Goal: Task Accomplishment & Management: Complete application form

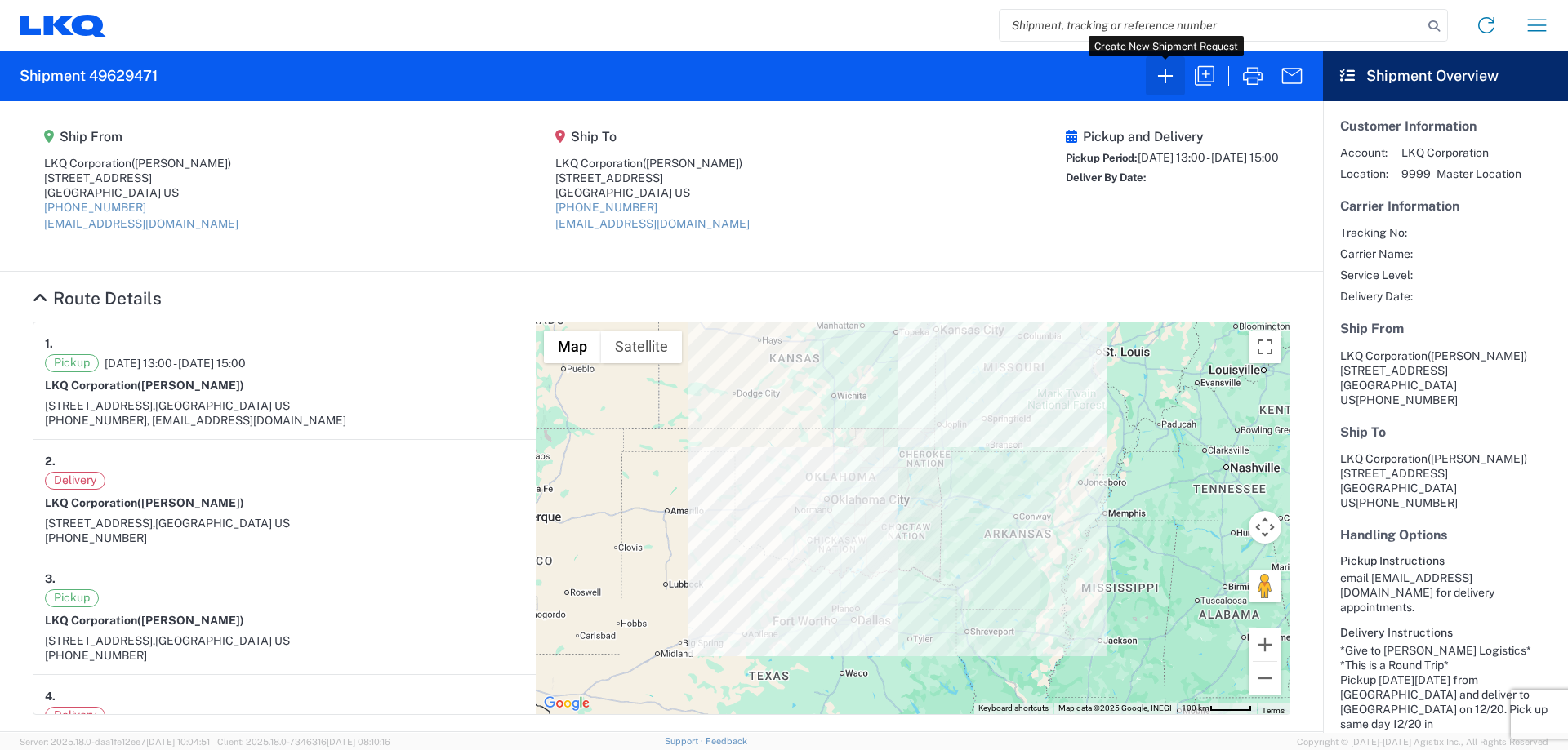
click at [1171, 94] on button "button" at bounding box center [1165, 75] width 39 height 39
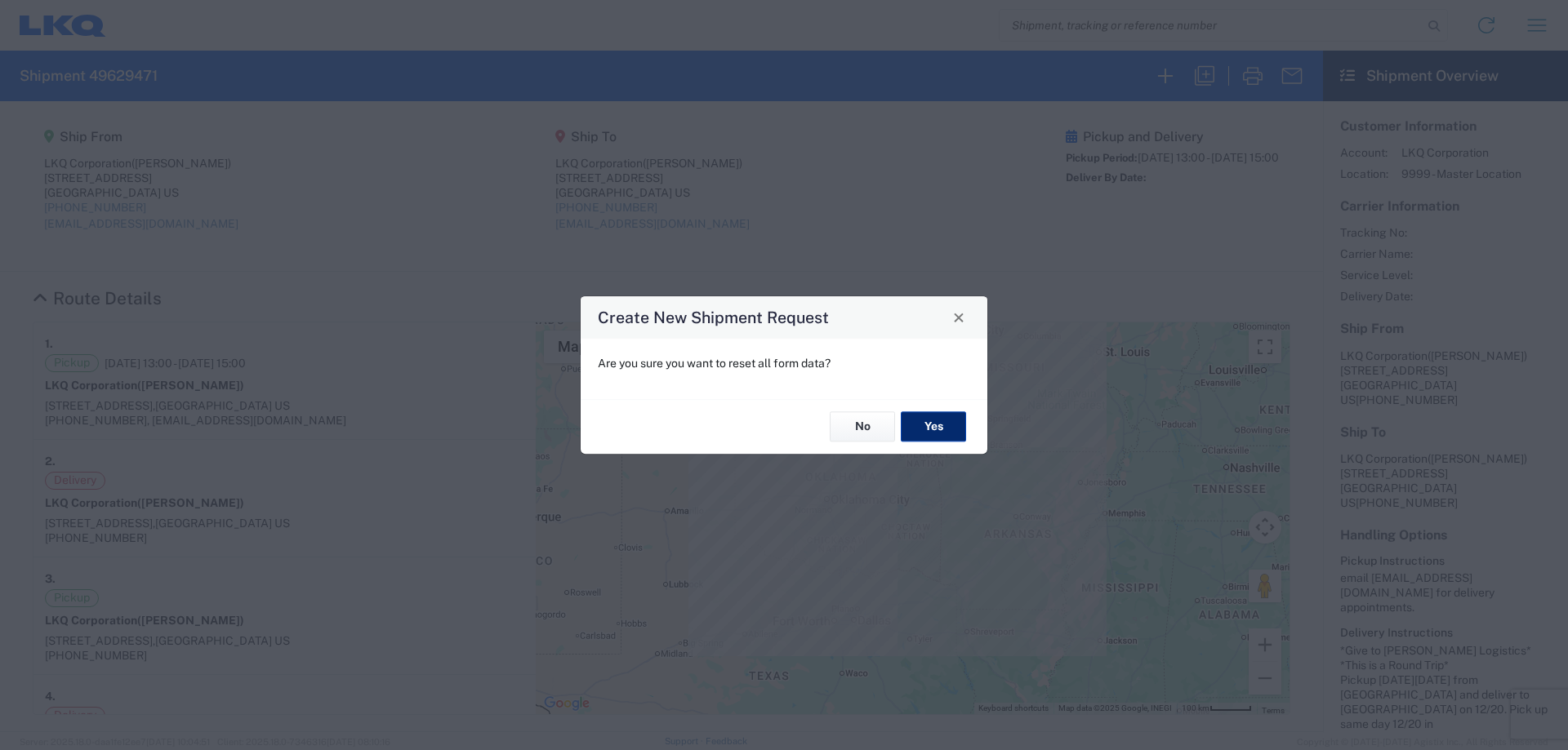
click at [908, 425] on button "Yes" at bounding box center [933, 427] width 65 height 30
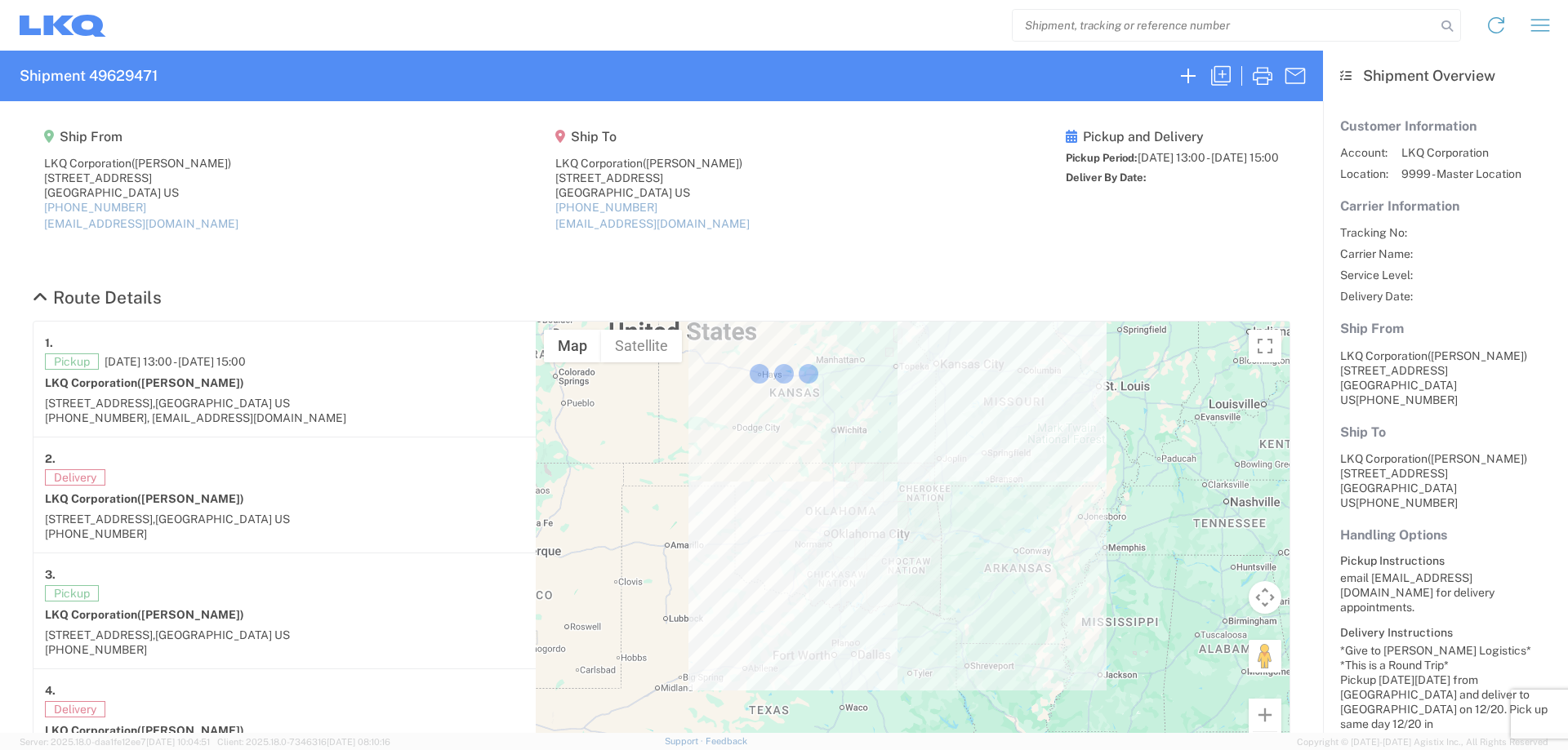
select select "FULL"
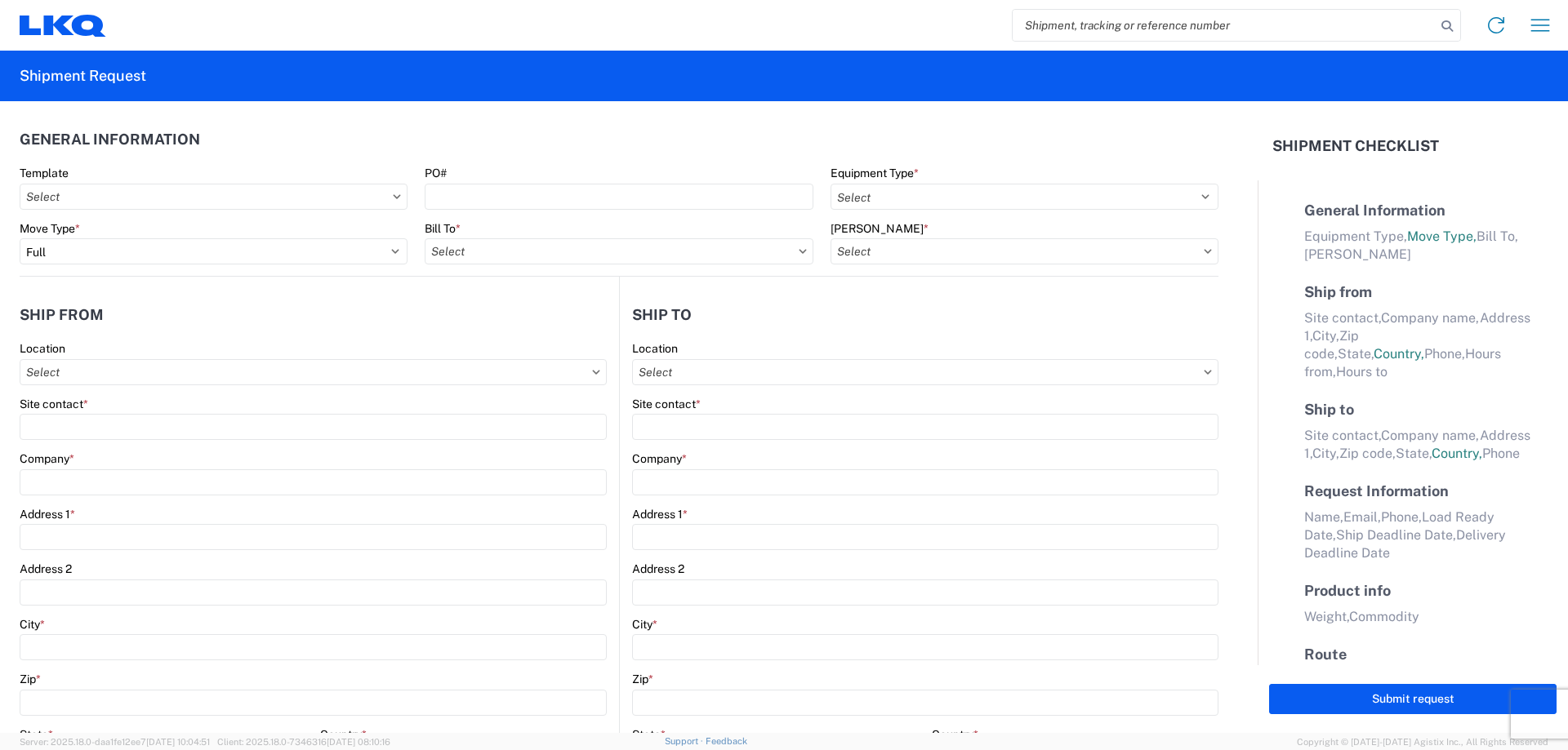
select select "LBS"
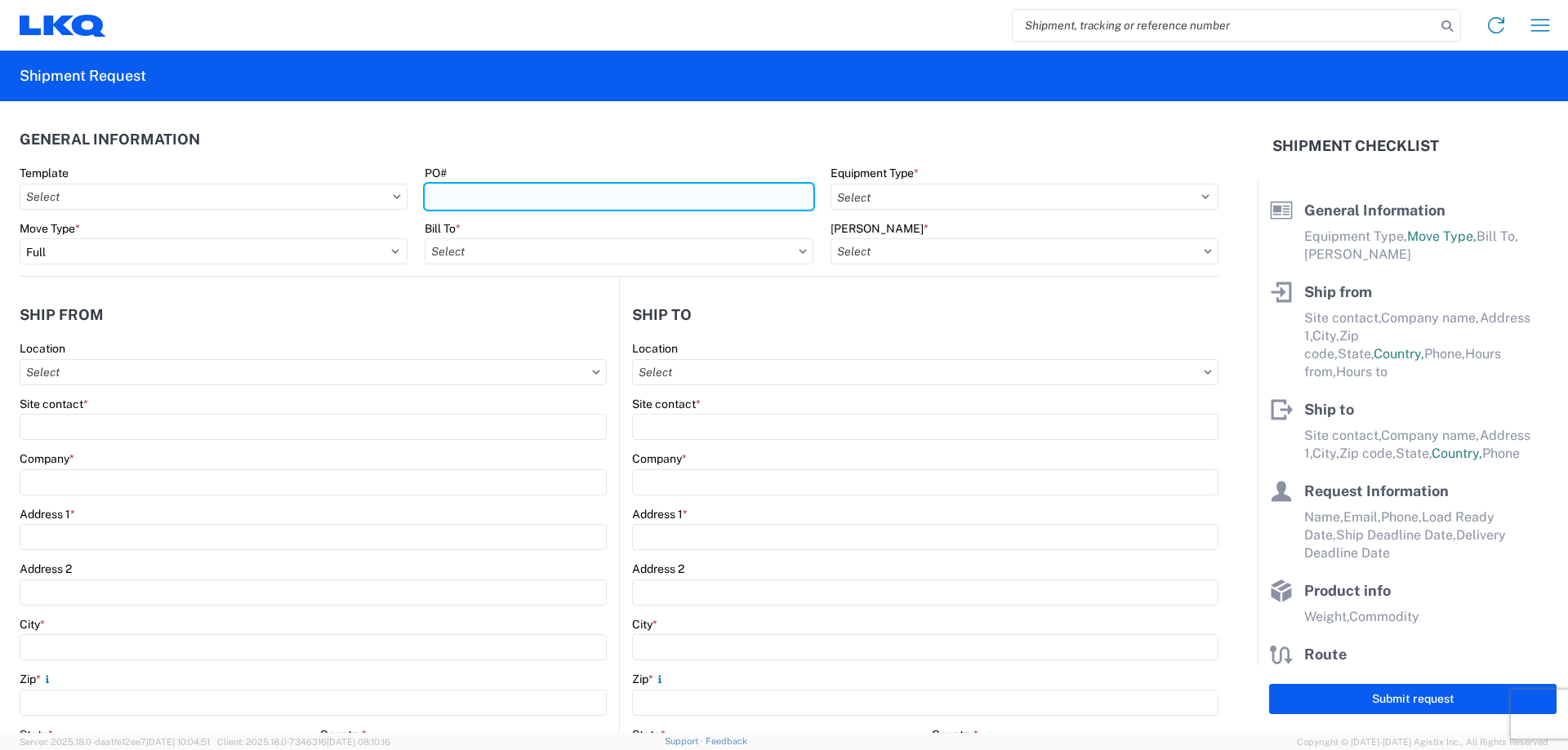
click at [513, 202] on input "PO#" at bounding box center [618, 196] width 388 height 26
type input "MMMHornLake090325"
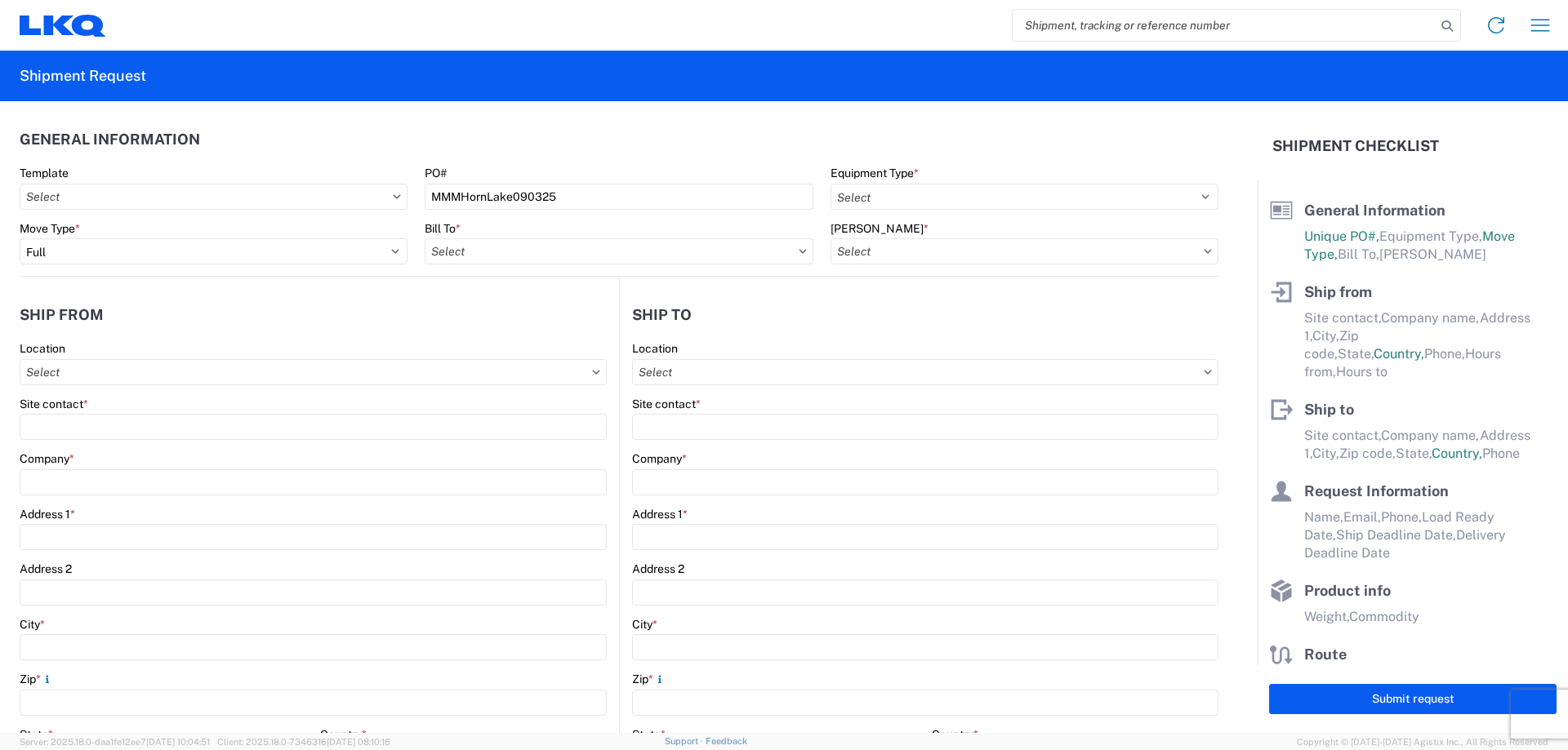
click at [689, 111] on agx-general-info "General Information Template PO# MMMHornLake090325 Equipment Type * Select 53’ …" at bounding box center [619, 189] width 1198 height 175
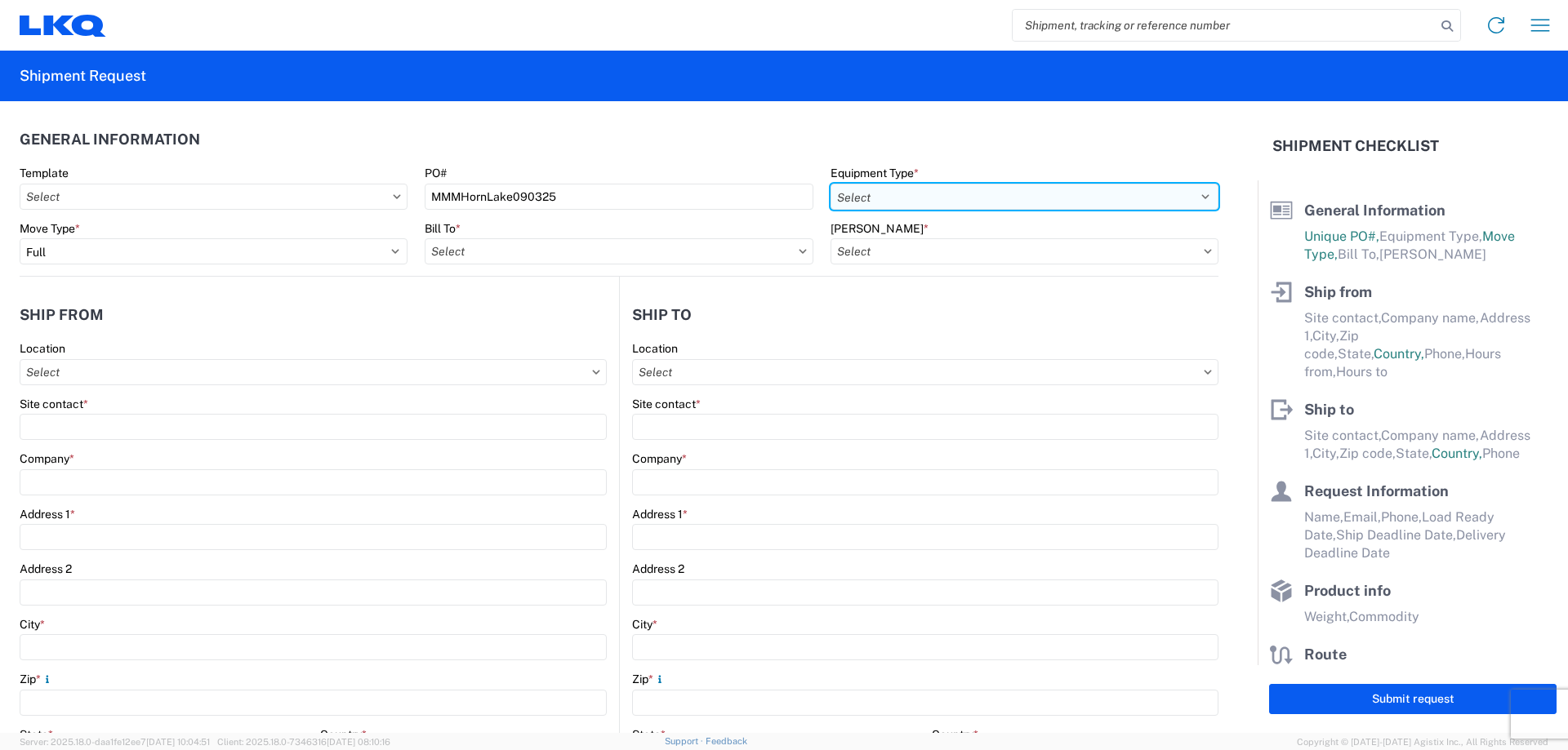
click at [865, 200] on select "Select 53’ Dry Van Flatbed Dropdeck (van) Lowboy (flatbed) Rail" at bounding box center [1024, 196] width 388 height 26
select select "STDV"
click at [831, 183] on select "Select 53’ Dry Van Flatbed Dropdeck (van) Lowboy (flatbed) Rail" at bounding box center [1024, 196] width 388 height 26
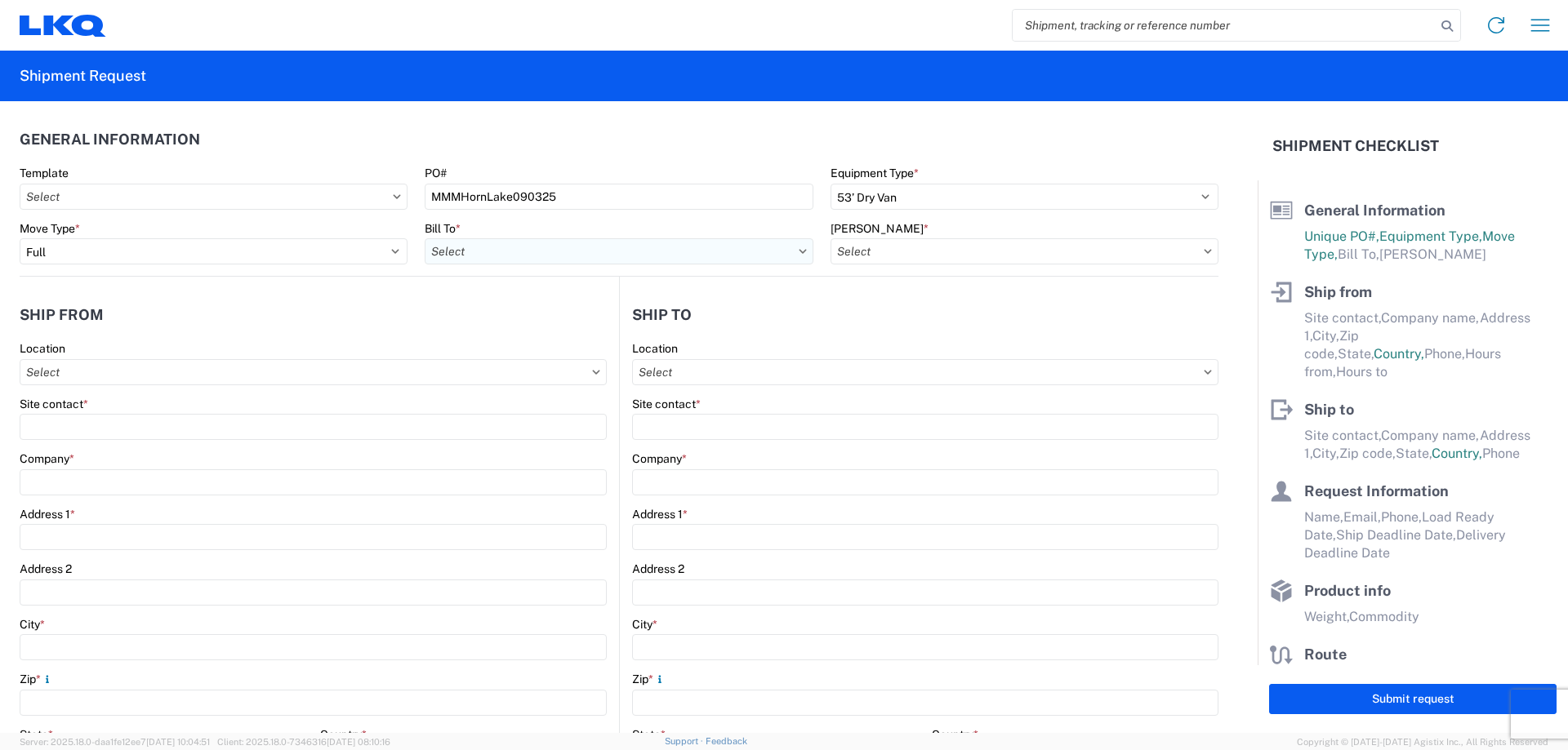
click at [521, 248] on input "Bill To *" at bounding box center [618, 252] width 388 height 26
type input "1760"
drag, startPoint x: 524, startPoint y: 321, endPoint x: 552, endPoint y: 304, distance: 32.8
click at [524, 321] on div "1760 - LKQ Best Core" at bounding box center [567, 324] width 286 height 26
type input "1760 - LKQ Best Core"
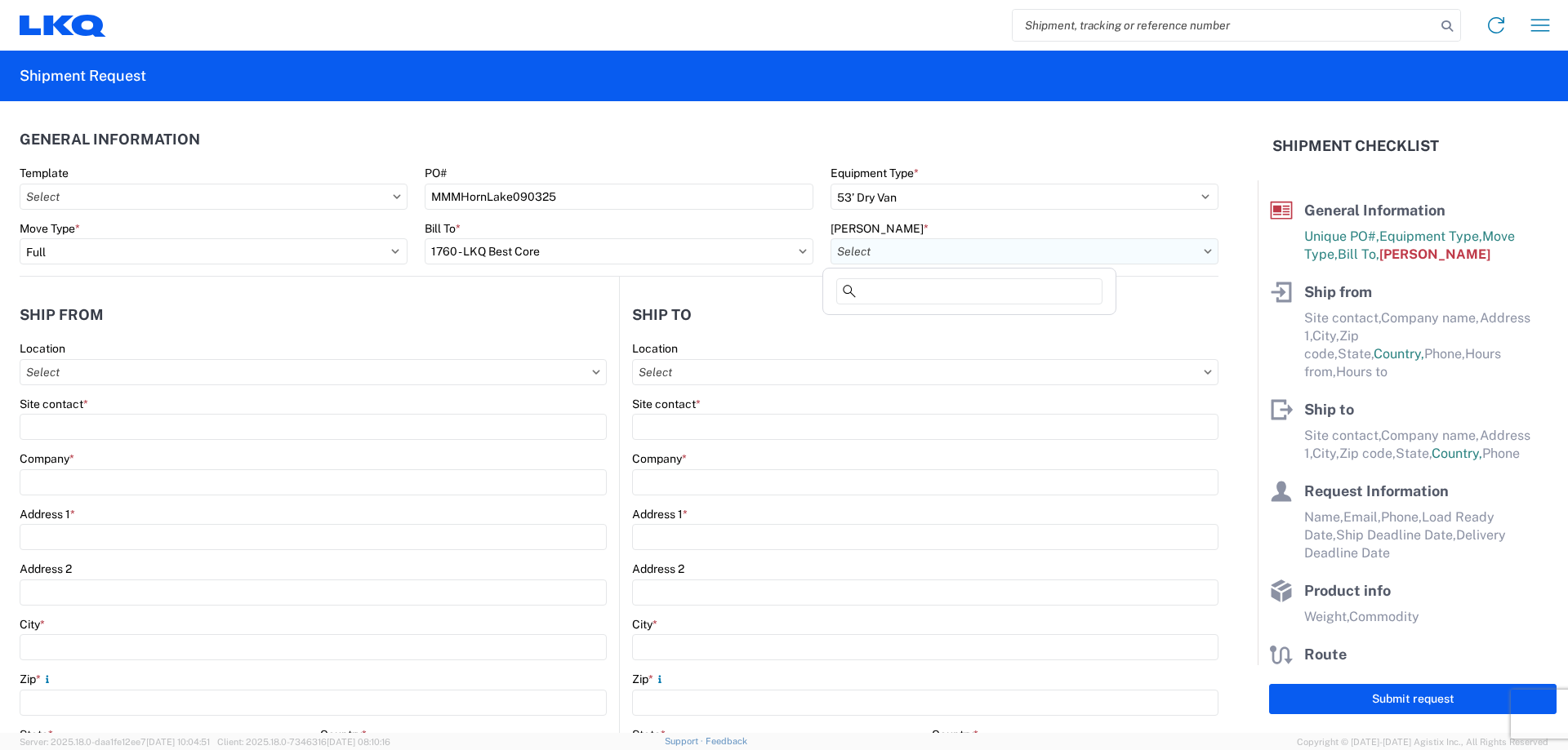
click at [911, 252] on input "[PERSON_NAME] *" at bounding box center [1024, 252] width 388 height 26
click at [957, 327] on div "1760-1300-50180-0000 - 1760 Freight In - Cores" at bounding box center [969, 324] width 286 height 26
type input "1760-1300-50180-0000 - 1760 Freight In - Cores"
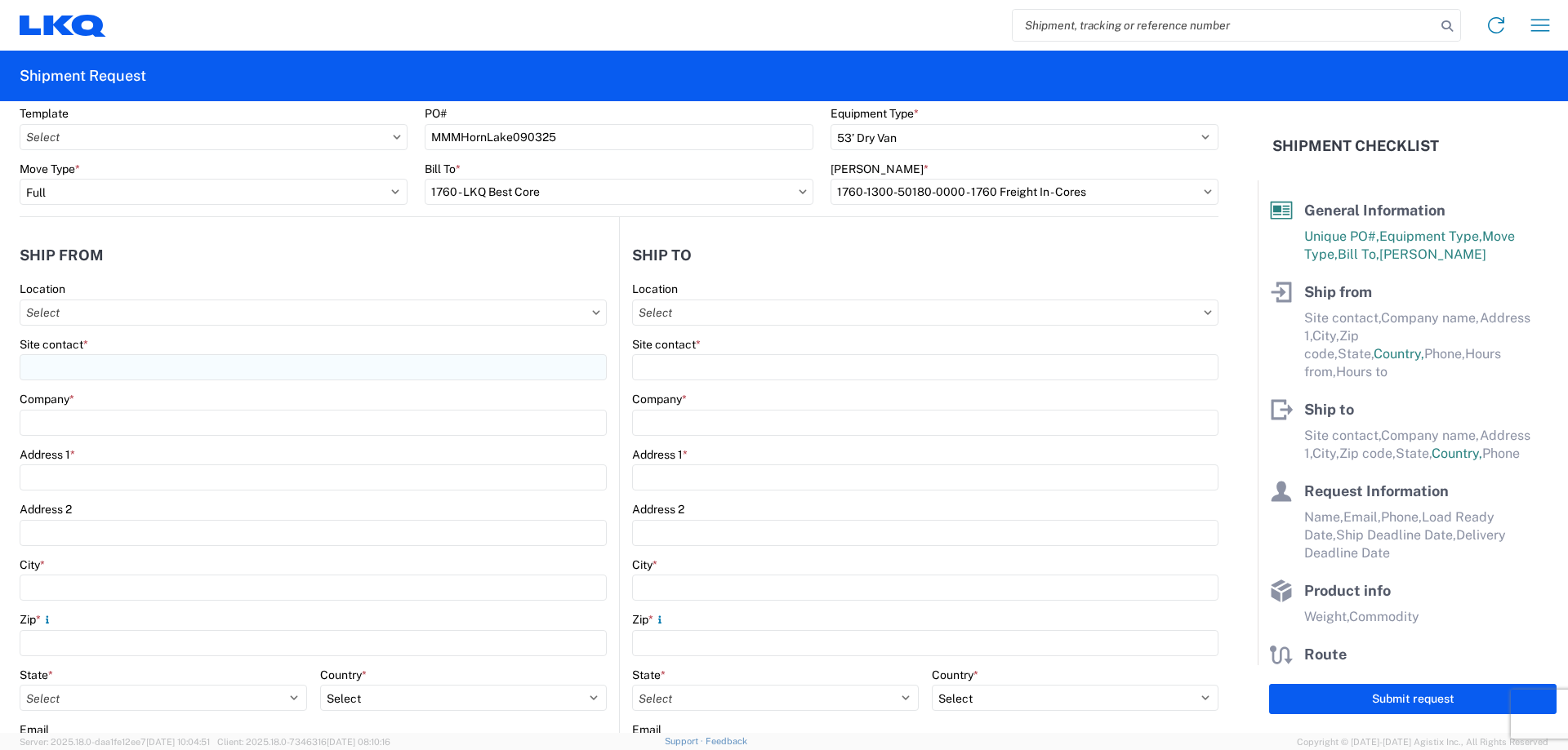
scroll to position [109, 0]
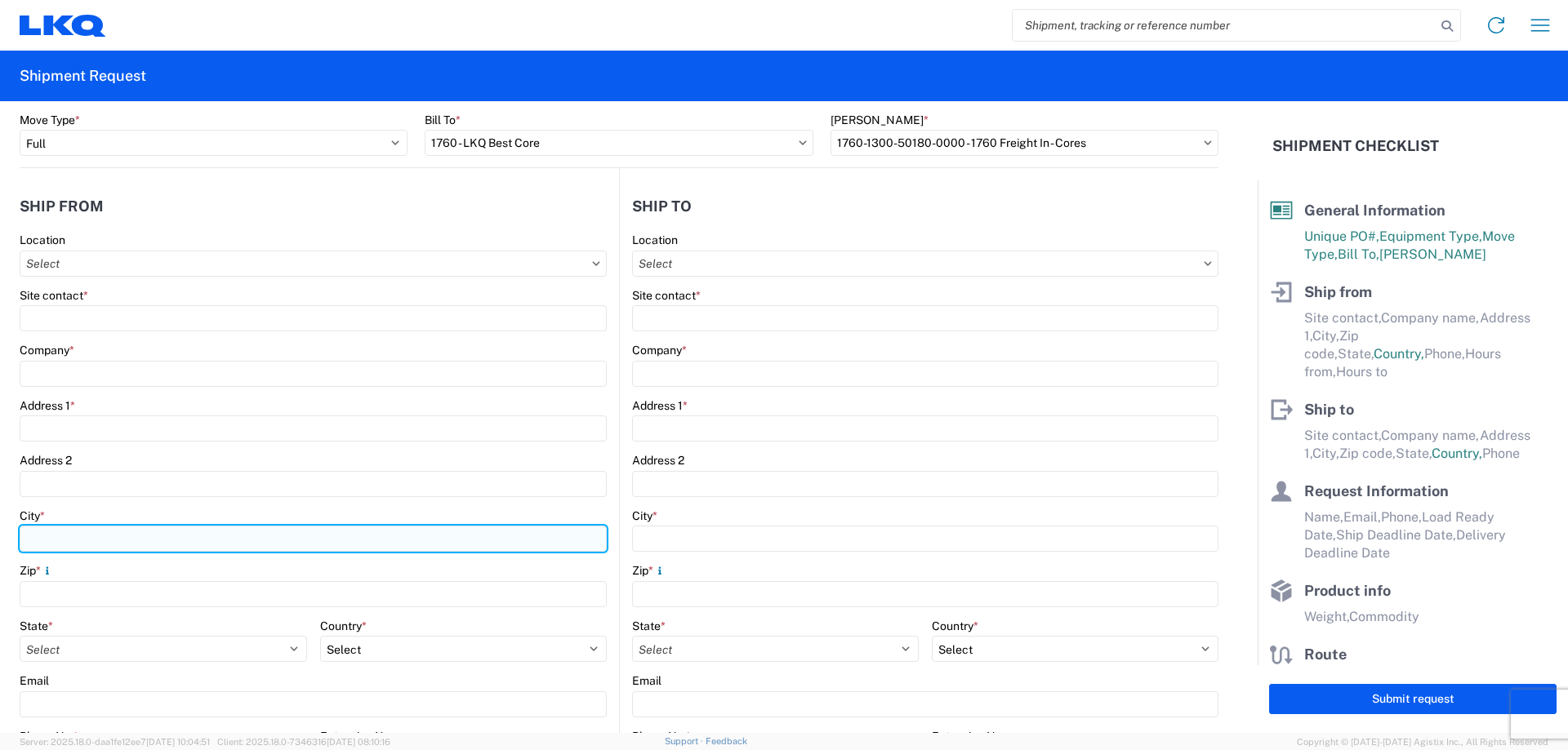
click at [96, 534] on input "City *" at bounding box center [313, 538] width 587 height 26
type input "[GEOGRAPHIC_DATA]"
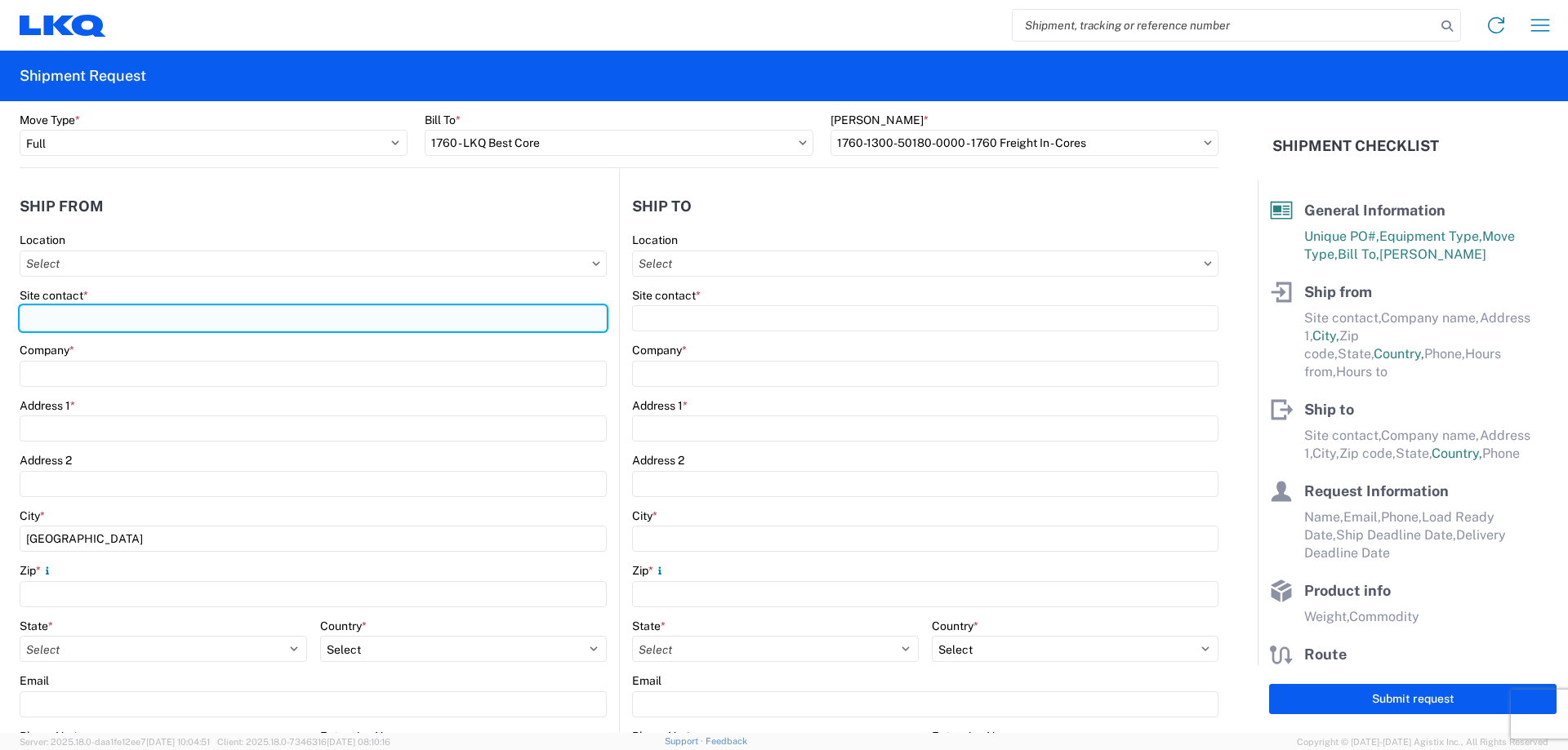
click at [142, 316] on input "Site contact *" at bounding box center [313, 318] width 587 height 26
type input "[PERSON_NAME]"
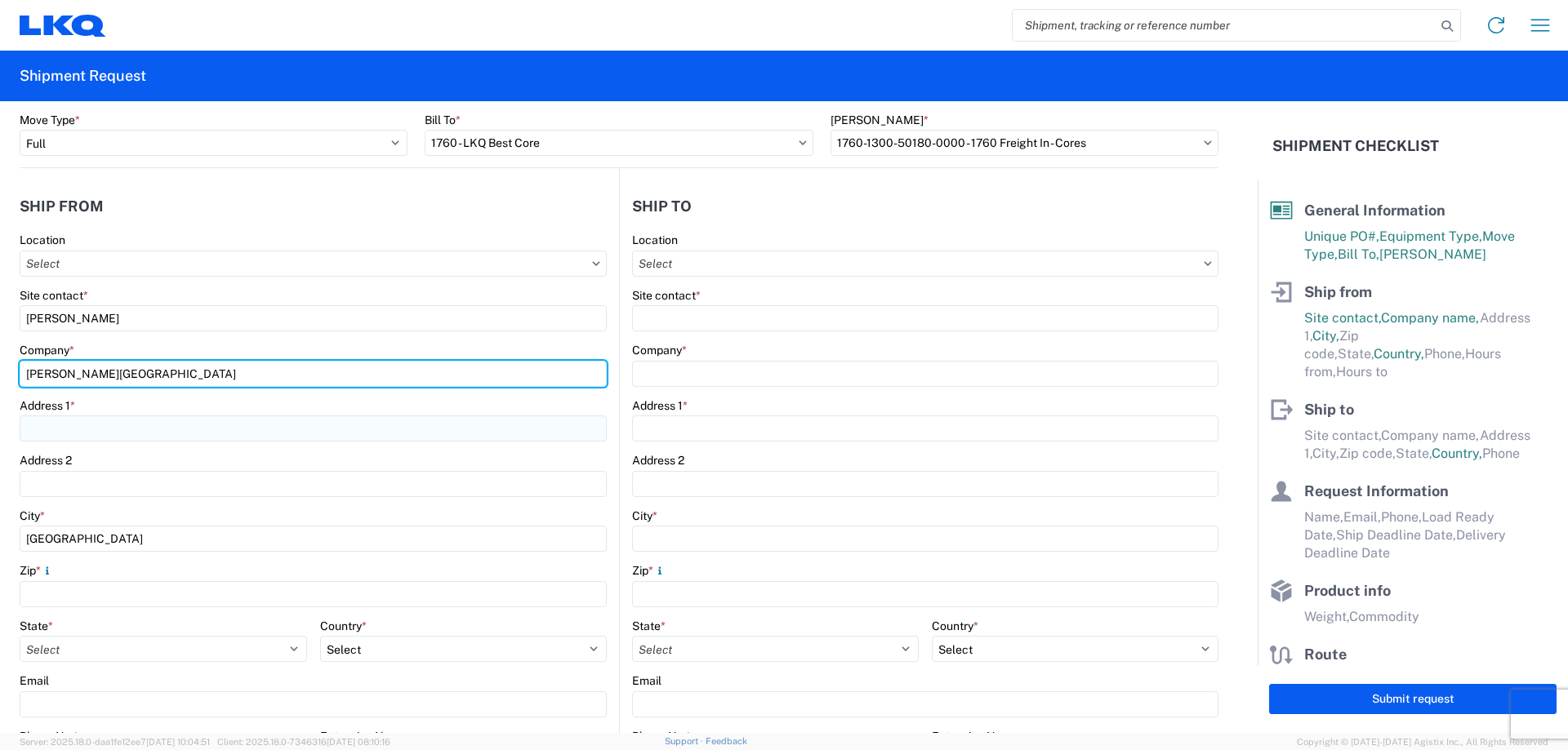
type input "[PERSON_NAME][GEOGRAPHIC_DATA]"
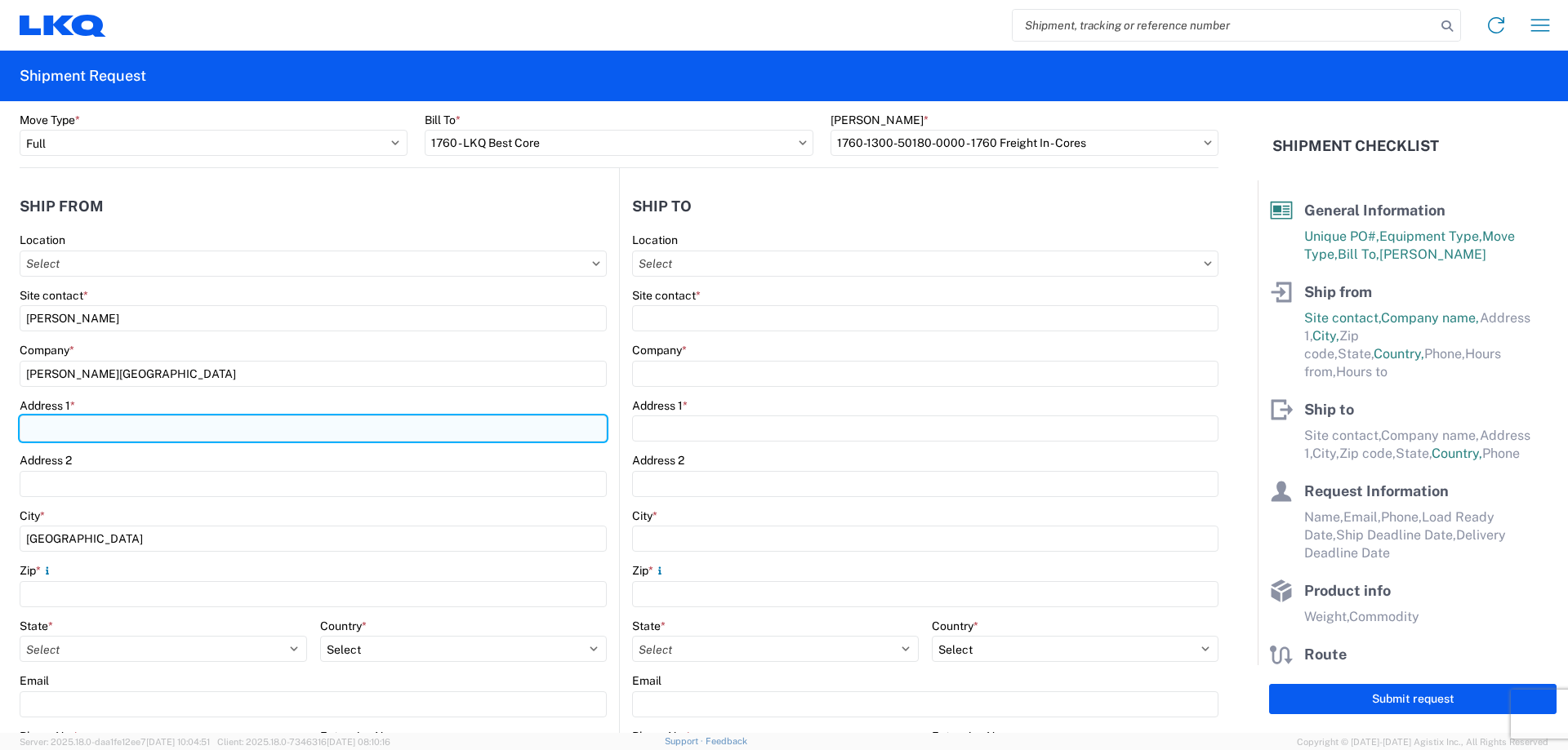
click at [185, 429] on input "Address 1 *" at bounding box center [313, 429] width 587 height 26
type input "[STREET_ADDRESS]"
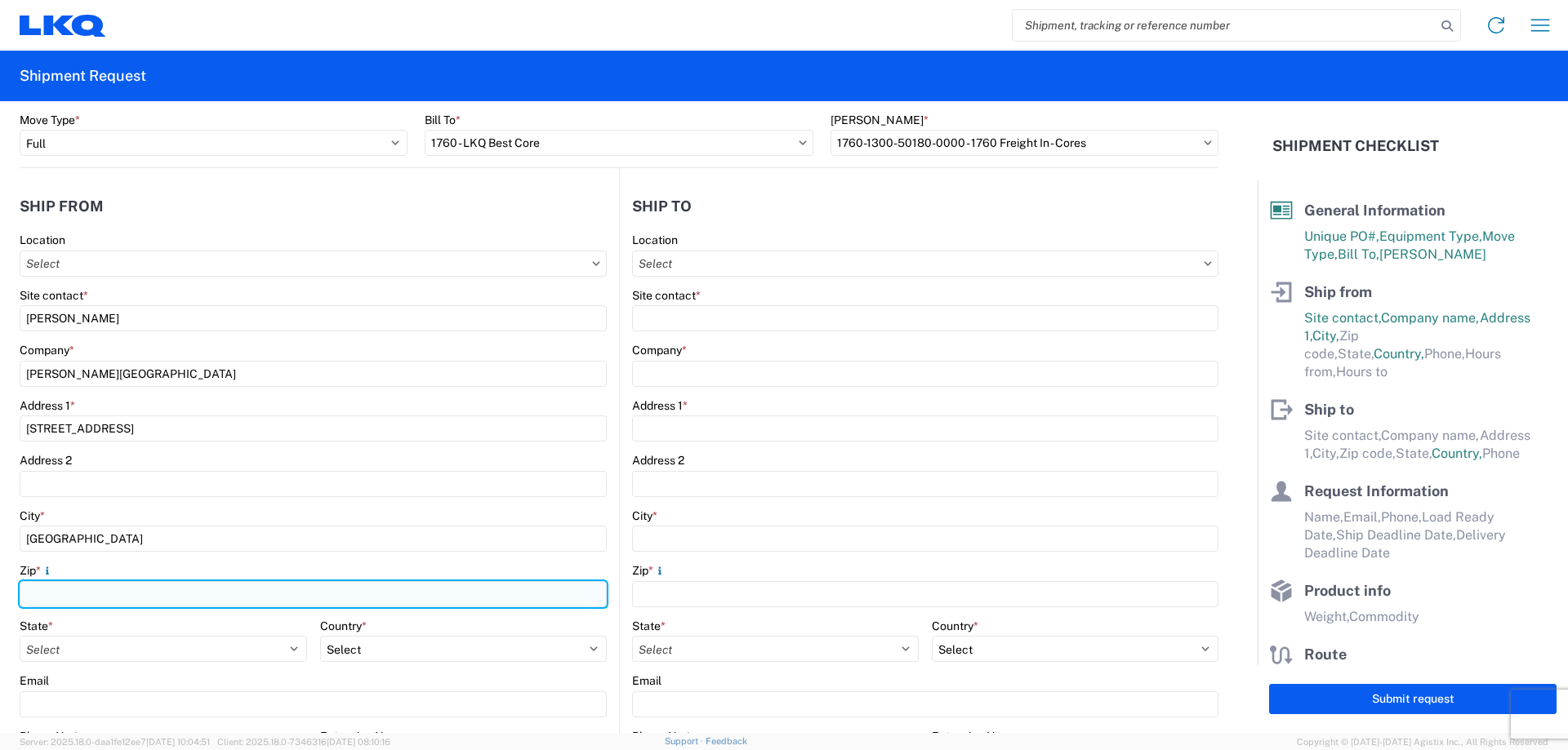
click at [97, 593] on input "Zip *" at bounding box center [313, 594] width 587 height 26
type input "38637"
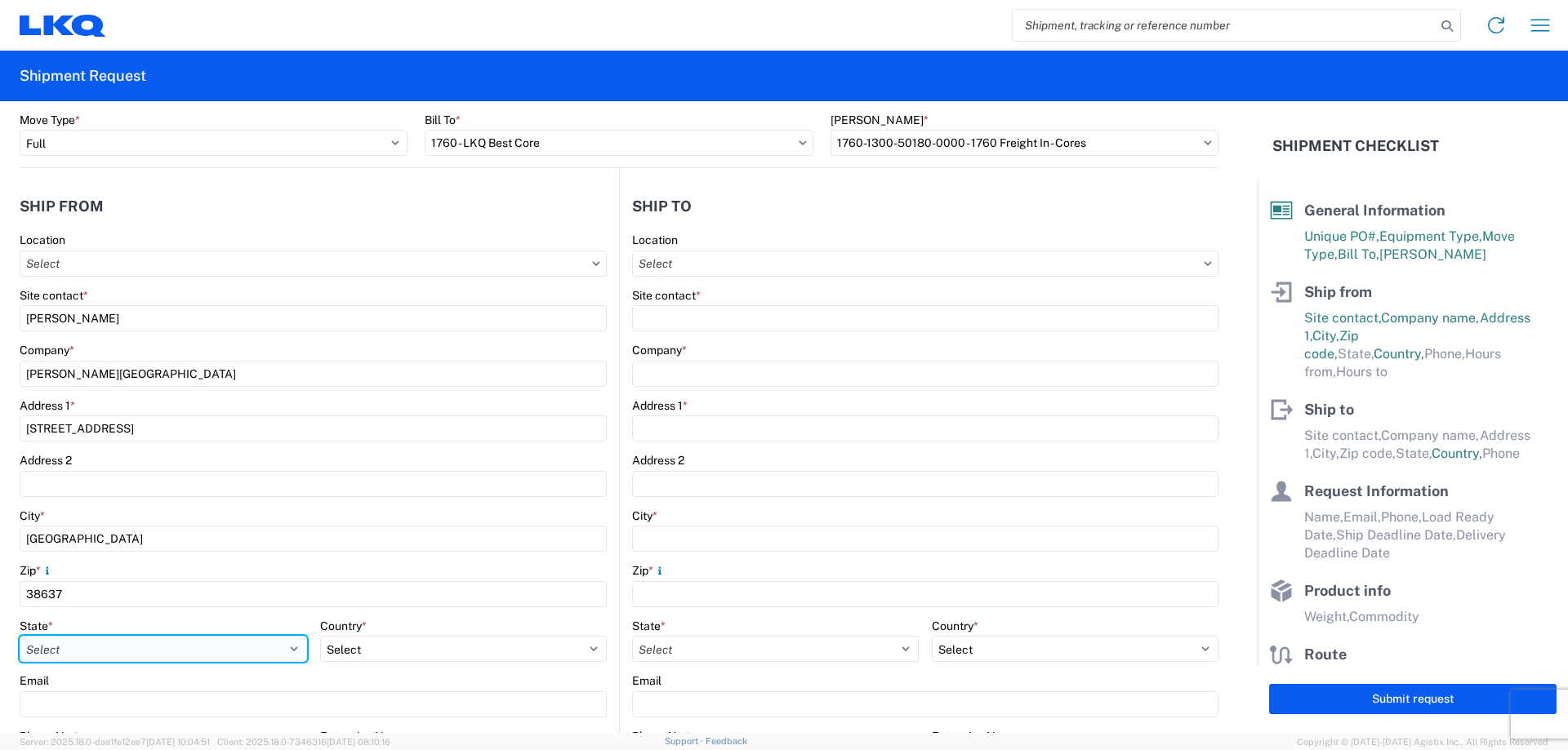
click at [78, 655] on select "Select [US_STATE] [US_STATE] [US_STATE] [US_STATE] Armed Forces Americas Armed …" at bounding box center [163, 649] width 288 height 26
select select "MS"
click at [20, 637] on select "Select [US_STATE] [US_STATE] [US_STATE] [US_STATE] Armed Forces Americas Armed …" at bounding box center [163, 649] width 288 height 26
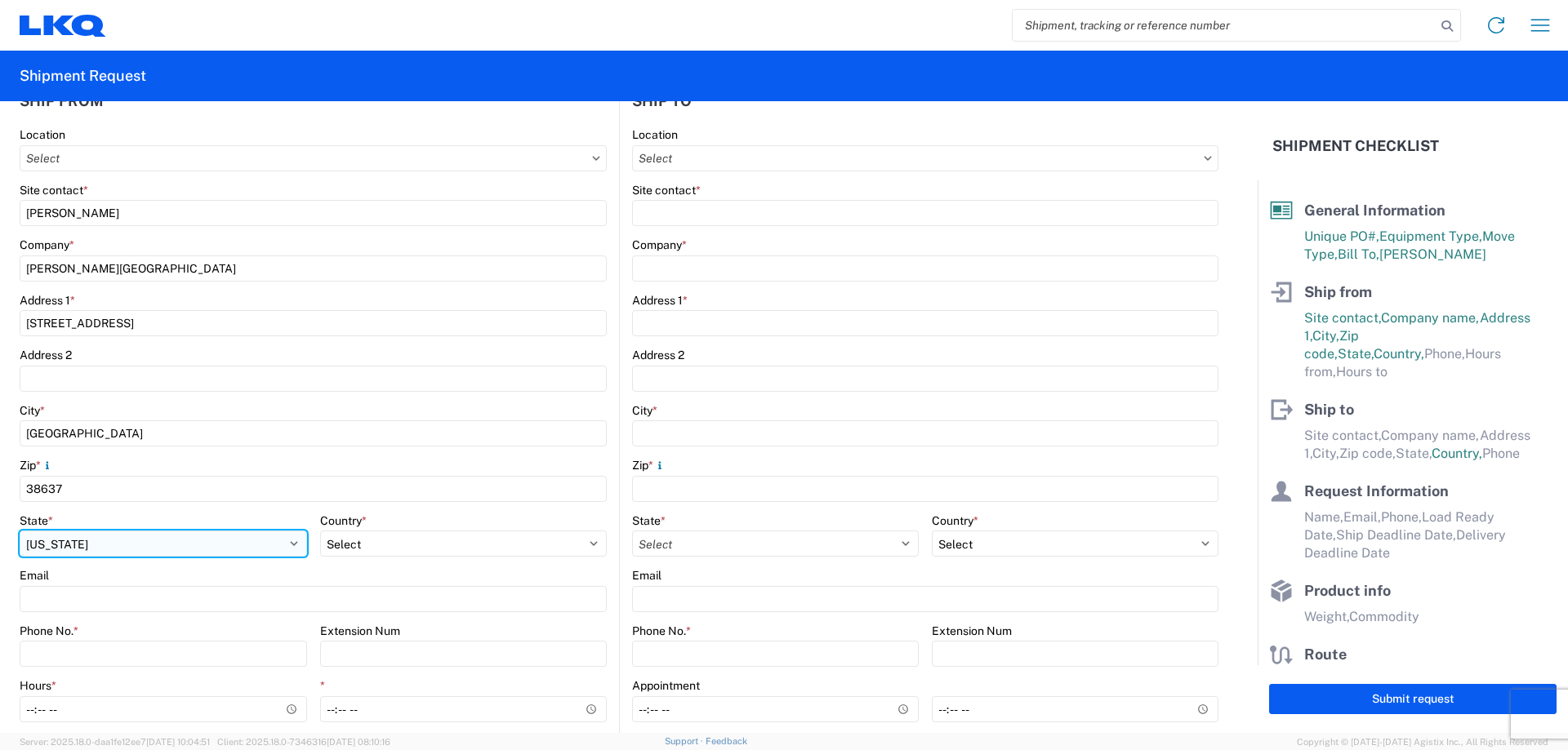
scroll to position [327, 0]
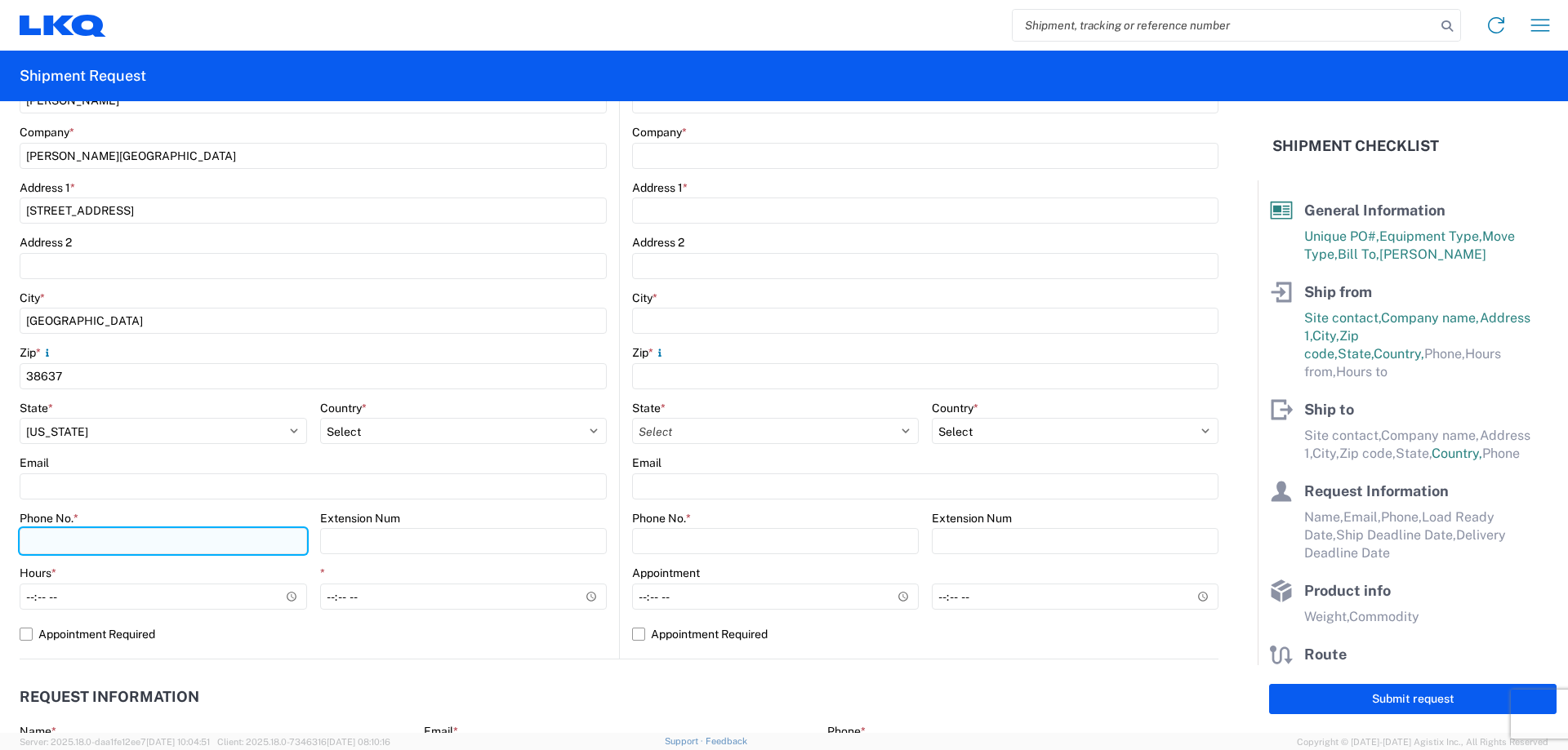
click at [94, 545] on input "Phone No. *" at bounding box center [163, 541] width 288 height 26
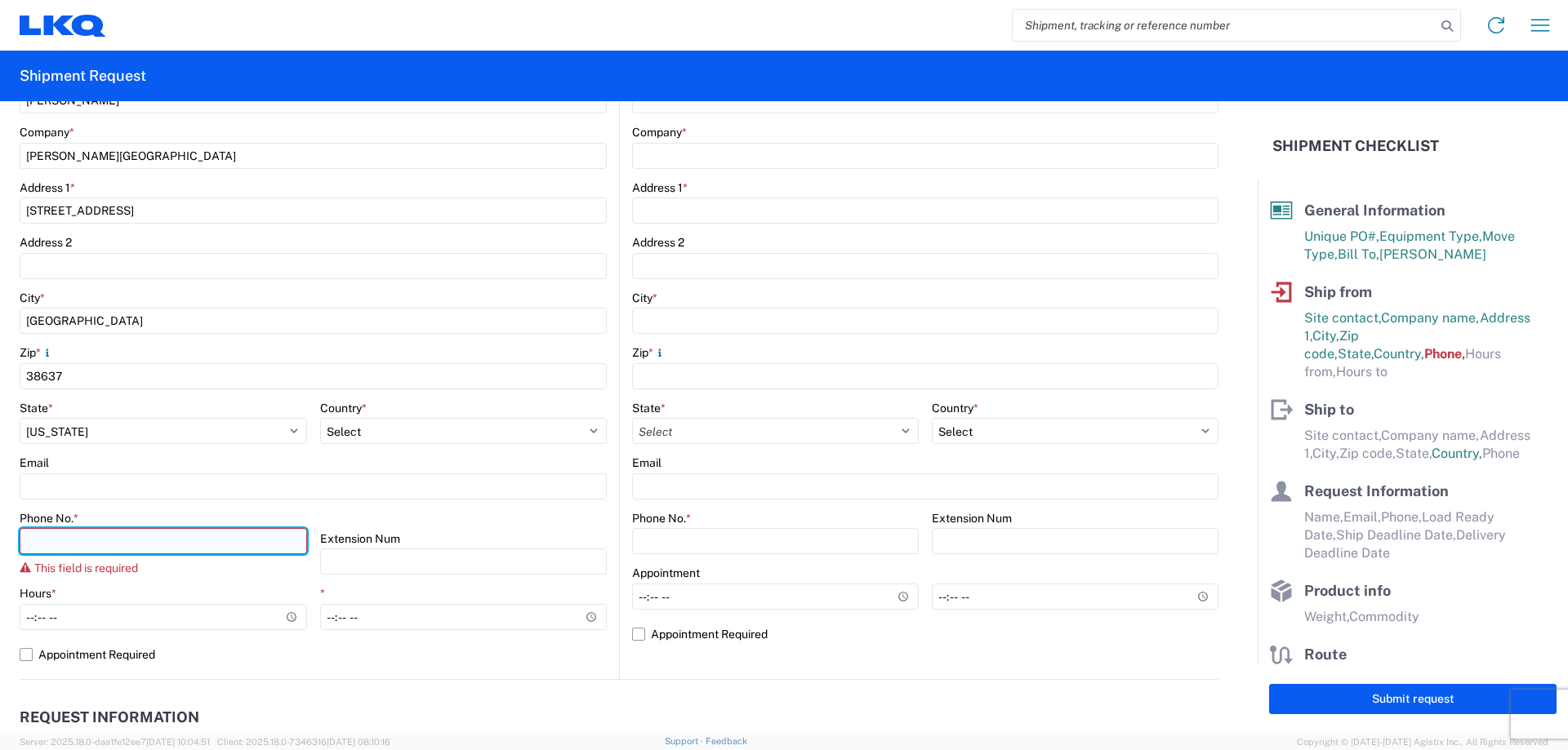
paste input "[PHONE_NUMBER]"
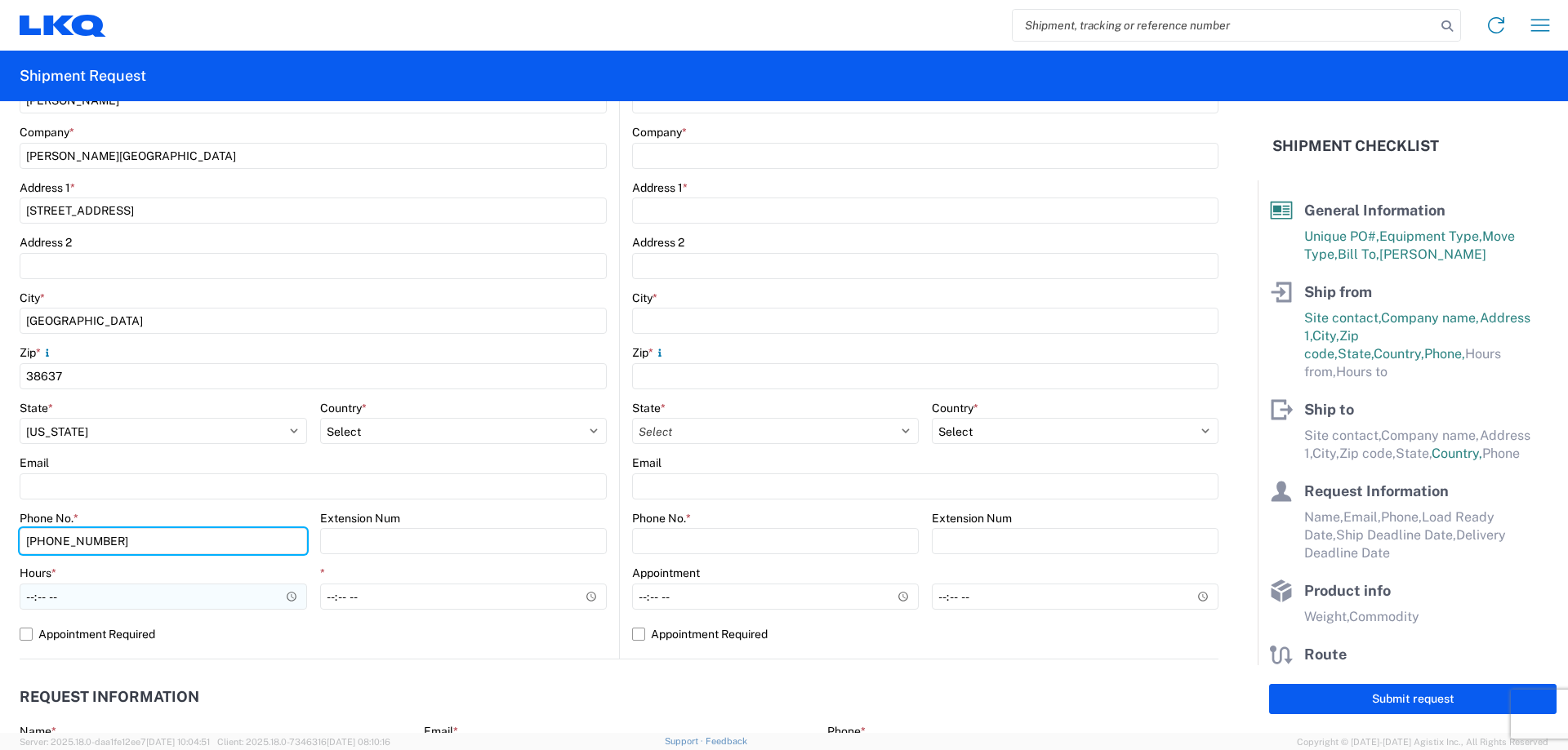
type input "[PHONE_NUMBER]"
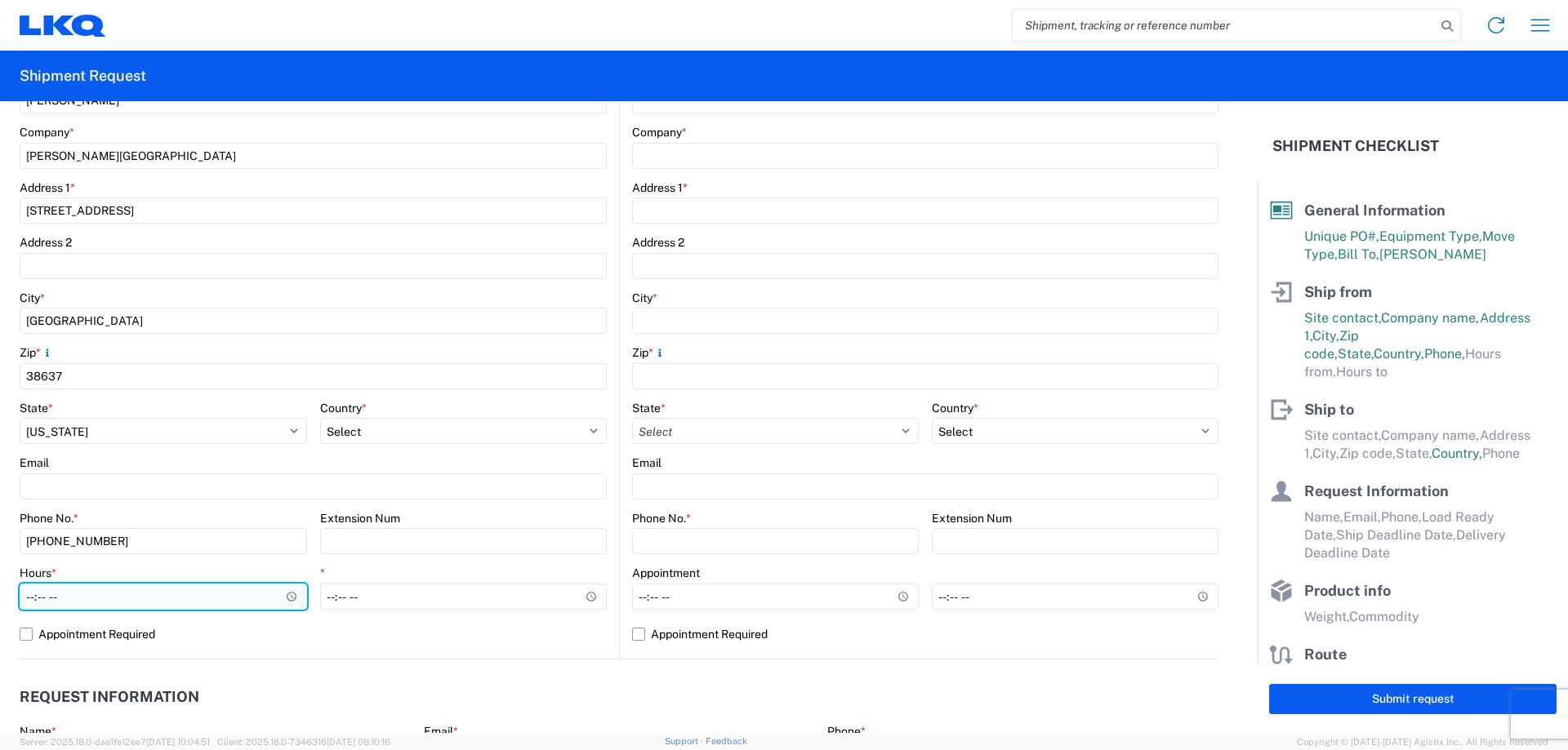
click at [28, 597] on input "Hours *" at bounding box center [163, 597] width 288 height 26
type input "08:00"
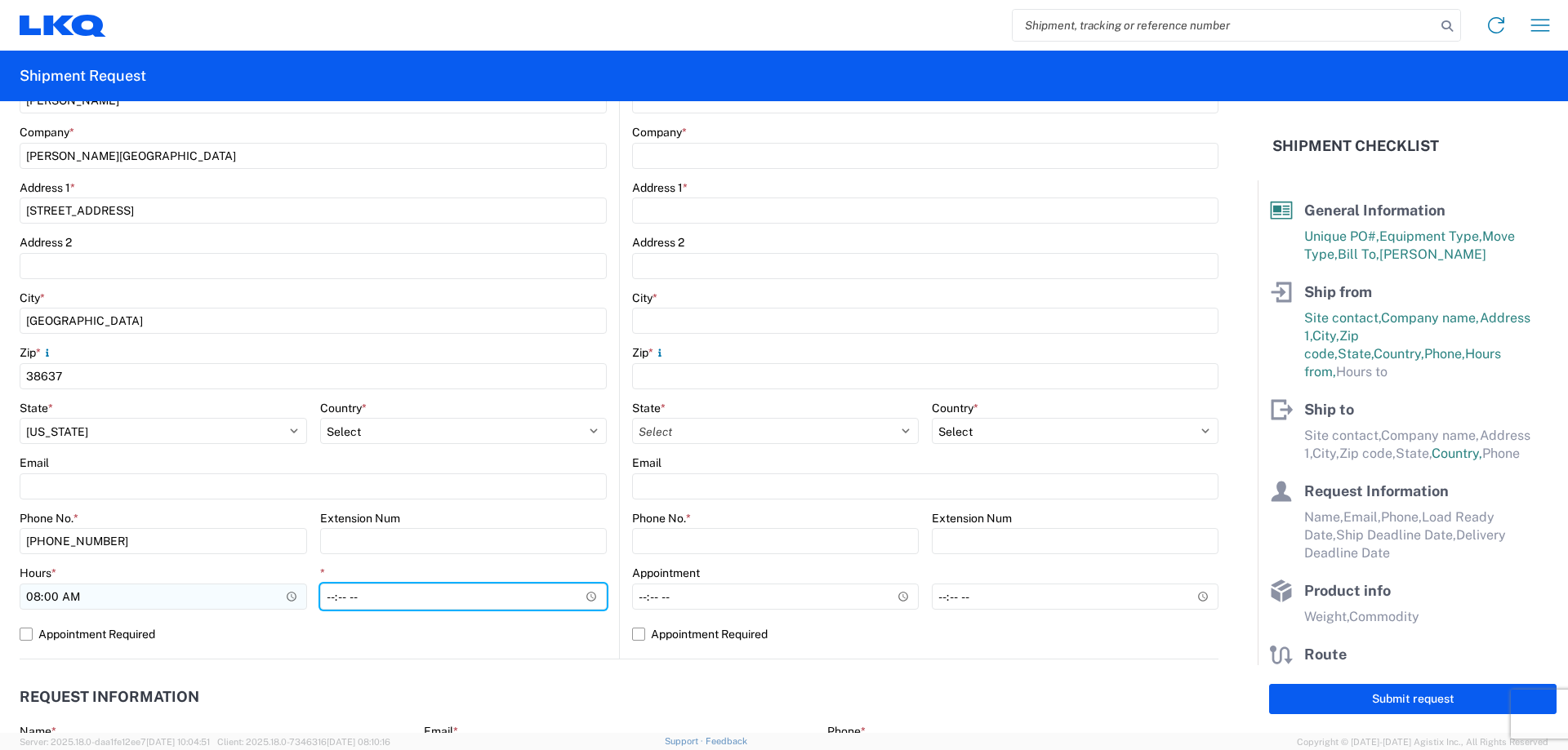
type input "14:00"
click at [709, 693] on header "Request Information" at bounding box center [619, 697] width 1198 height 36
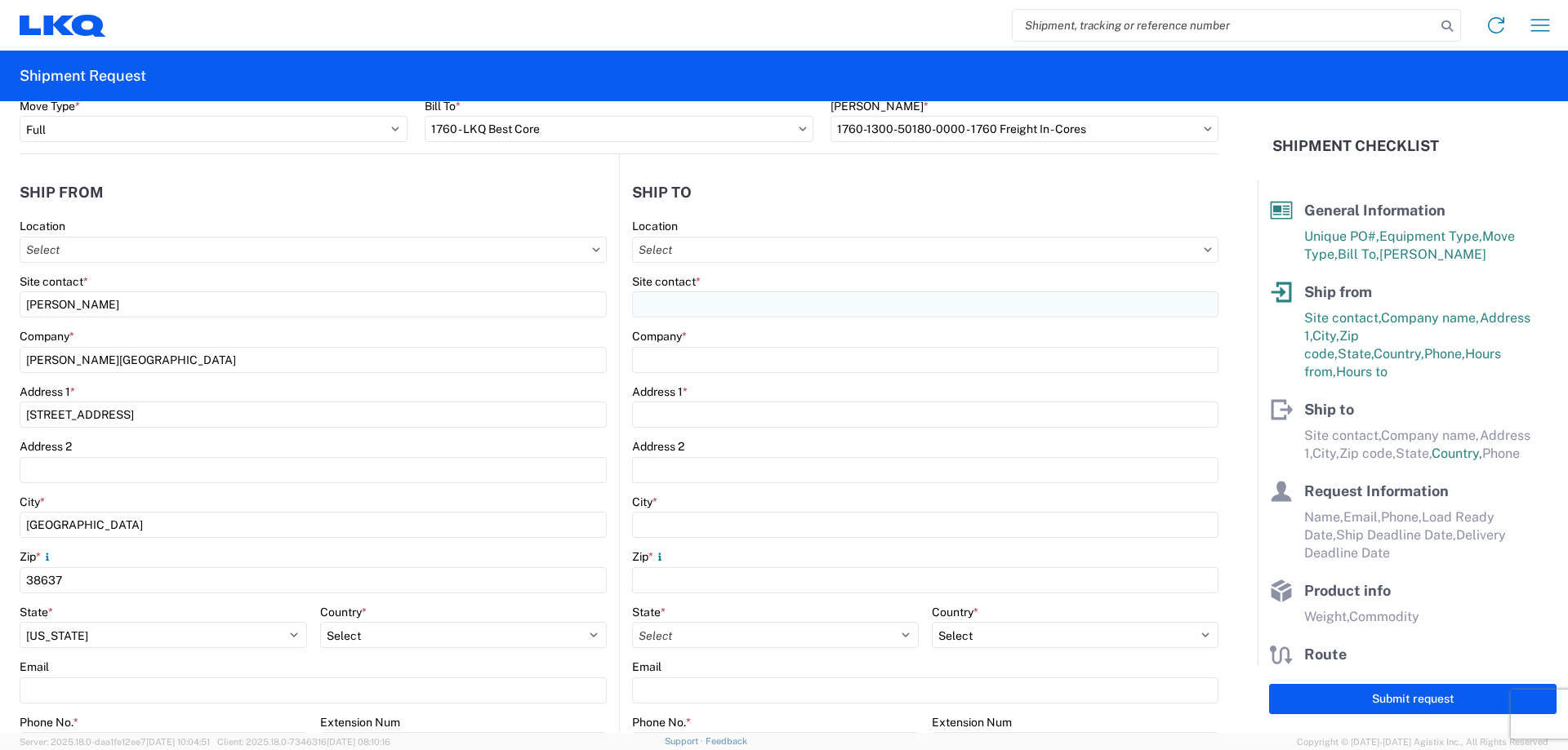
scroll to position [0, 0]
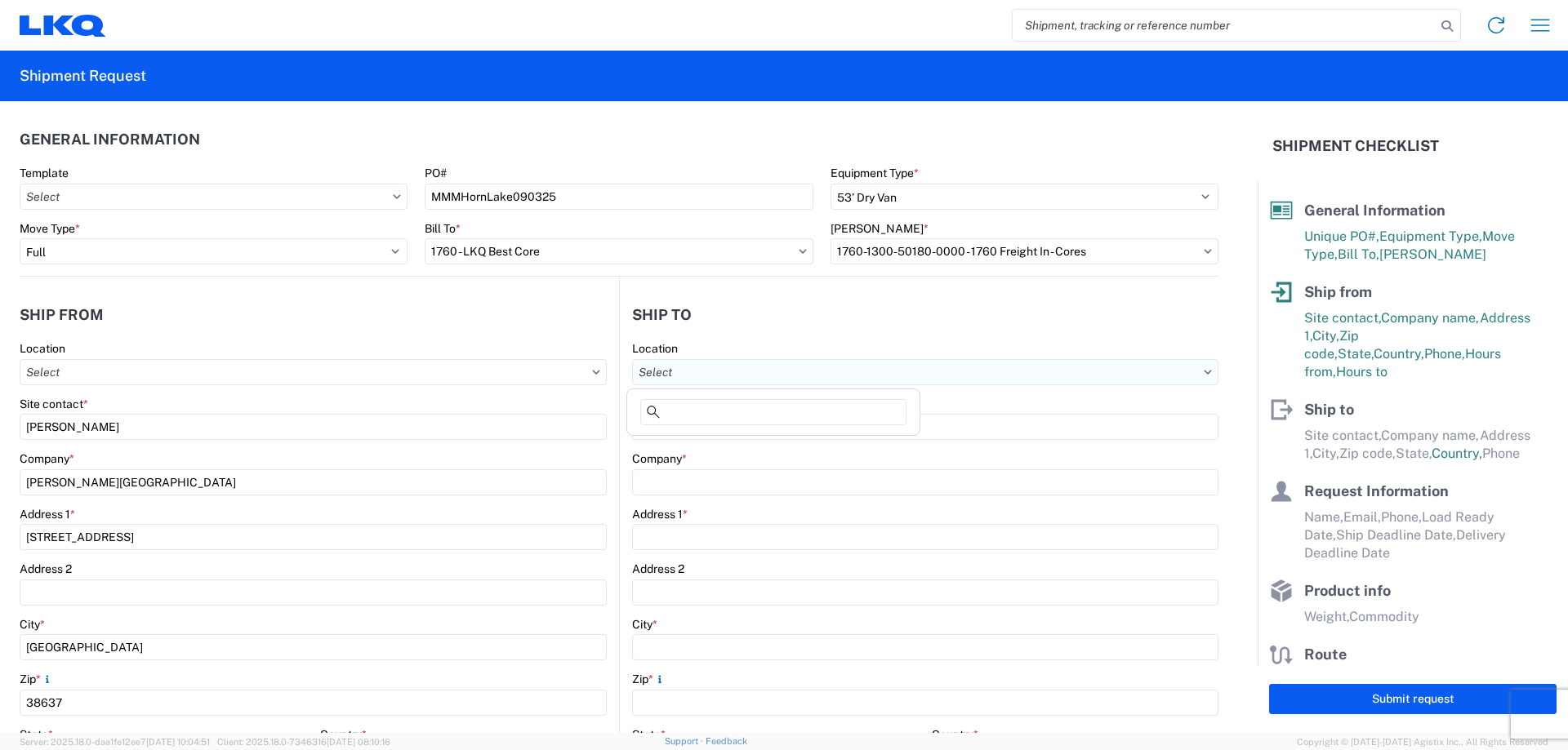
click at [773, 377] on input "Location" at bounding box center [925, 372] width 587 height 26
type input "1760"
click at [787, 438] on div "1760 - LKQ Best Core" at bounding box center [773, 445] width 286 height 26
type input "1760 - LKQ Best Core"
type input "LKQ Corporation"
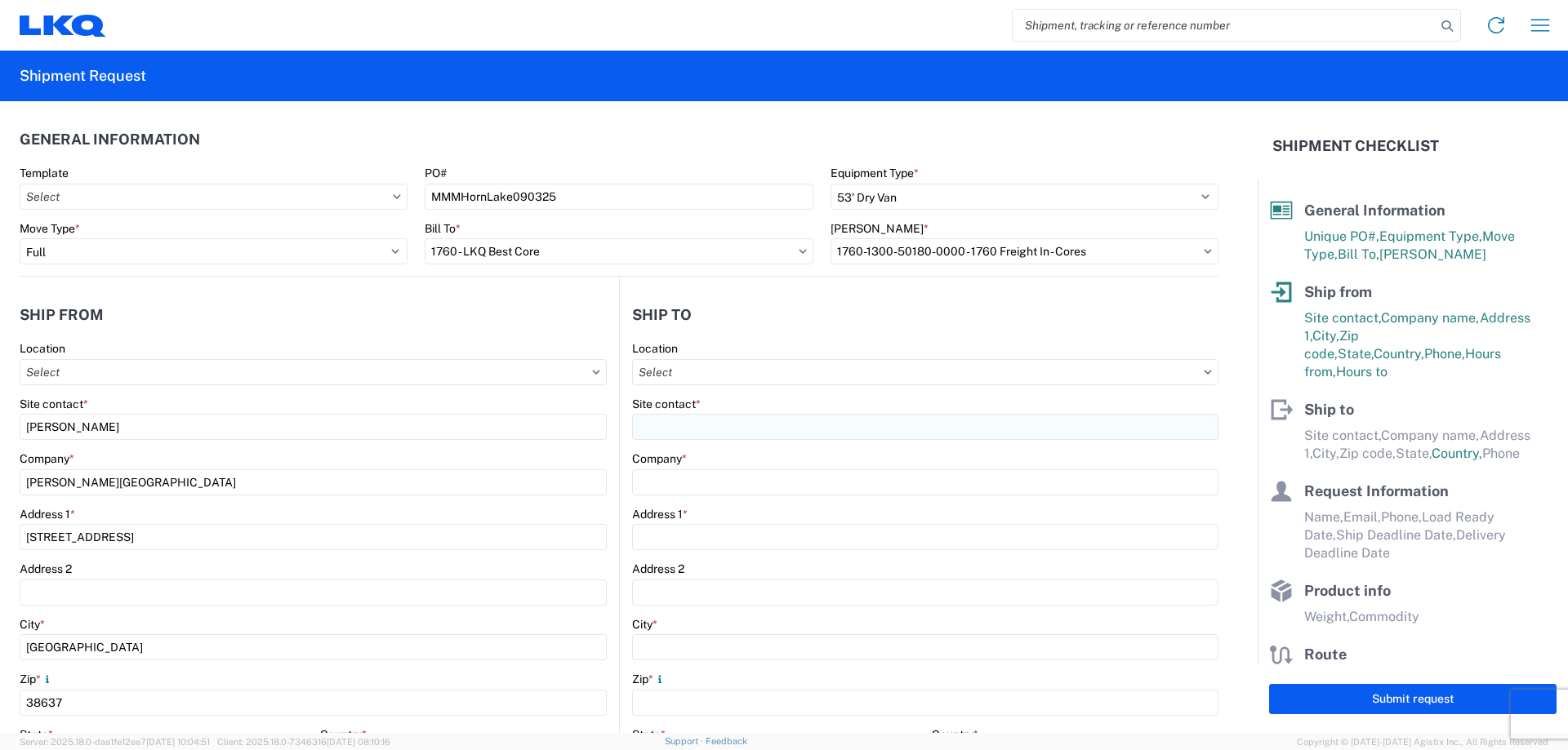
type input "[STREET_ADDRESS]"
type input "[GEOGRAPHIC_DATA]"
type input "77038"
select select "US"
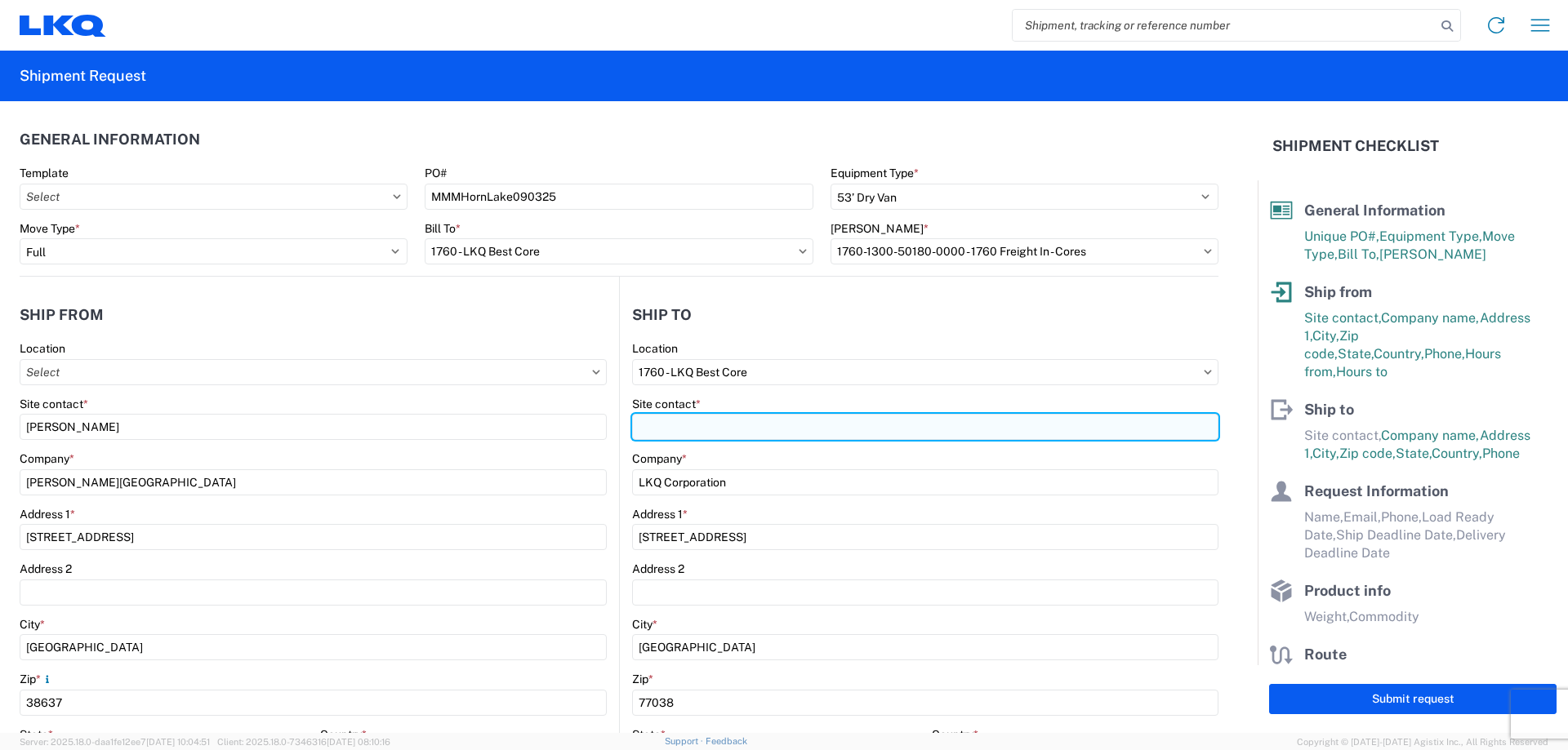
click at [783, 434] on input "Site contact *" at bounding box center [925, 427] width 587 height 26
type input "[PERSON_NAME]"
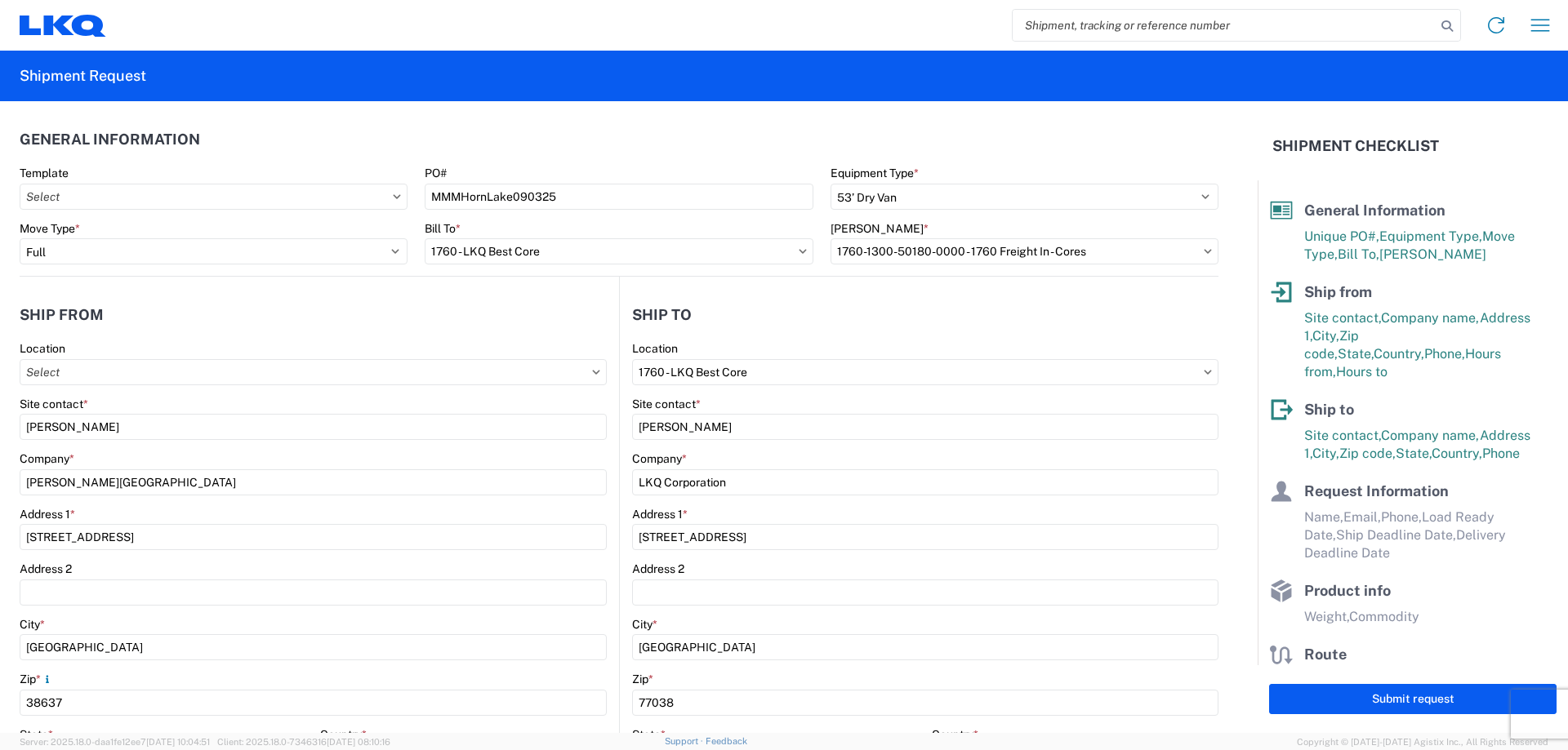
click at [794, 317] on header "Ship to" at bounding box center [919, 314] width 598 height 36
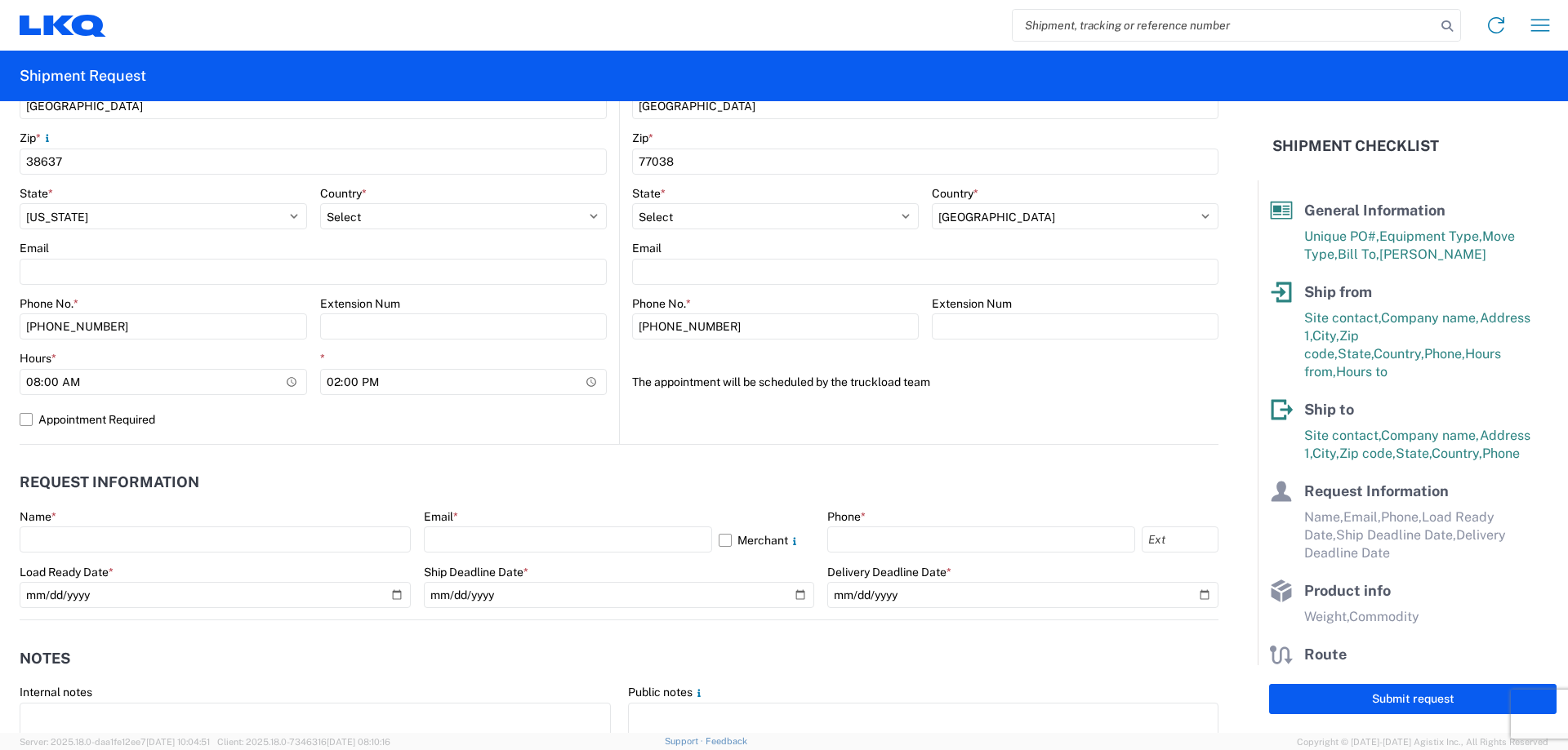
scroll to position [545, 0]
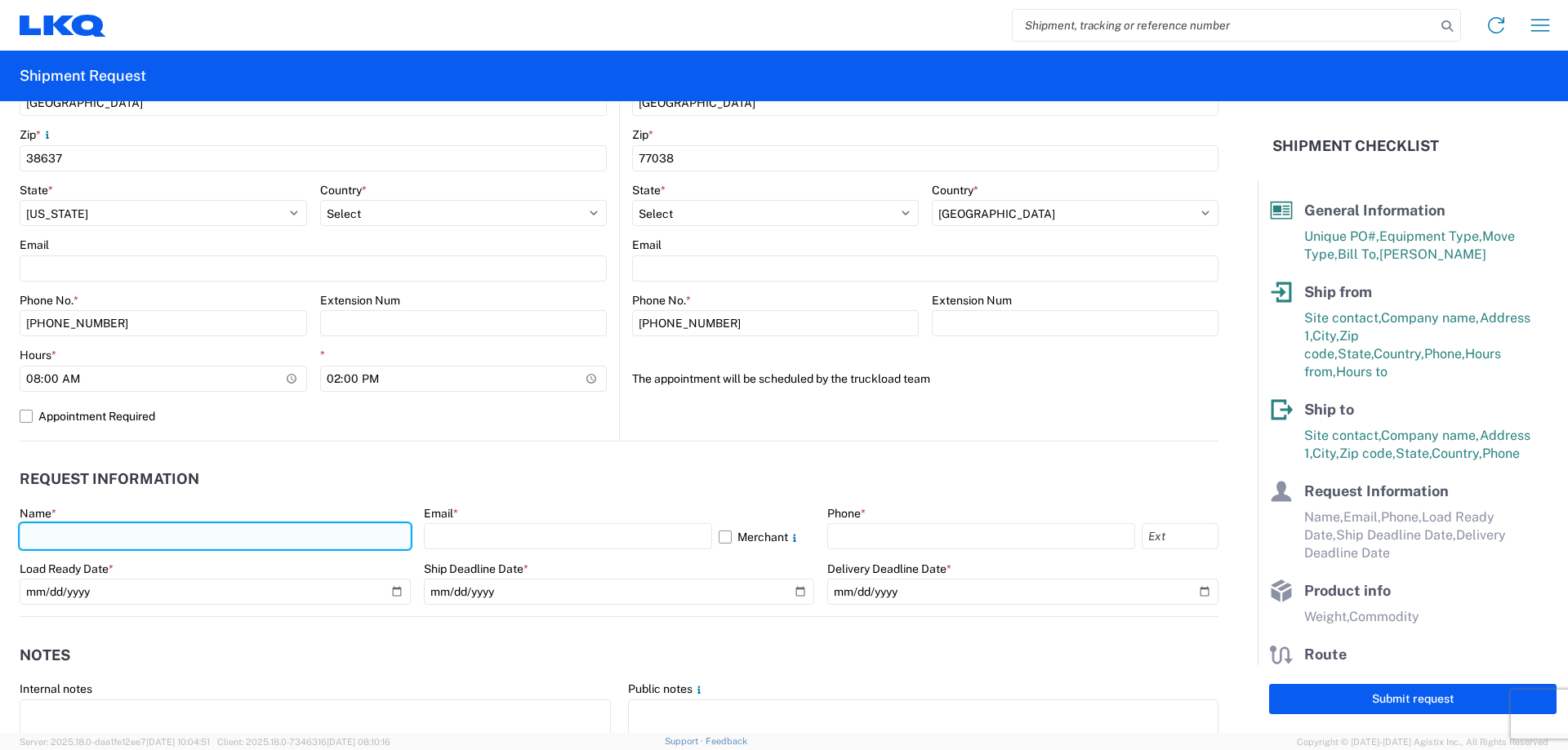
click at [189, 530] on input "text" at bounding box center [215, 536] width 391 height 26
type input "[PERSON_NAME]"
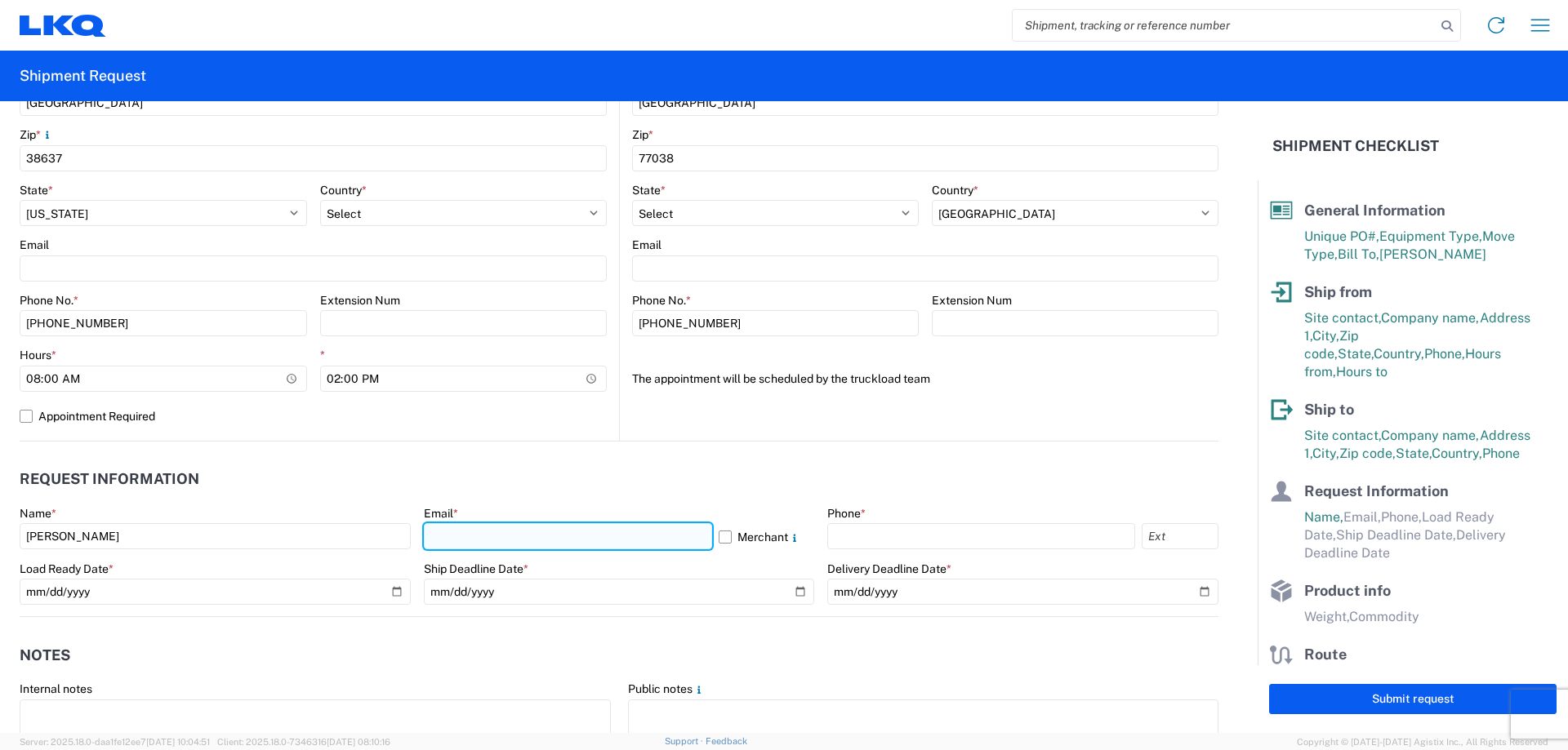
click at [483, 537] on input "text" at bounding box center [567, 536] width 288 height 26
type input "[EMAIL_ADDRESS][DOMAIN_NAME]"
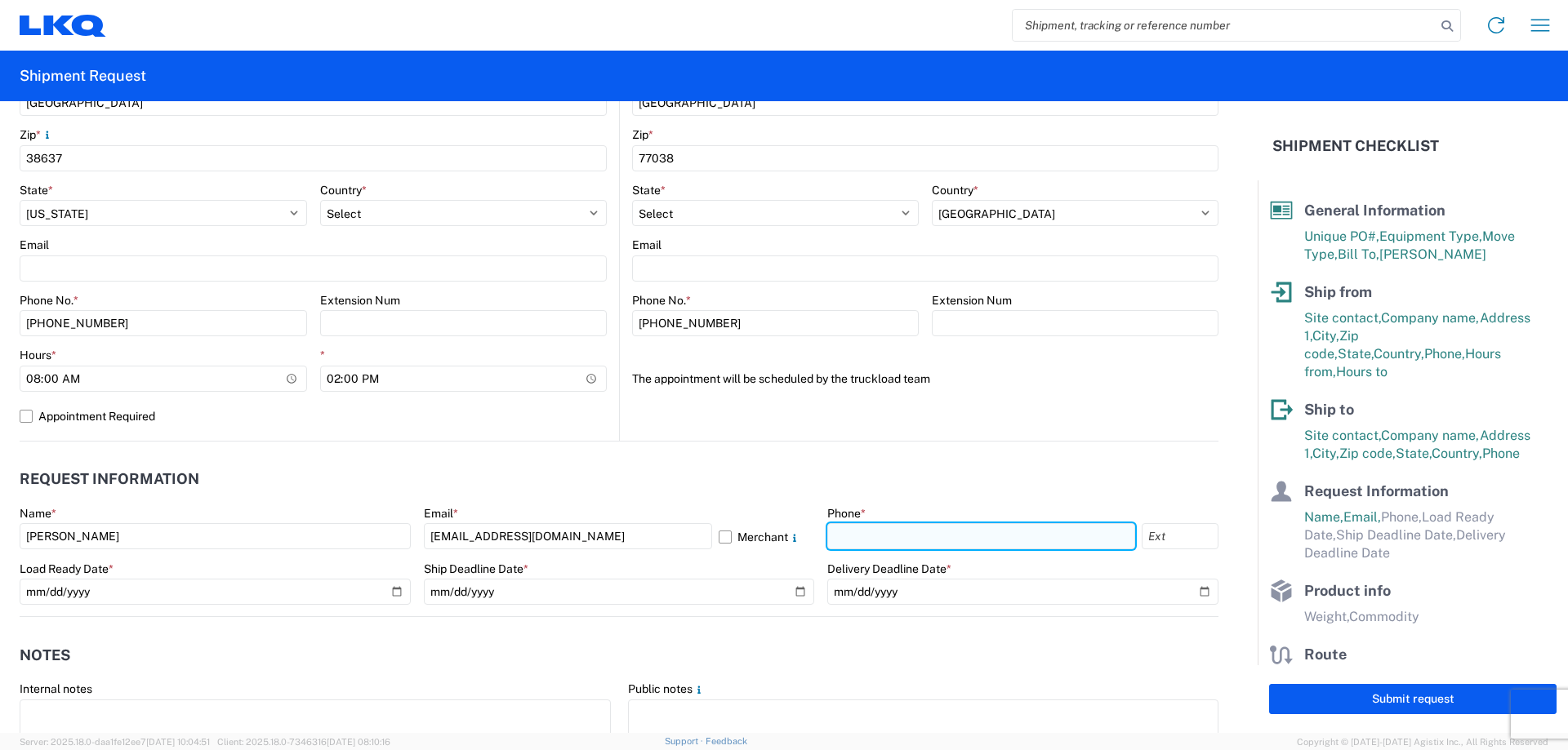
click at [846, 530] on input "text" at bounding box center [981, 536] width 308 height 26
type input "[PHONE_NUMBER]"
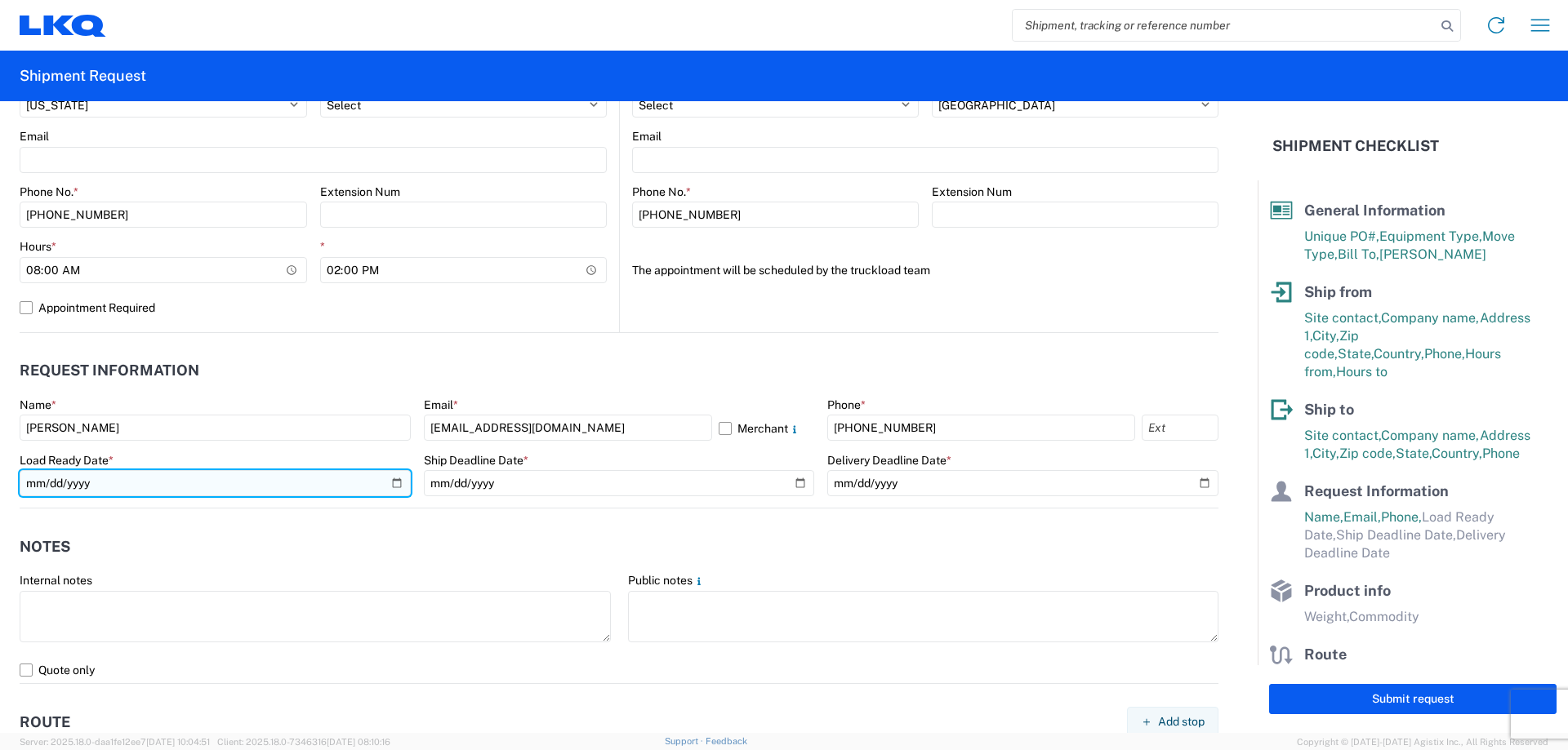
click at [388, 482] on input "date" at bounding box center [215, 483] width 391 height 26
type input "[DATE]"
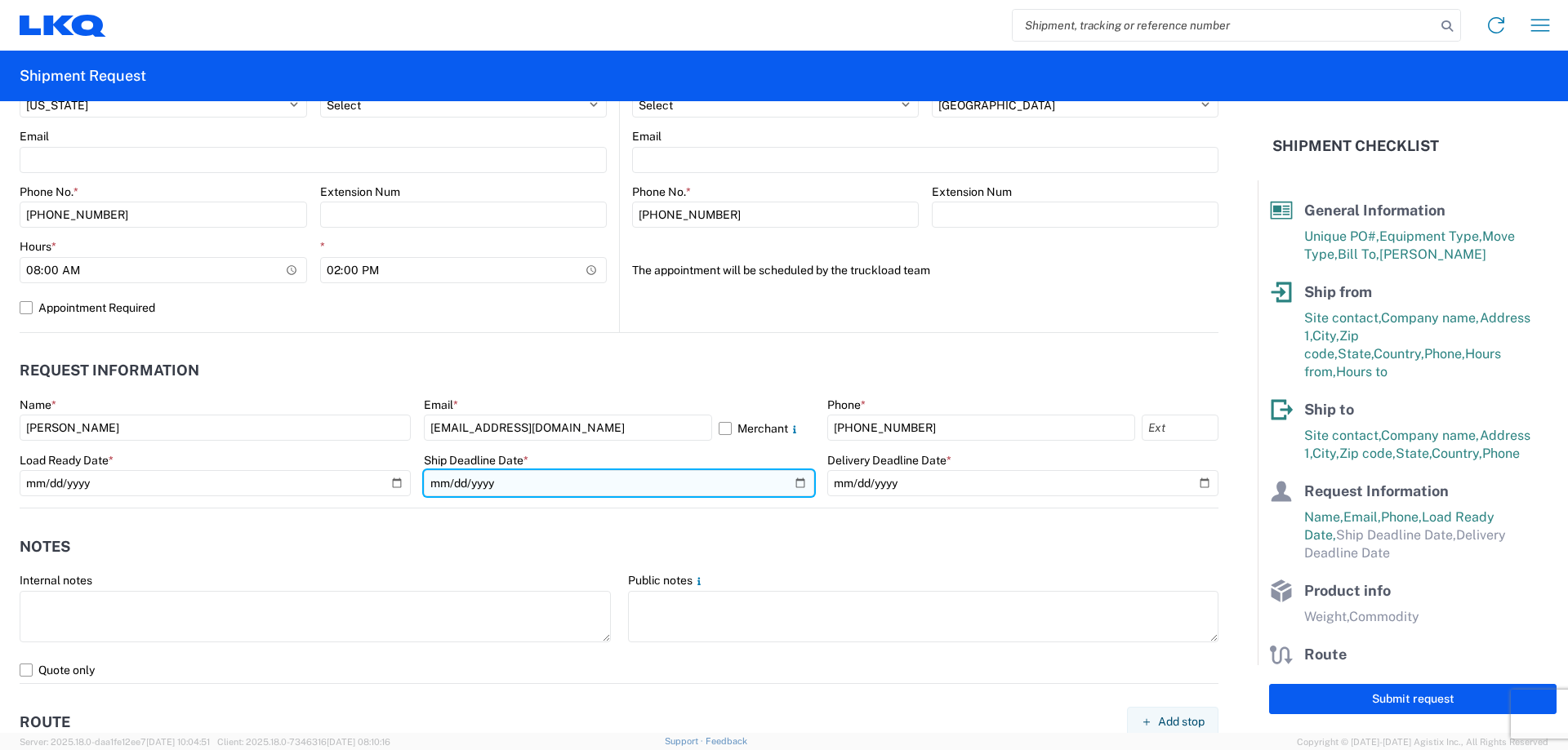
drag, startPoint x: 794, startPoint y: 485, endPoint x: 783, endPoint y: 490, distance: 12.1
click at [794, 486] on input "date" at bounding box center [619, 483] width 391 height 26
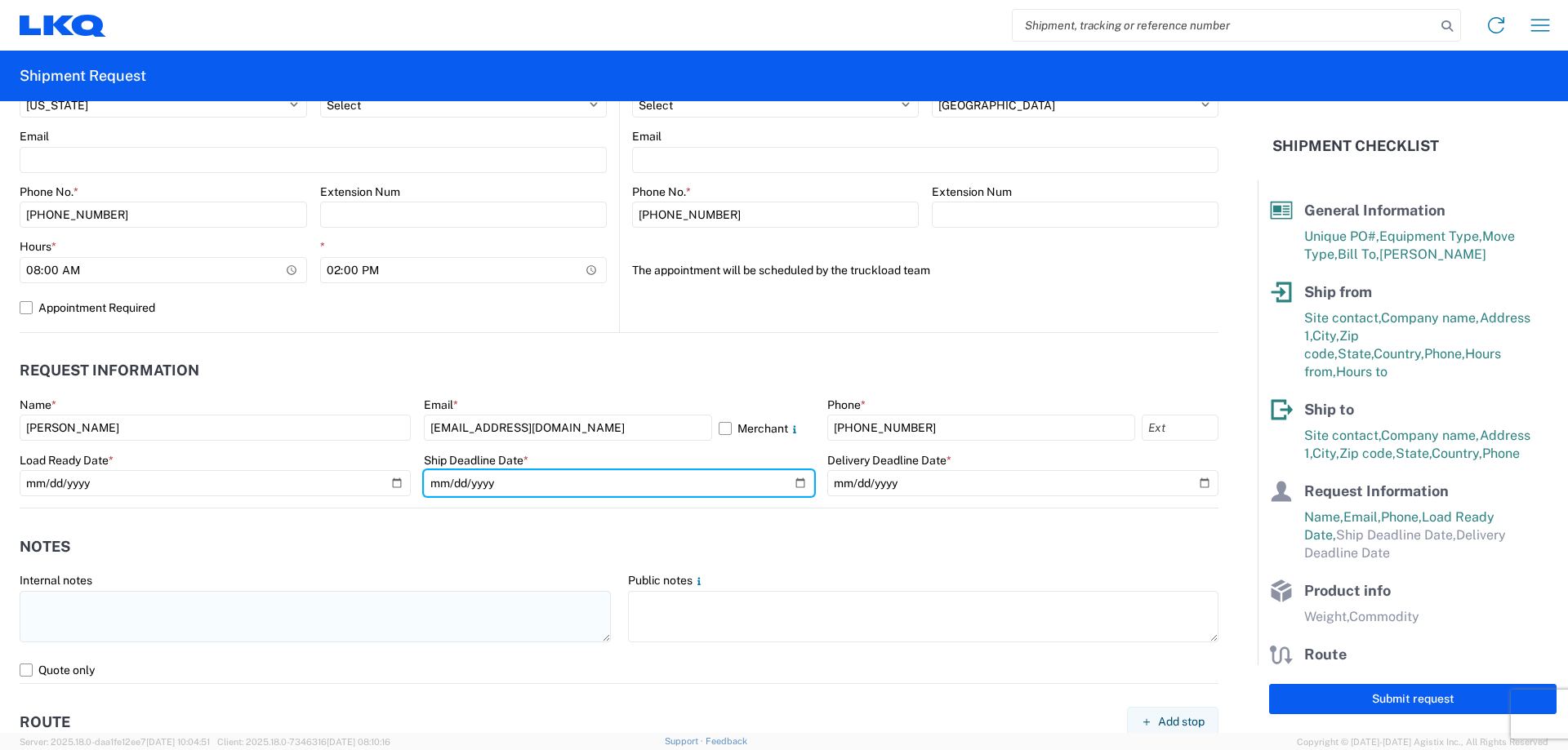
type input "[DATE]"
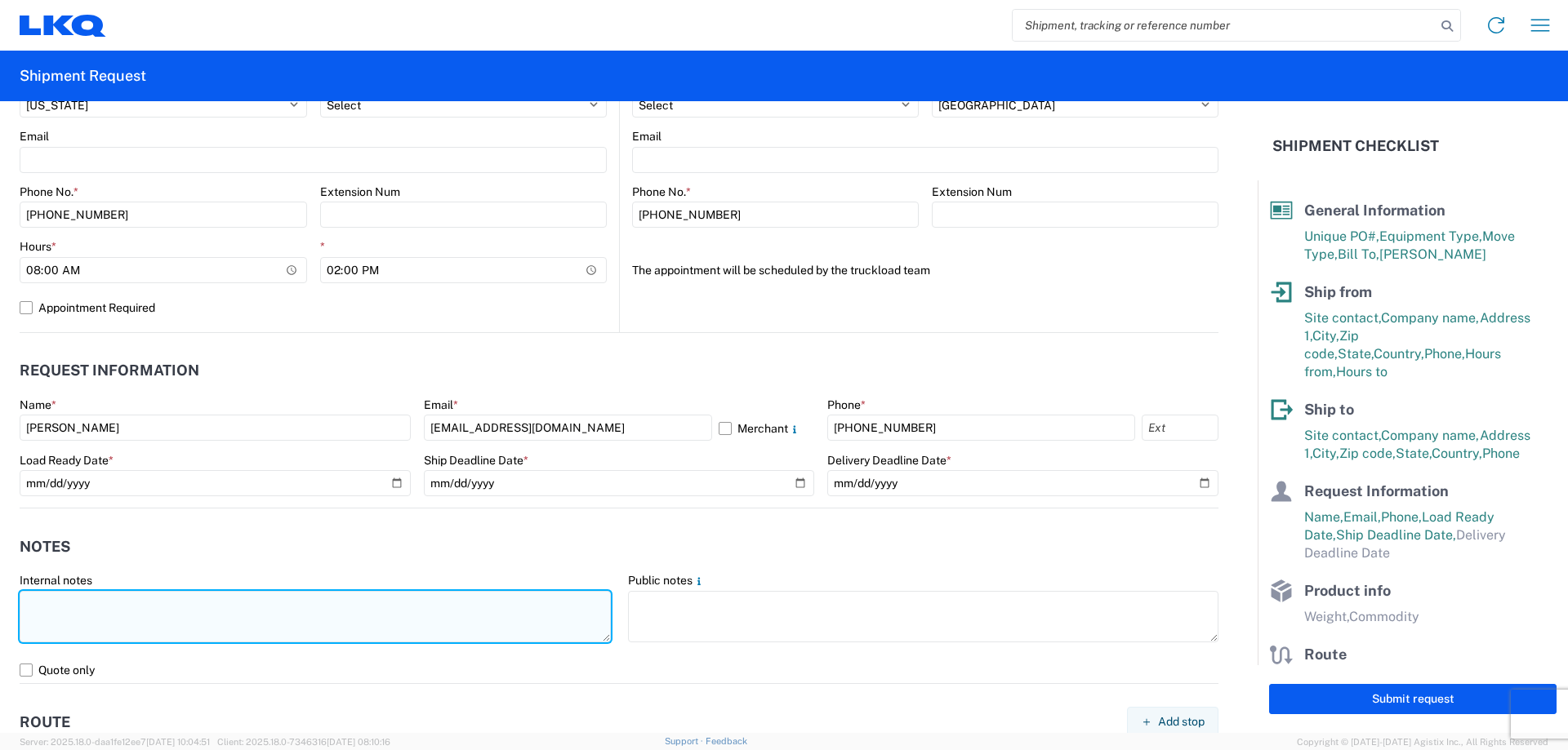
click at [183, 633] on textarea at bounding box center [315, 617] width 591 height 52
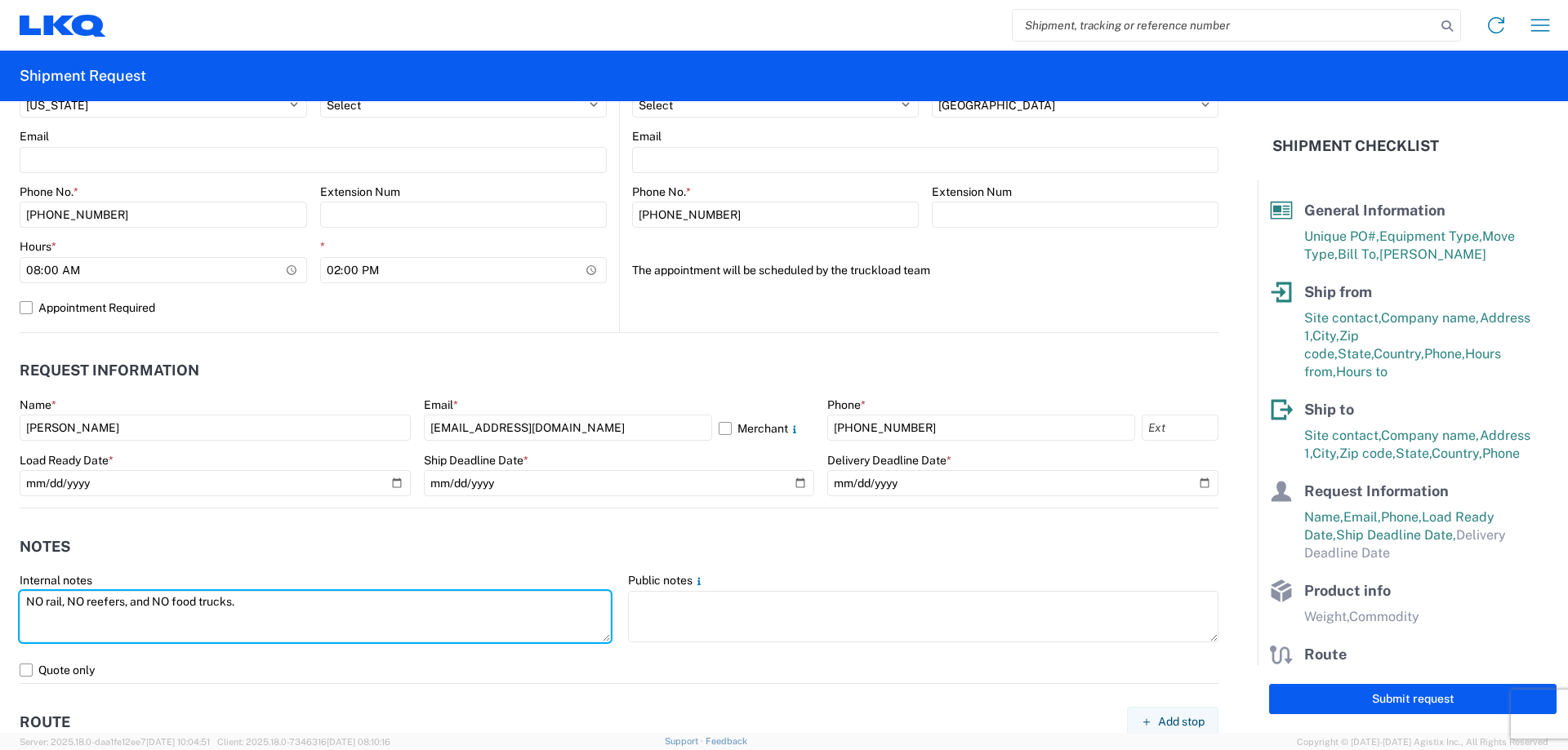
drag, startPoint x: 265, startPoint y: 604, endPoint x: 0, endPoint y: 609, distance: 265.0
click at [0, 609] on form "General Information Template PO# MMMHornLake090325 Equipment Type * Select 53’ …" at bounding box center [628, 418] width 1257 height 632
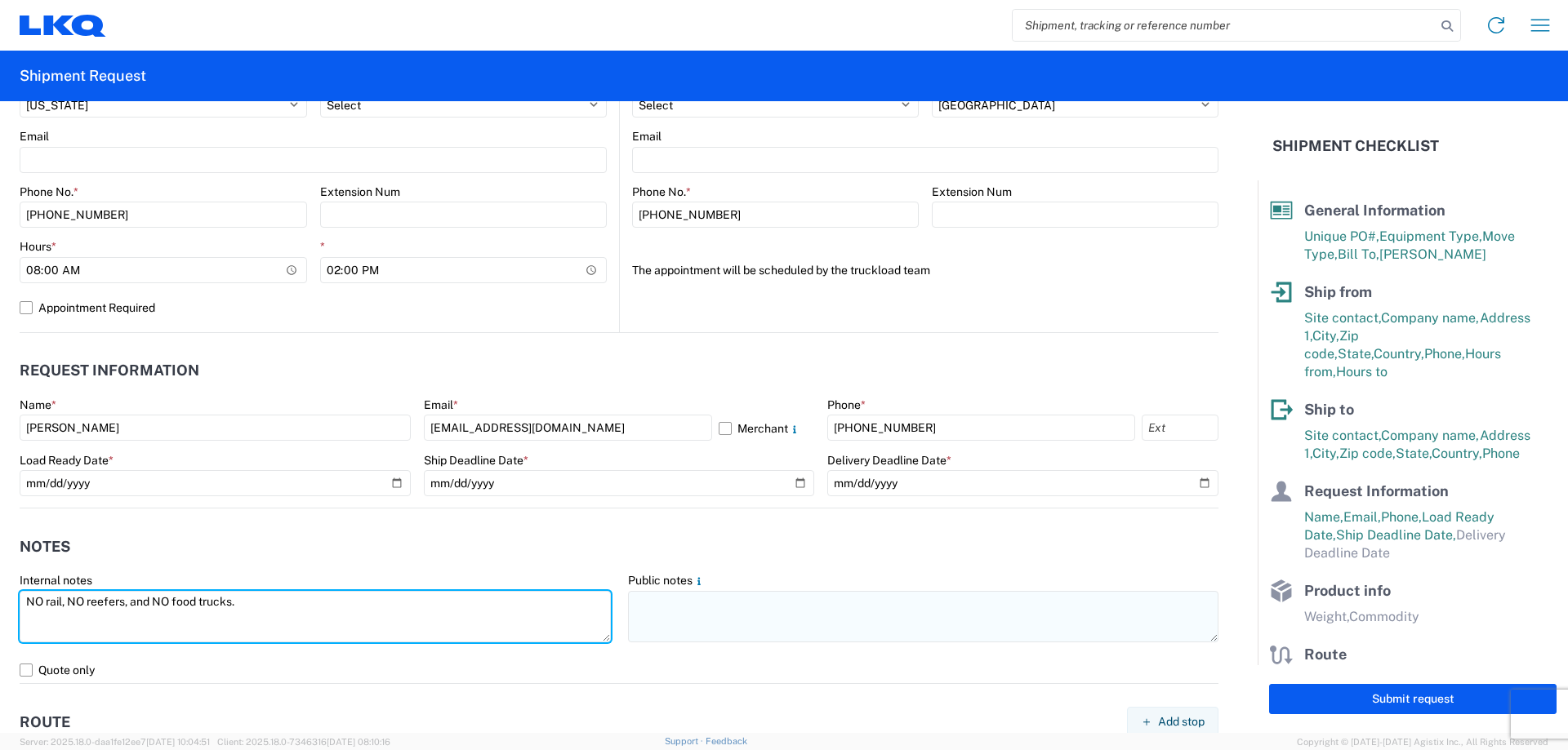
type textarea "NO rail, NO reefers, and NO food trucks."
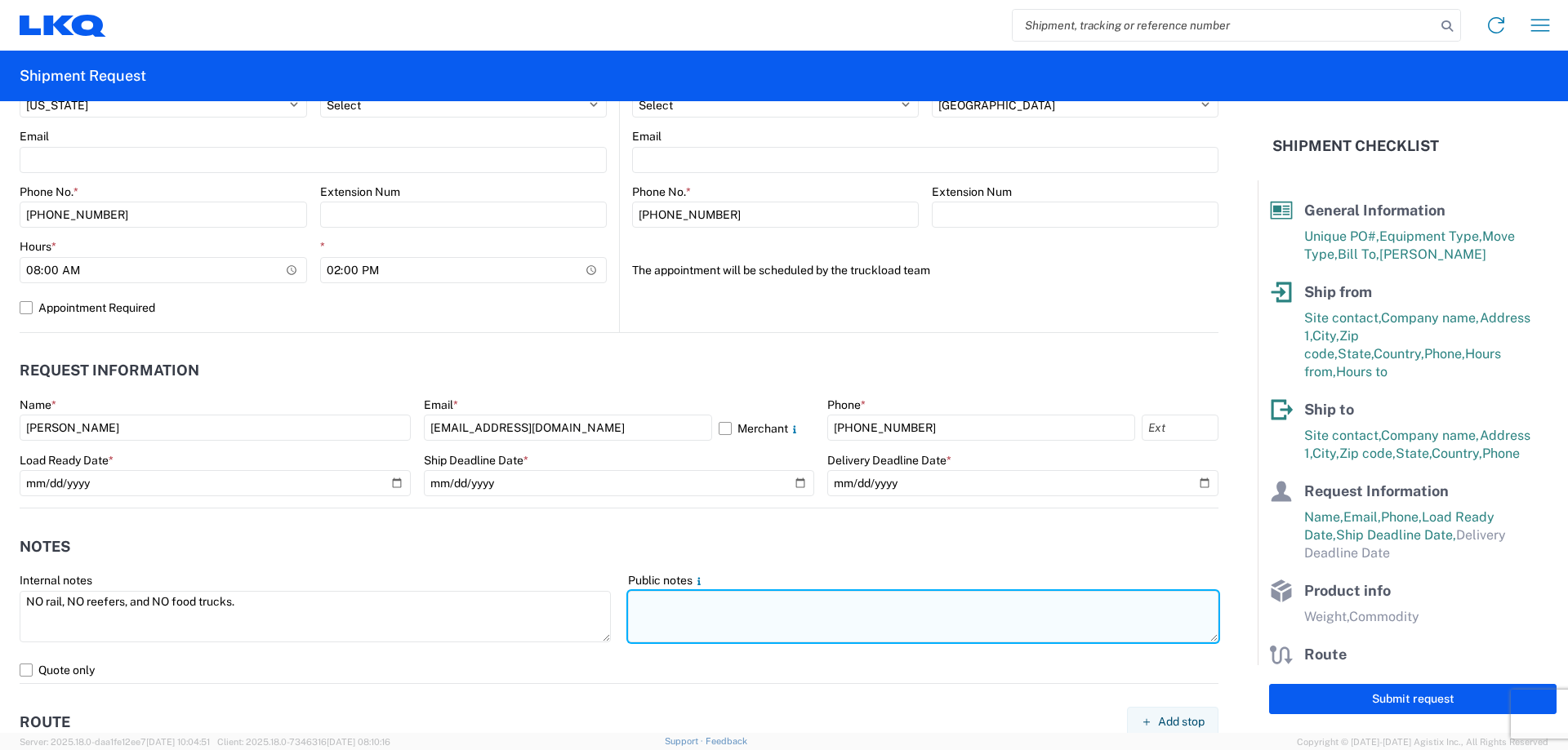
click at [655, 624] on textarea at bounding box center [923, 617] width 591 height 52
paste textarea "NO rail, NO reefers, and NO food trucks."
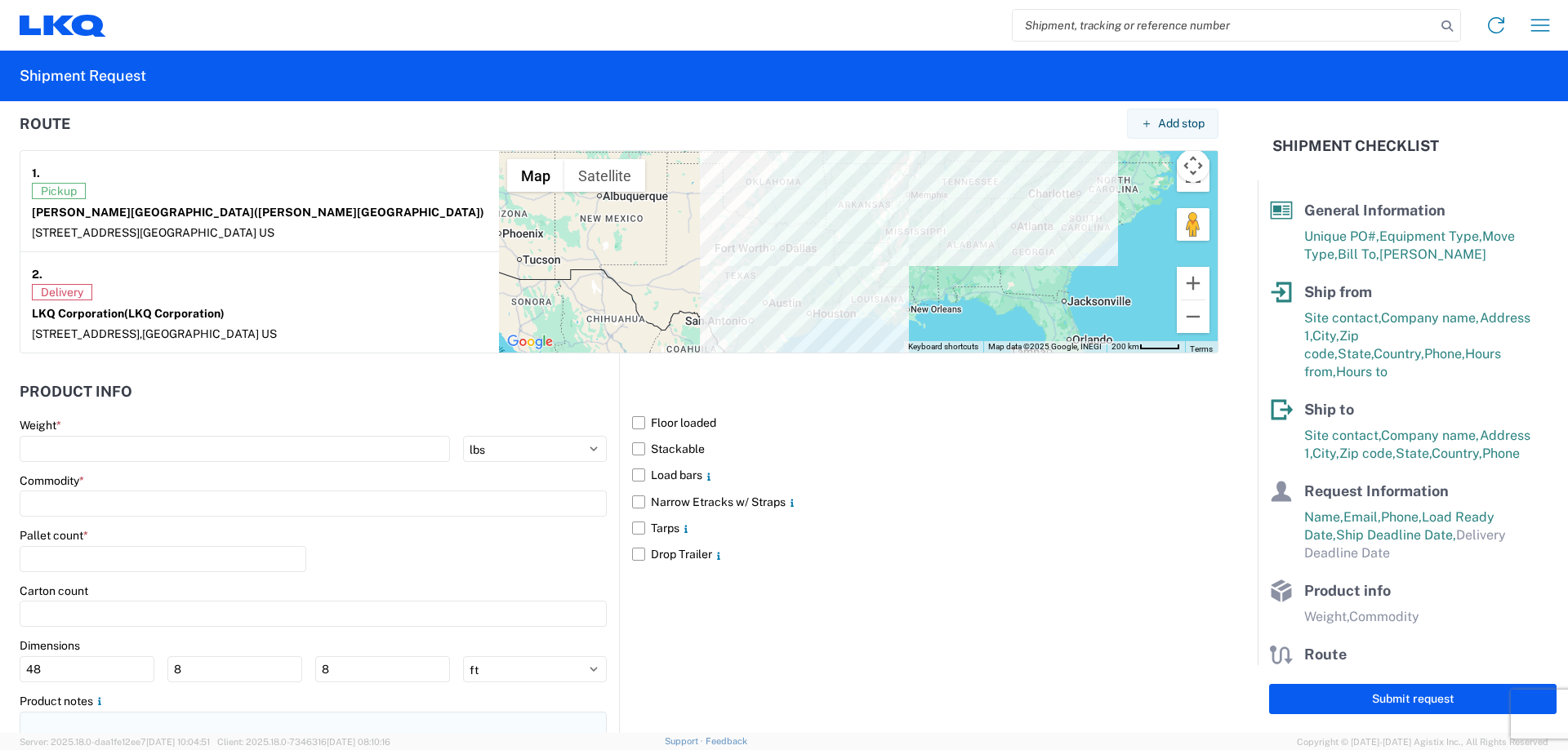
scroll to position [1327, 0]
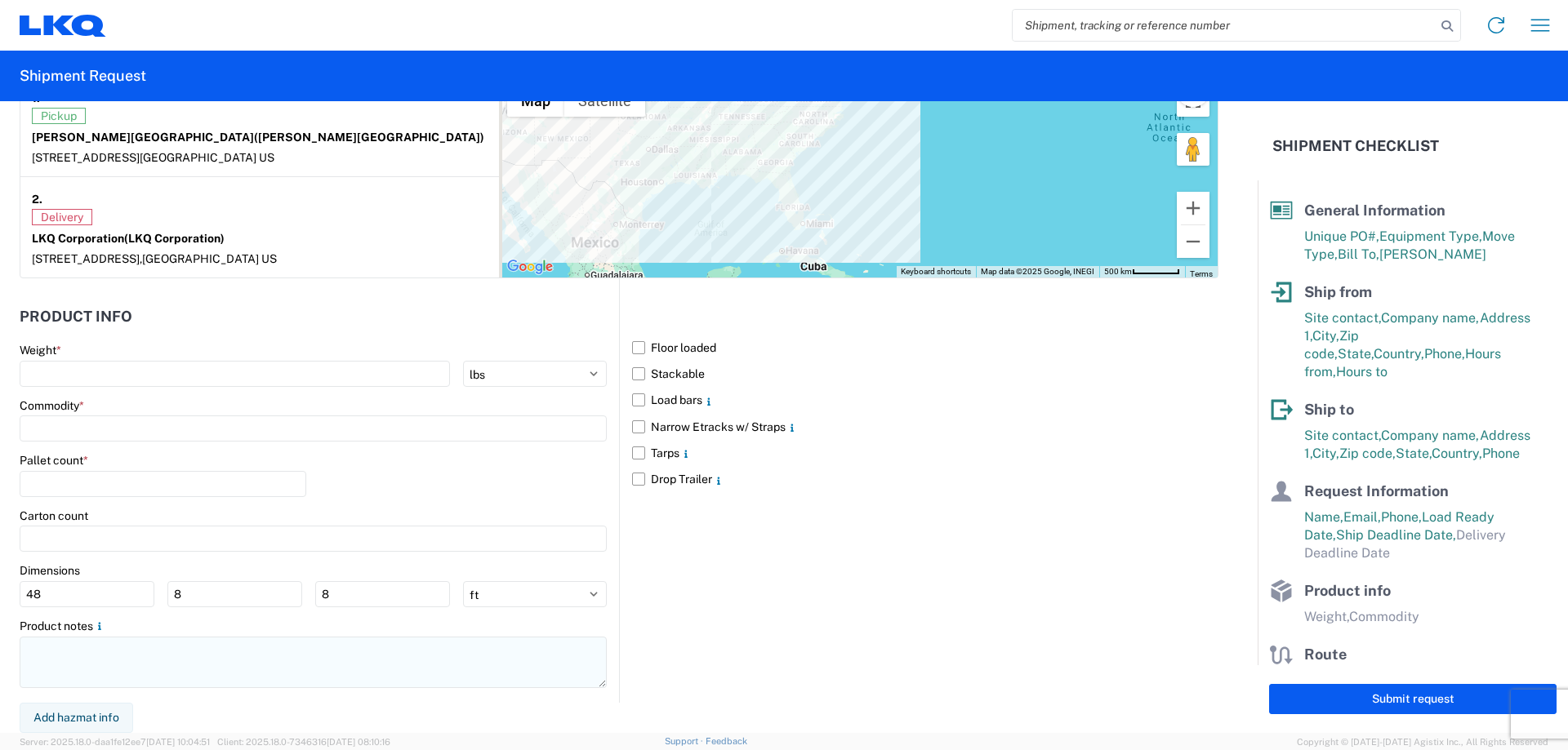
type textarea "NO rail, NO reefers, and NO food trucks."
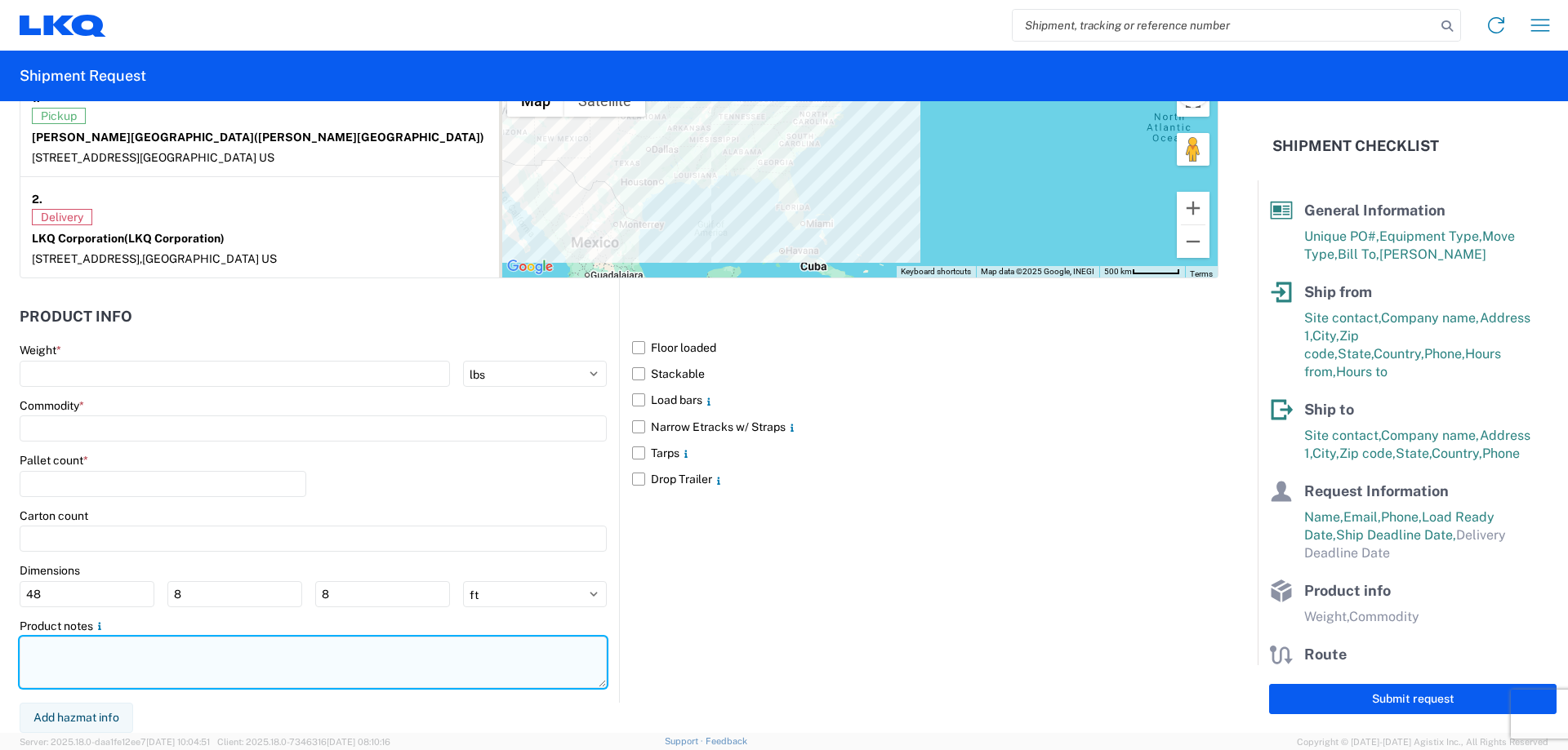
click at [132, 666] on textarea at bounding box center [313, 662] width 587 height 52
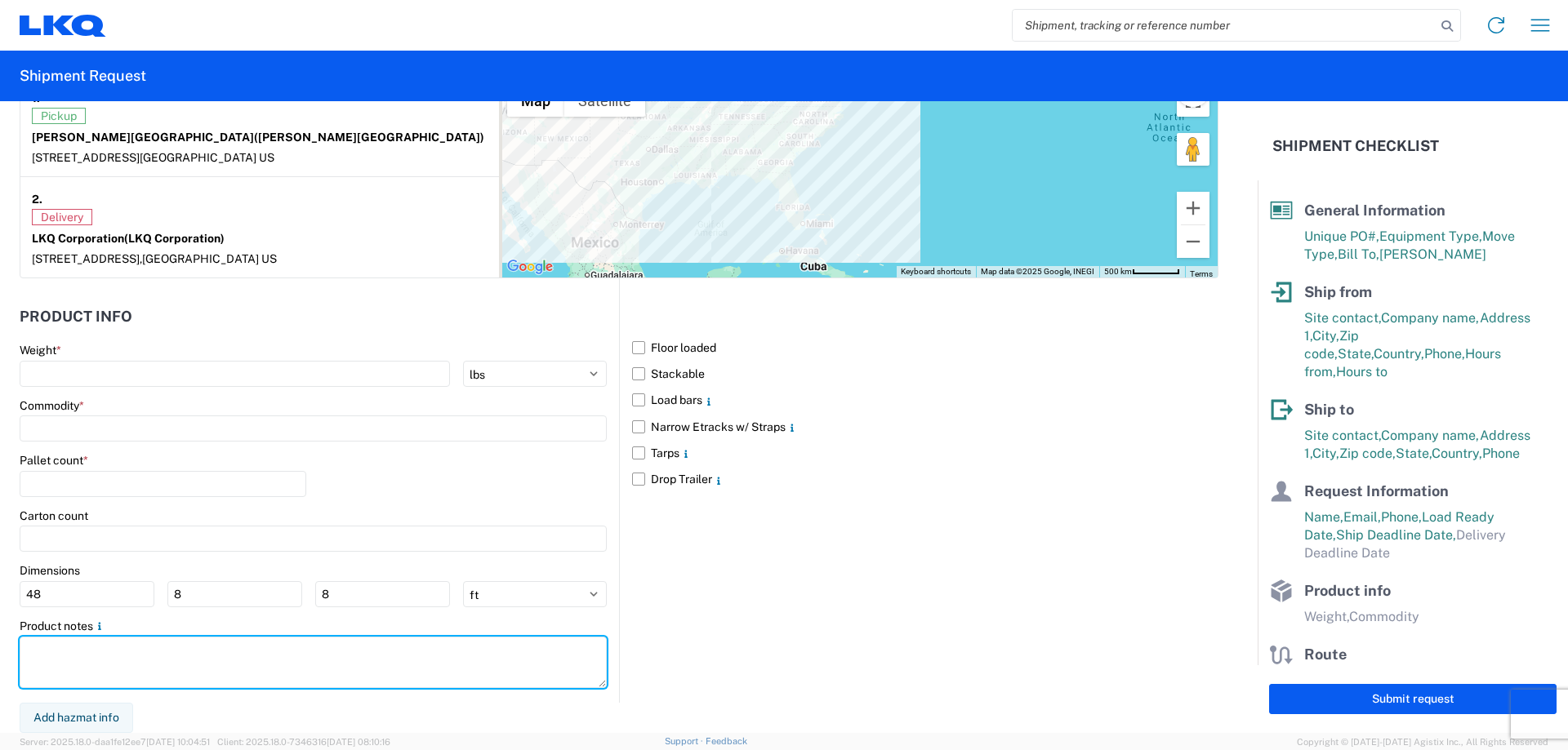
paste textarea "NO rail, NO reefers, and NO food trucks."
type textarea "NO rail, NO reefers, and NO food trucks."
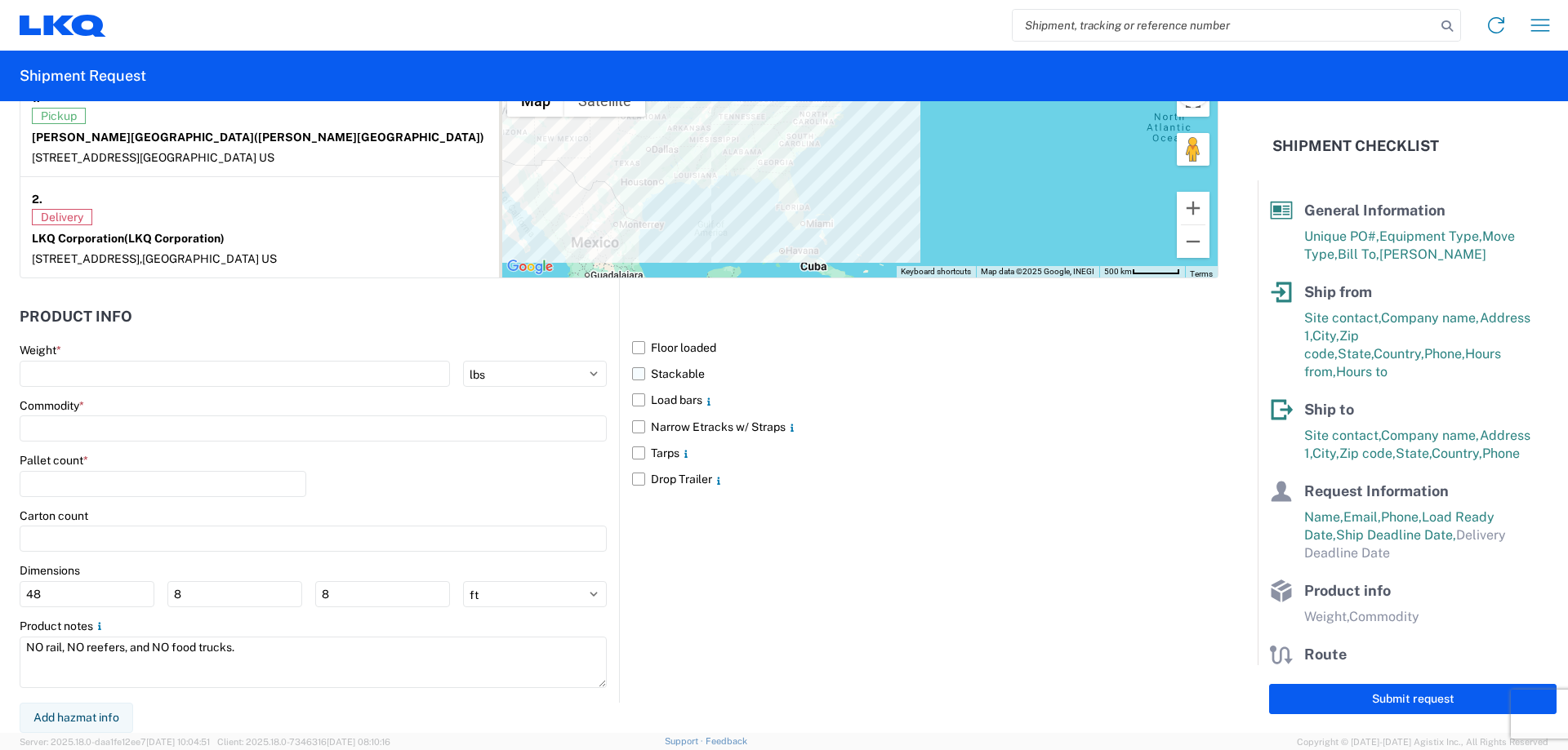
click at [632, 370] on label "Stackable" at bounding box center [925, 373] width 587 height 26
click at [0, 0] on input "Stackable" at bounding box center [0, 0] width 0 height 0
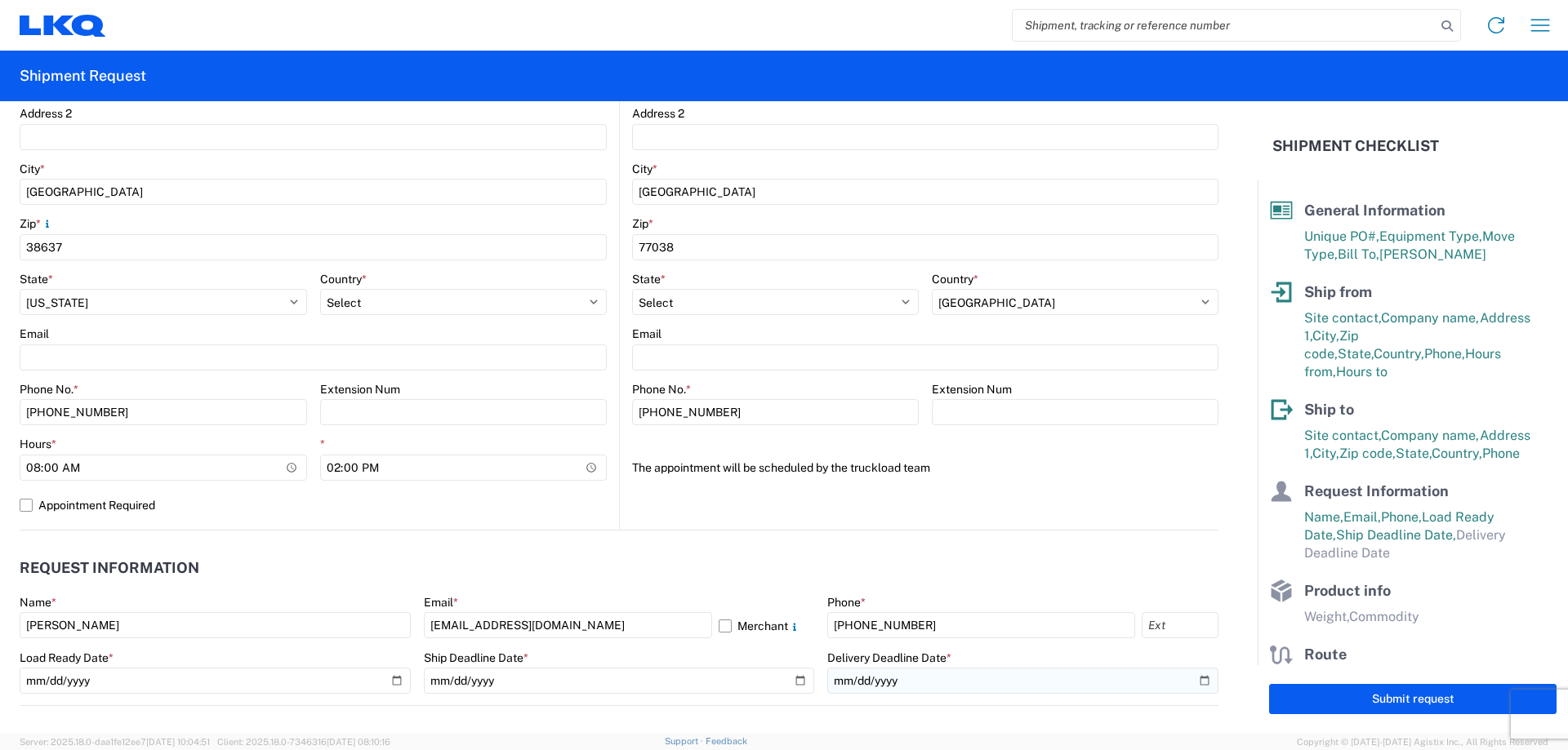
scroll to position [674, 0]
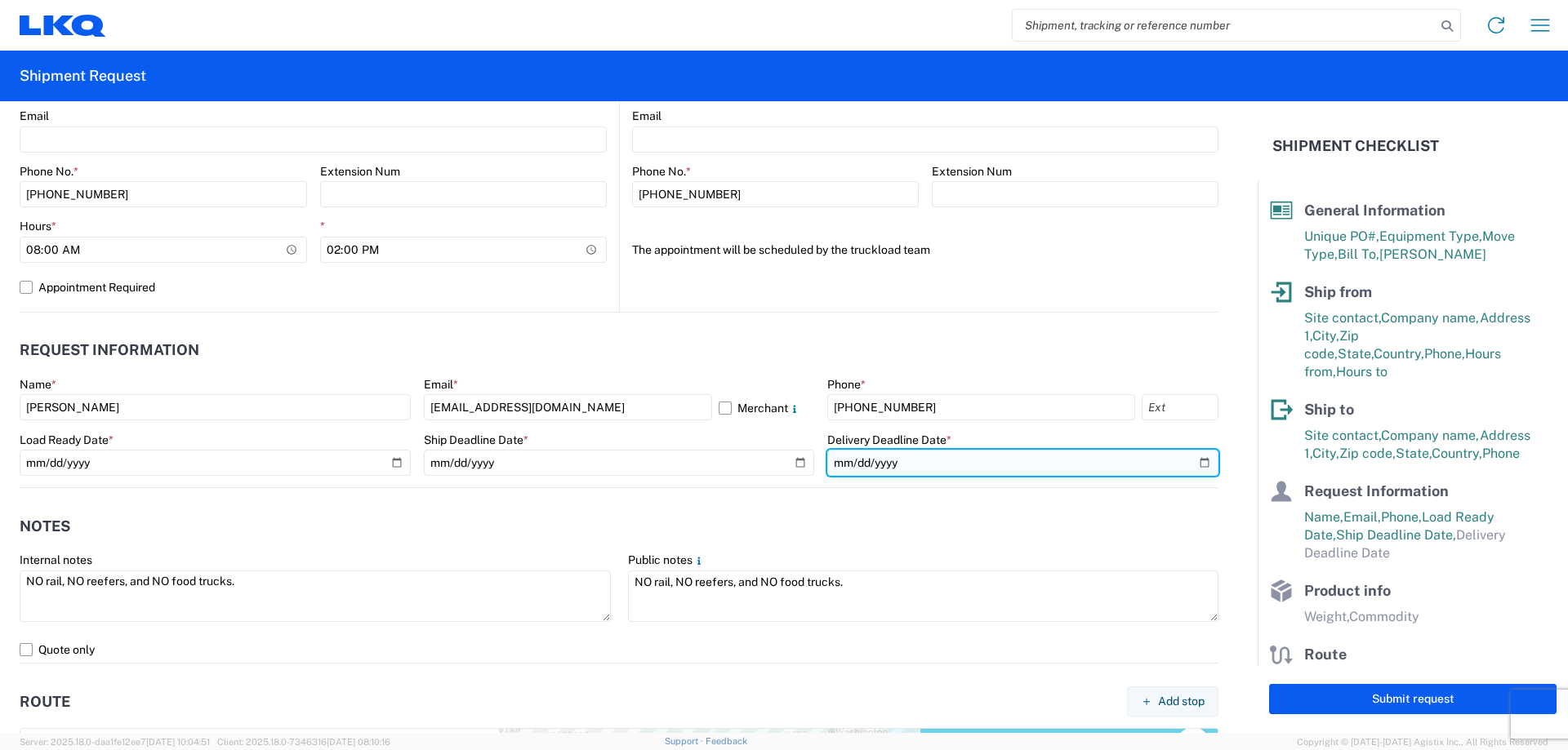
click at [1190, 461] on input "date" at bounding box center [1022, 463] width 391 height 26
type input "[DATE]"
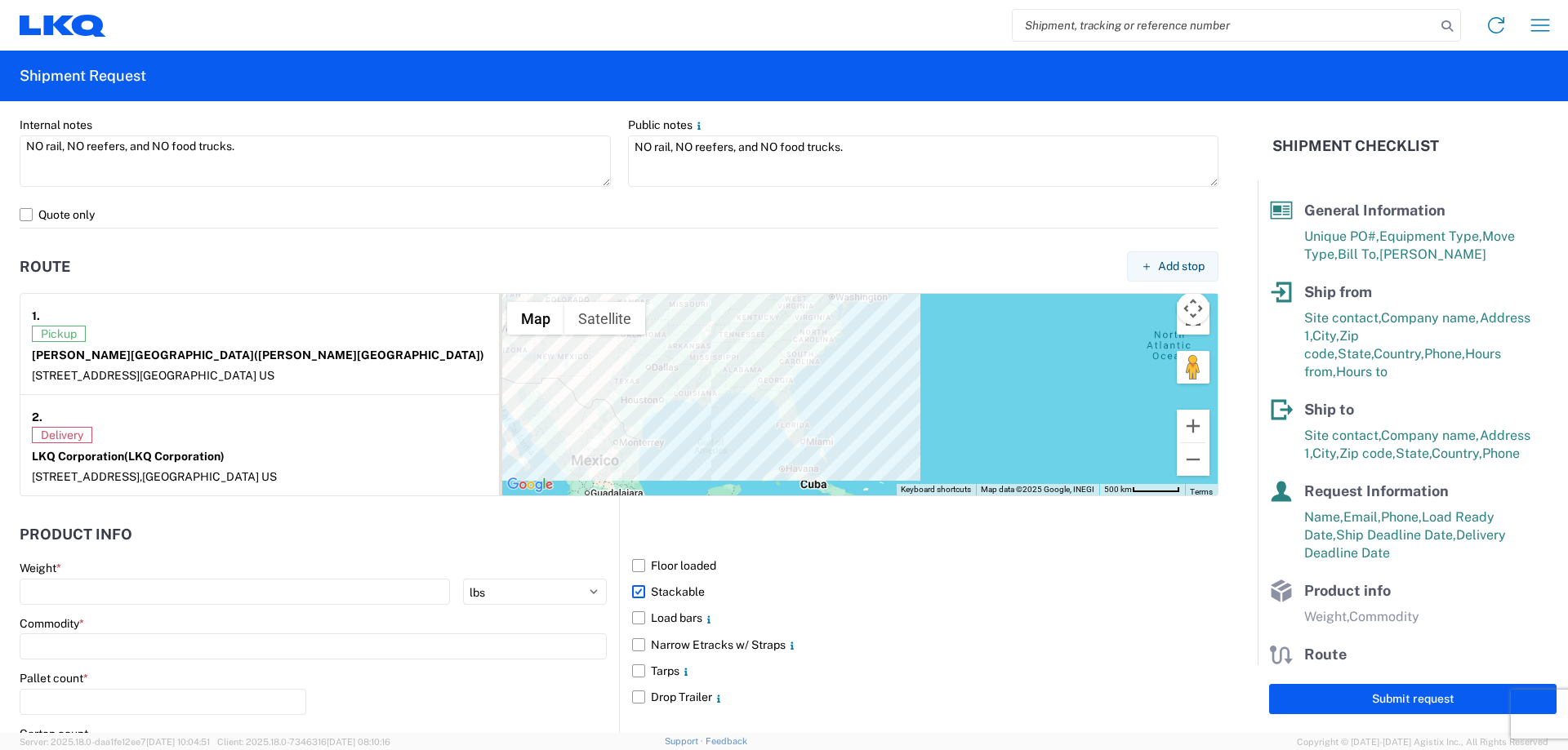
scroll to position [1327, 0]
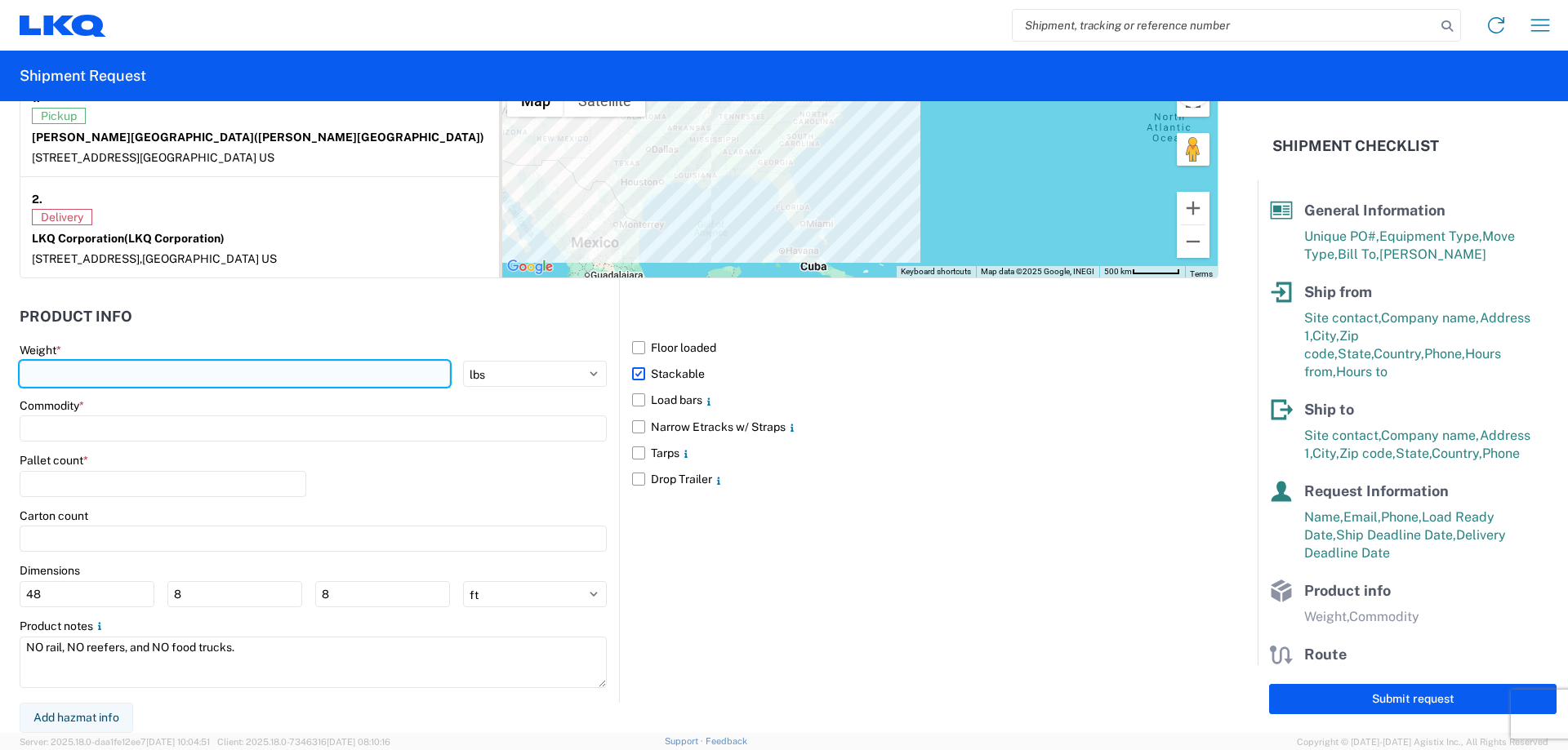
click at [155, 372] on input "number" at bounding box center [235, 373] width 430 height 26
type input "1"
type input "31649"
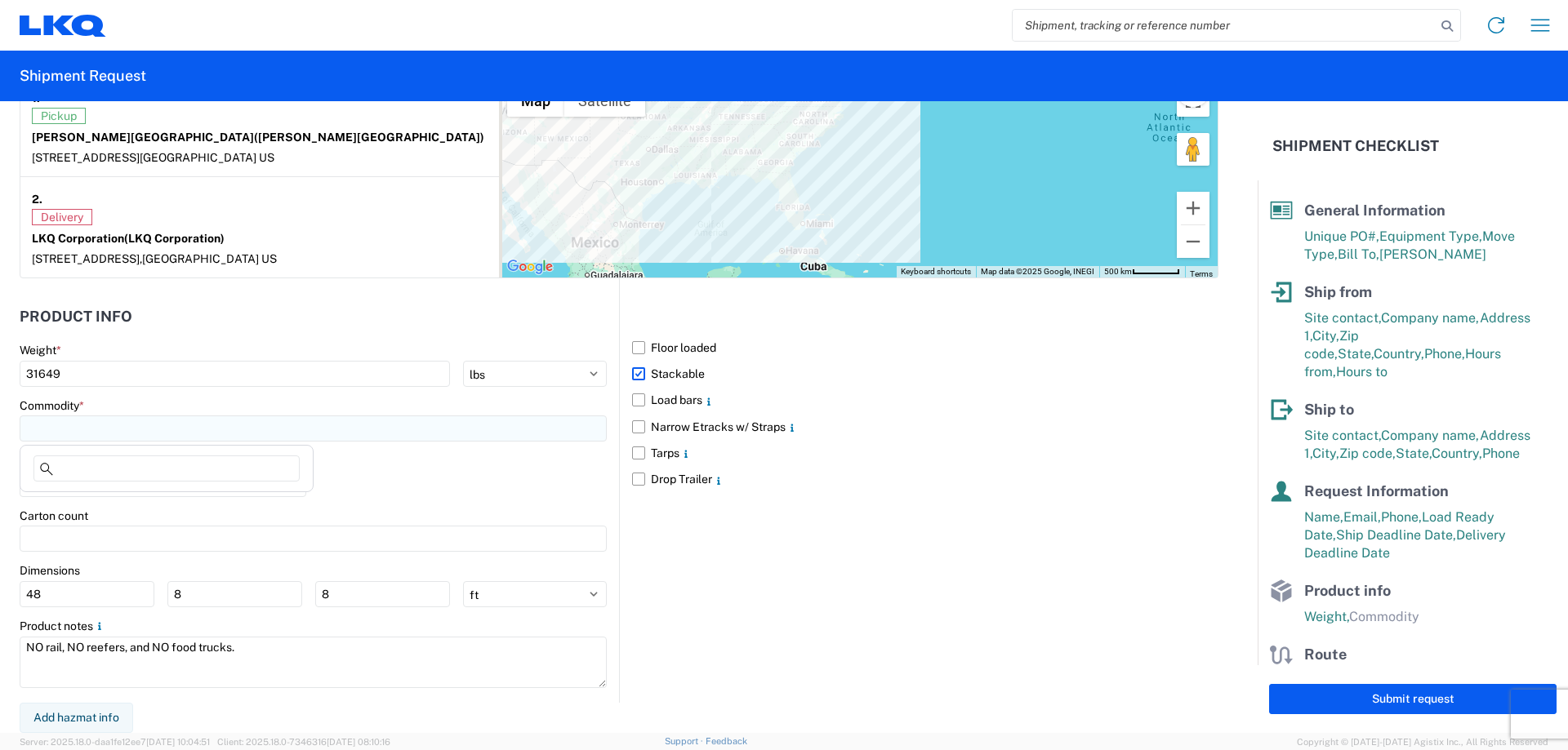
click at [147, 426] on input at bounding box center [313, 429] width 587 height 26
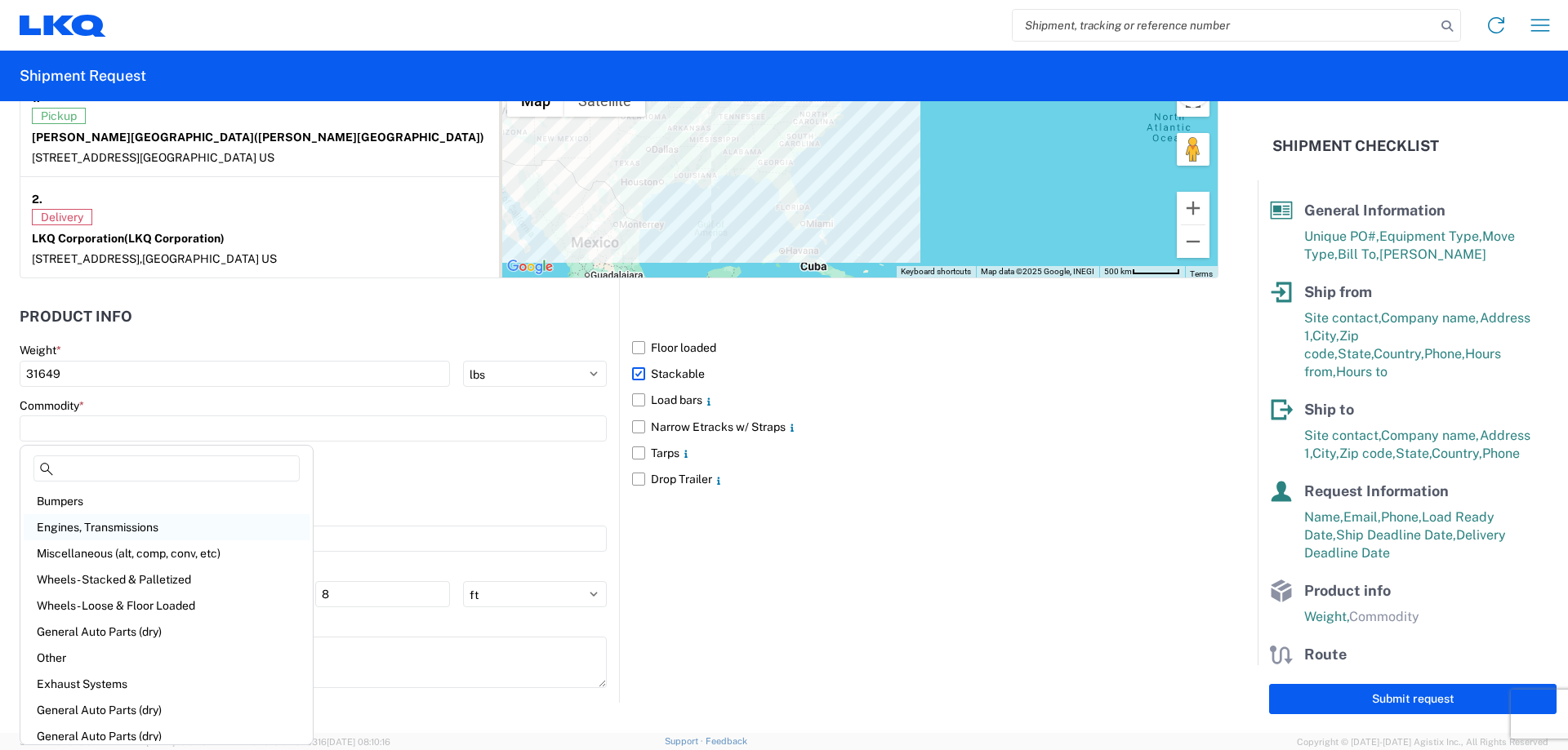
click at [133, 523] on div "Engines, Transmissions" at bounding box center [166, 528] width 286 height 26
type input "Engines, Transmissions"
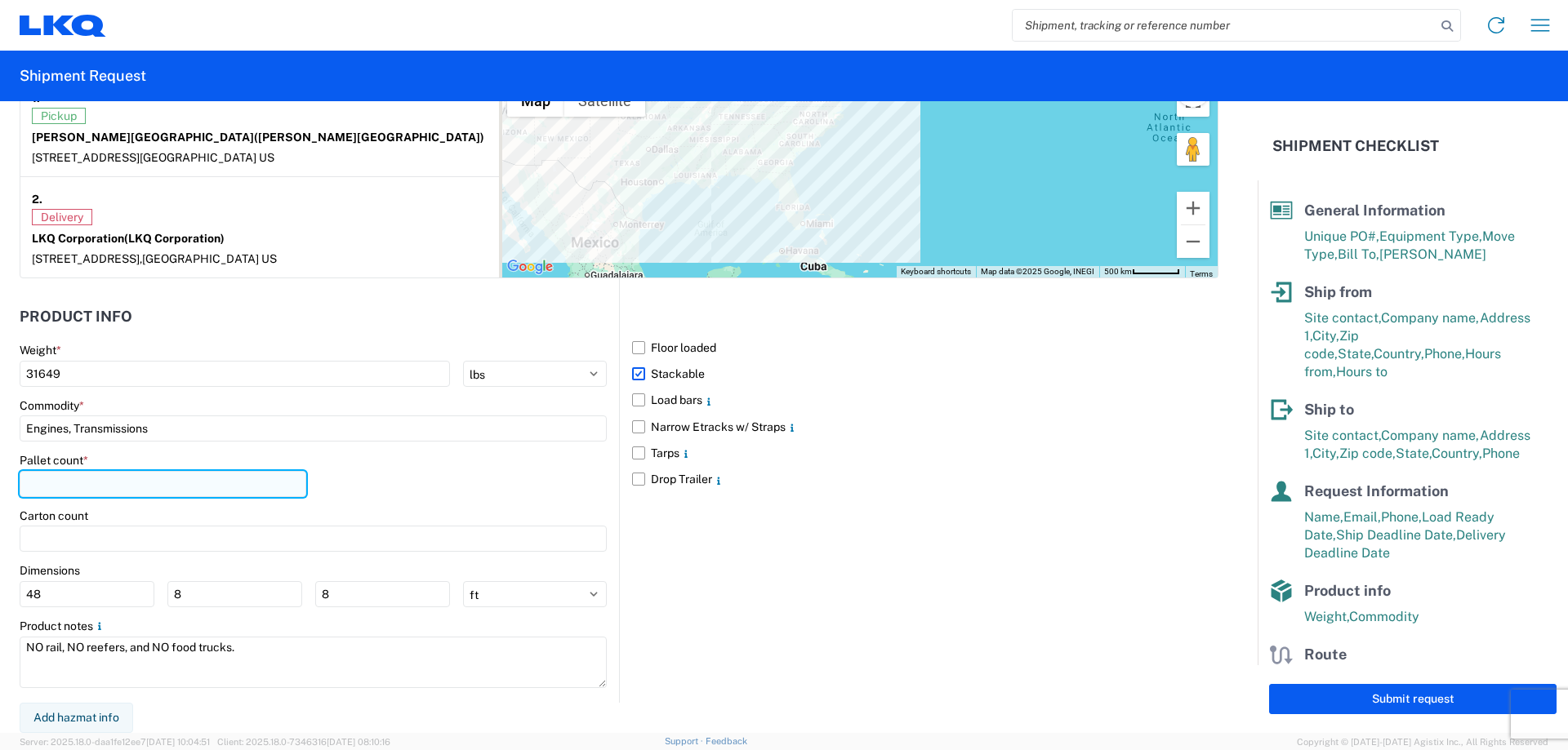
click at [125, 481] on input "number" at bounding box center [163, 484] width 287 height 26
type input "6"
type input "38"
click at [522, 461] on div "Pallet count * 38" at bounding box center [313, 480] width 587 height 55
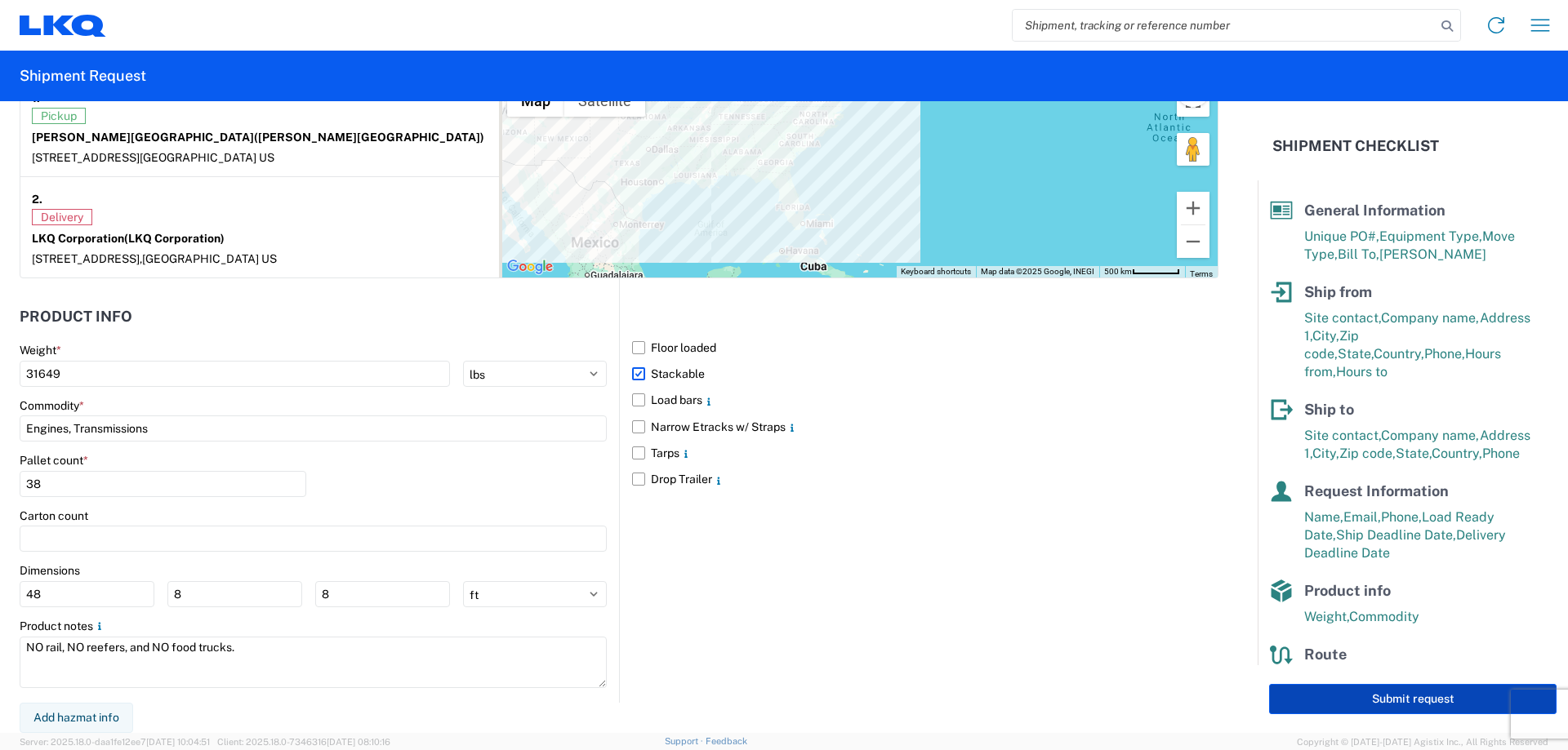
click at [1370, 688] on button "Submit request" at bounding box center [1412, 699] width 288 height 30
select select "MS"
select select "US"
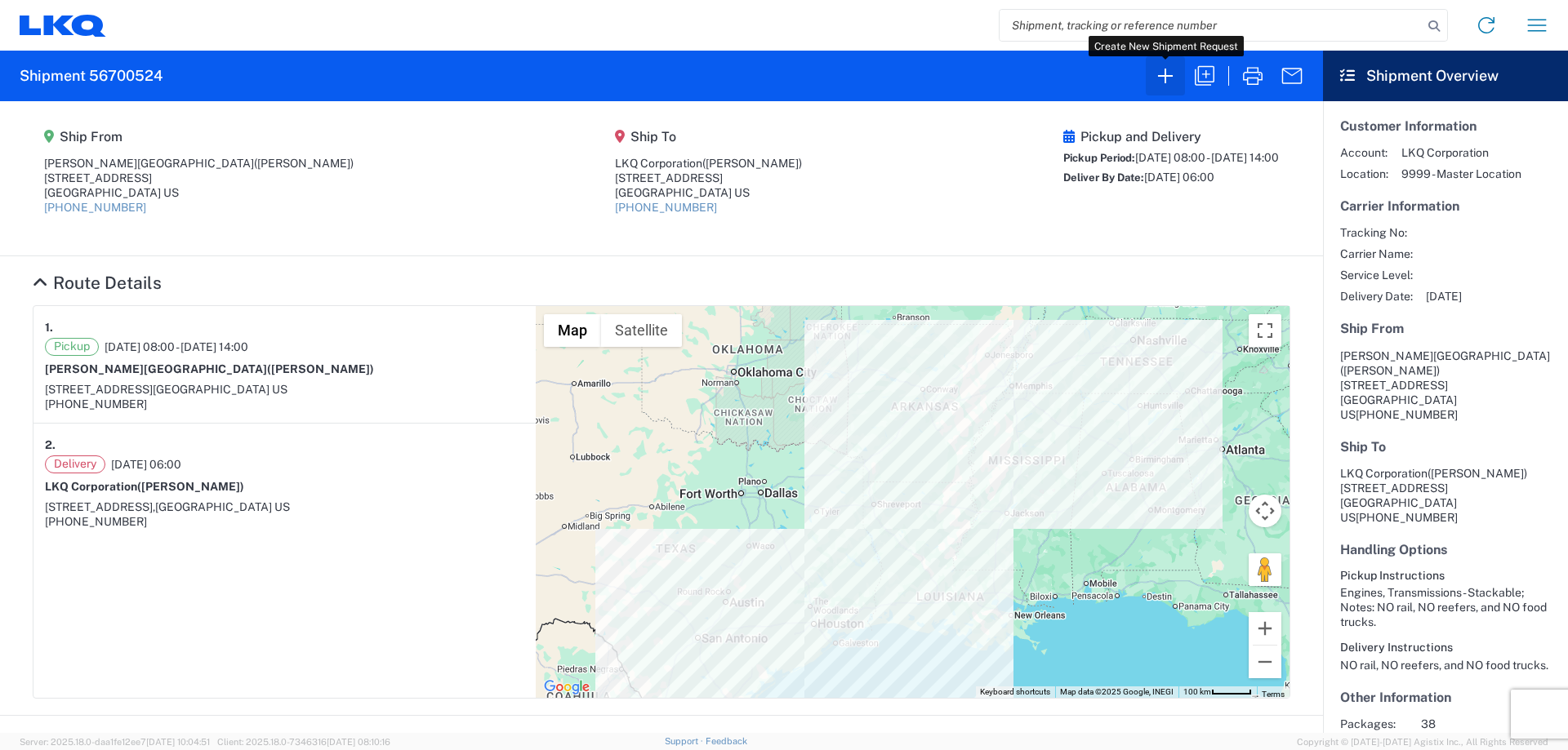
click at [1170, 84] on icon "button" at bounding box center [1165, 75] width 26 height 26
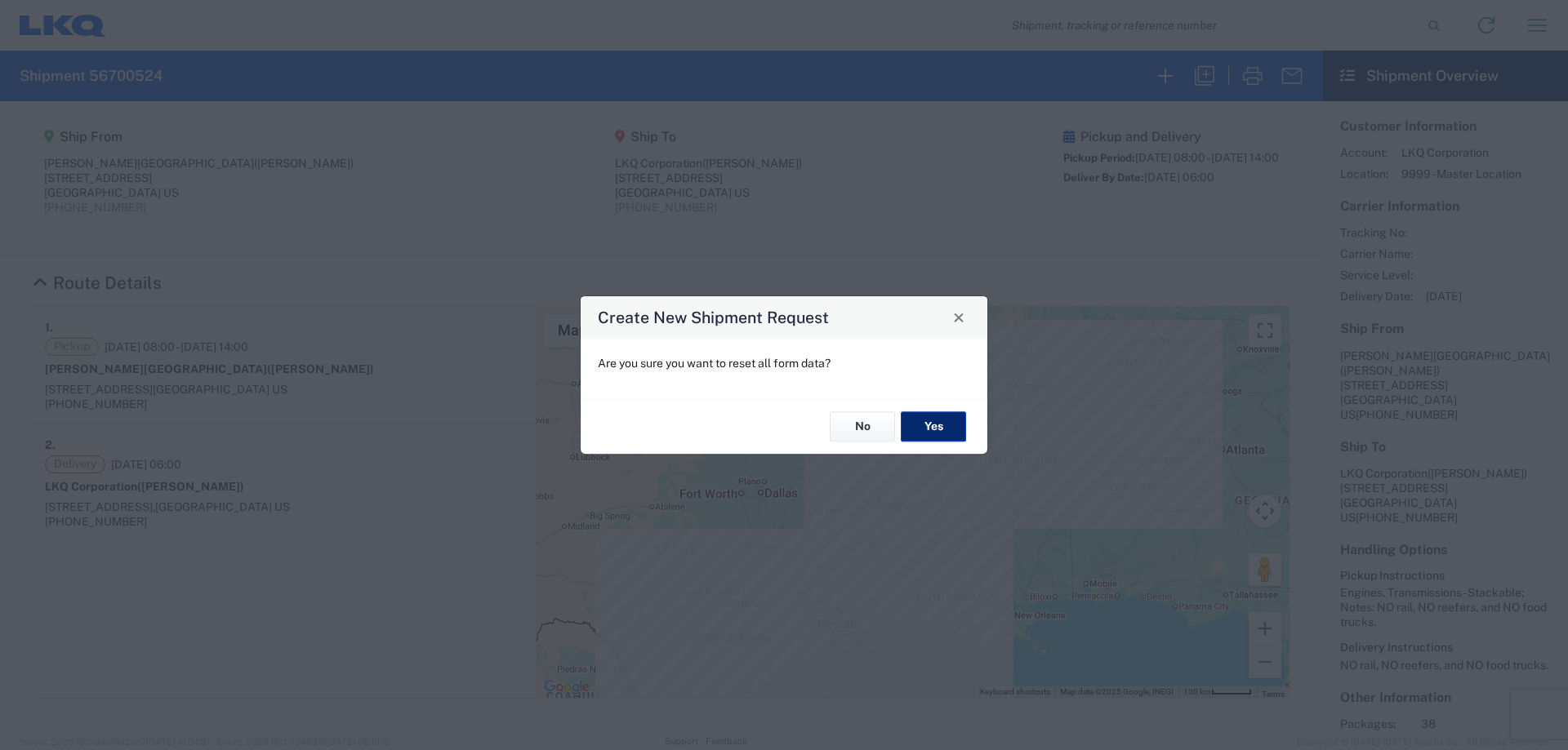
click at [922, 425] on button "Yes" at bounding box center [933, 427] width 65 height 30
select select "FULL"
select select "US"
select select "LBS"
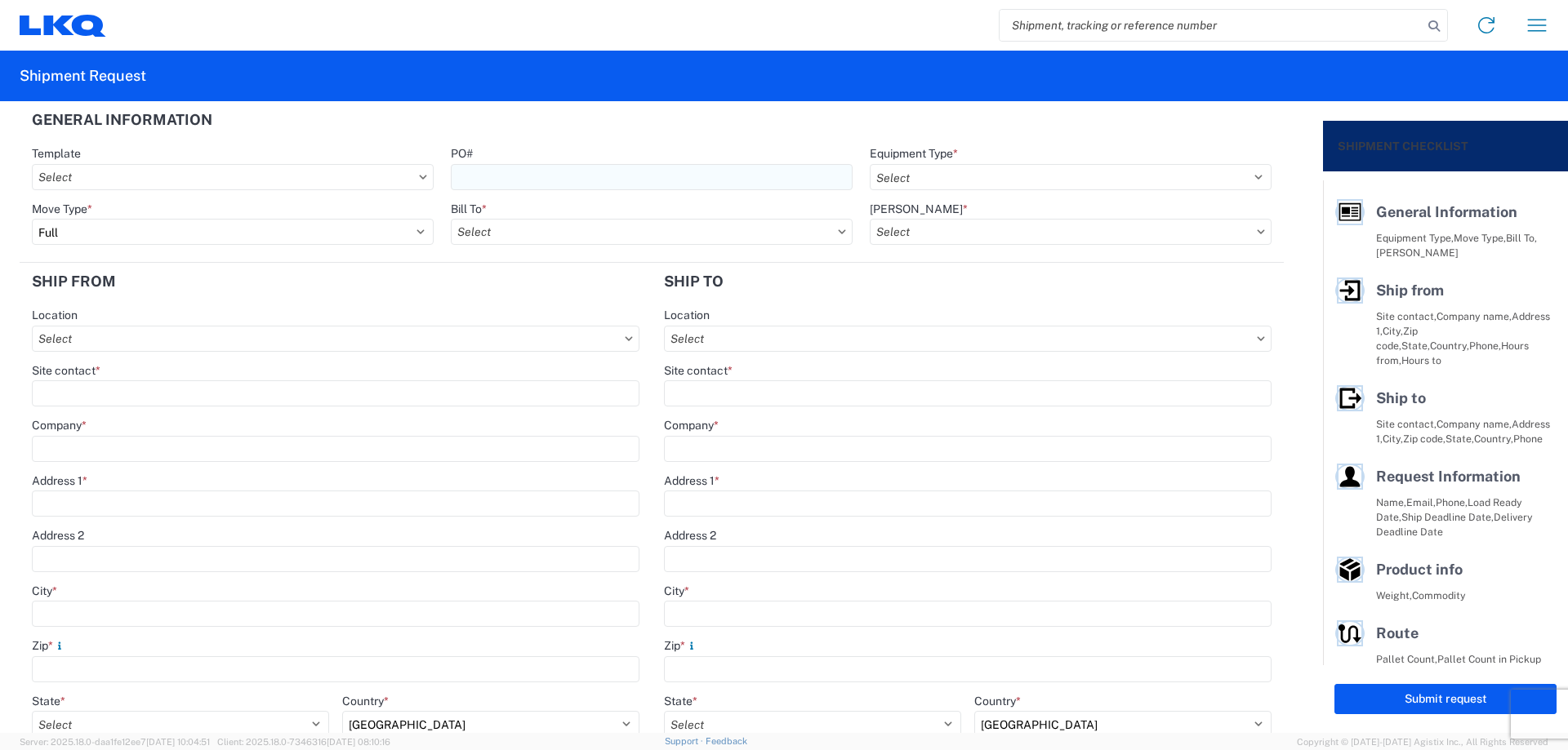
click at [512, 176] on input "PO#" at bounding box center [651, 177] width 401 height 26
type input "ETE090325"
click at [888, 168] on select "Select 53’ Dry Van Flatbed Dropdeck (van) Lowboy (flatbed) Rail" at bounding box center [1070, 177] width 401 height 26
select select "STDV"
click at [870, 164] on select "Select 53’ Dry Van Flatbed Dropdeck (van) Lowboy (flatbed) Rail" at bounding box center [1070, 177] width 401 height 26
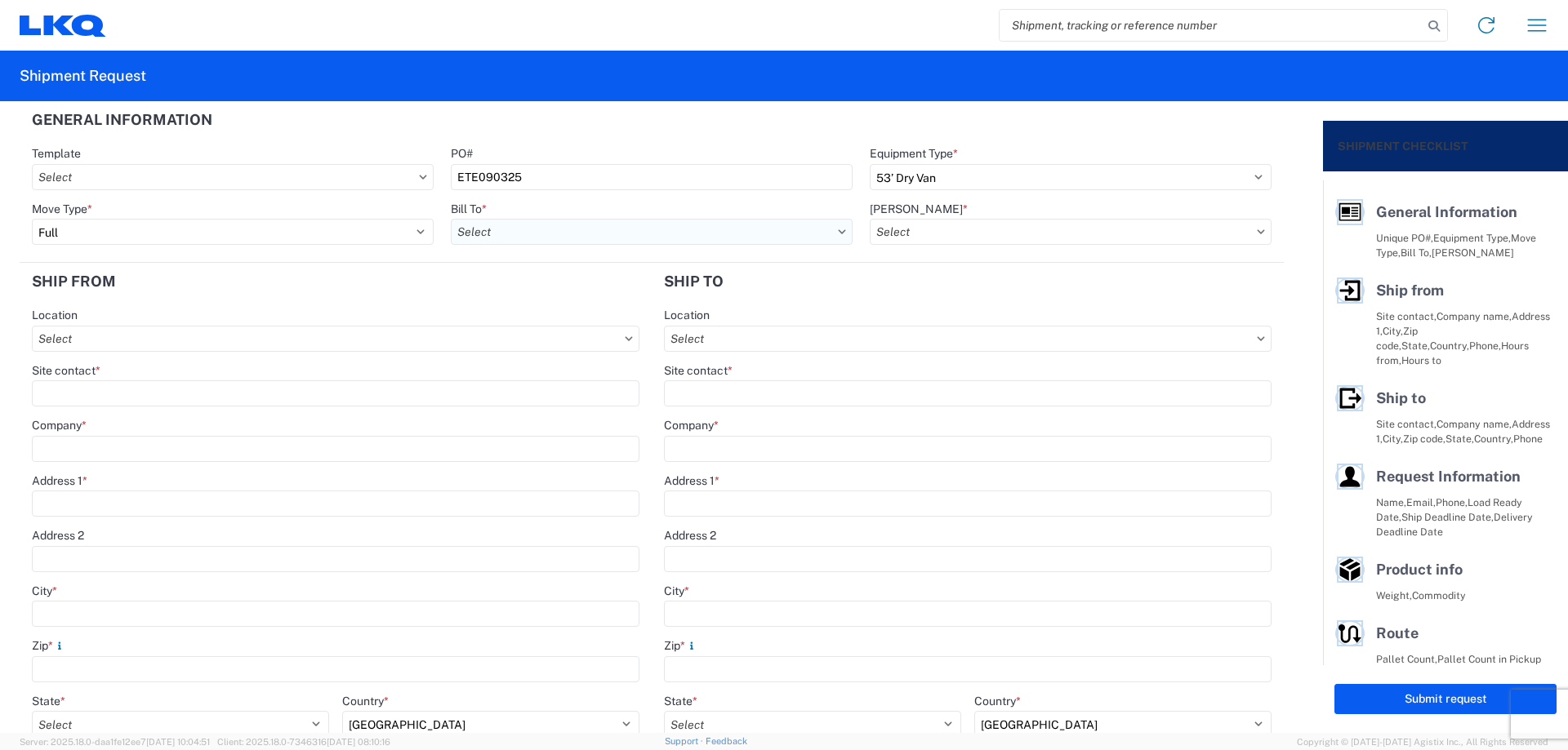
click at [478, 227] on input "Bill To *" at bounding box center [651, 232] width 401 height 26
type input "1882"
click at [548, 309] on div "1882 - North American ATK Corporation" at bounding box center [593, 304] width 286 height 26
type input "1882 - North American ATK Corporation"
click at [928, 230] on input "[PERSON_NAME] *" at bounding box center [1070, 232] width 401 height 26
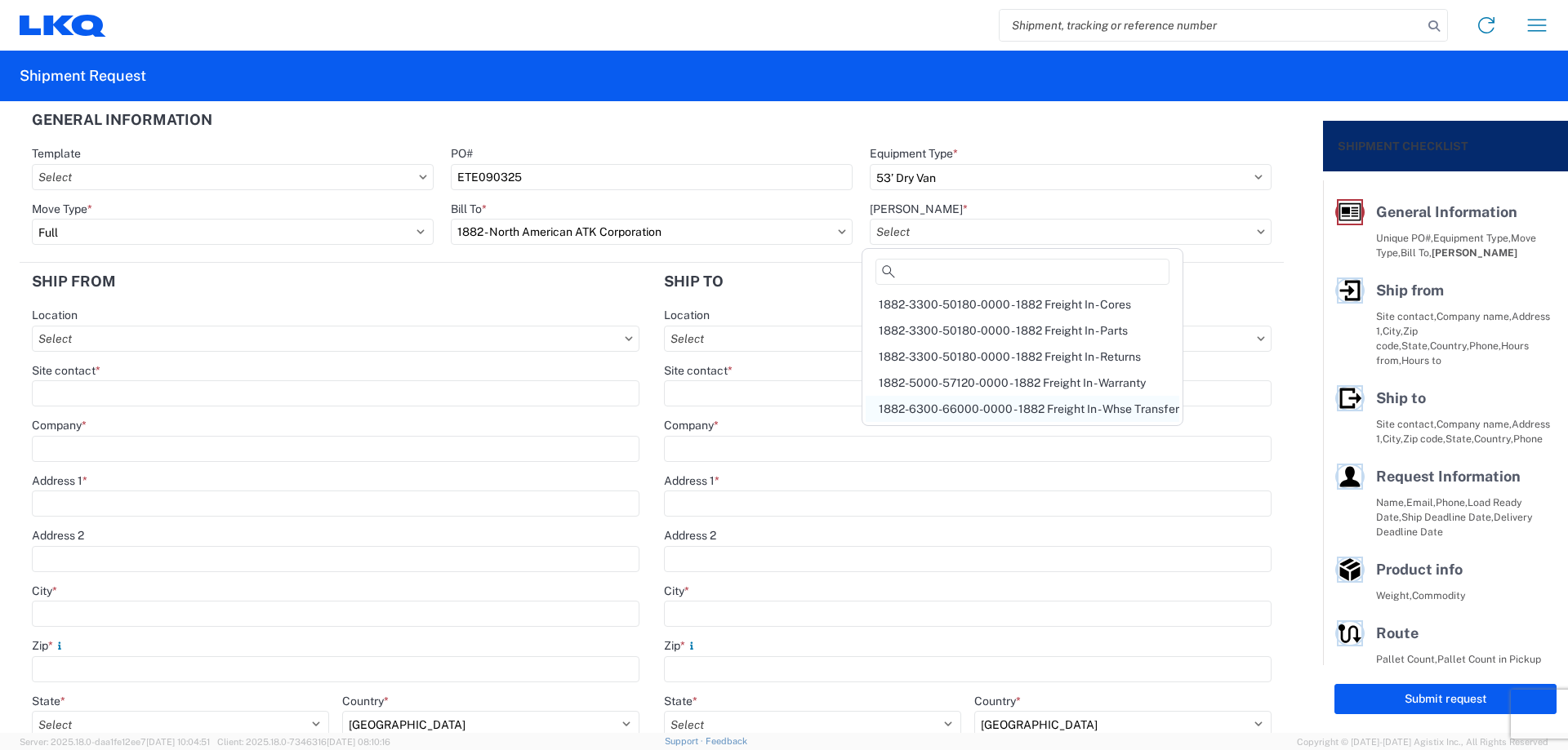
click at [1051, 409] on div "1882-6300-66000-0000 - 1882 Freight In - Whse Transfer" at bounding box center [1021, 409] width 313 height 26
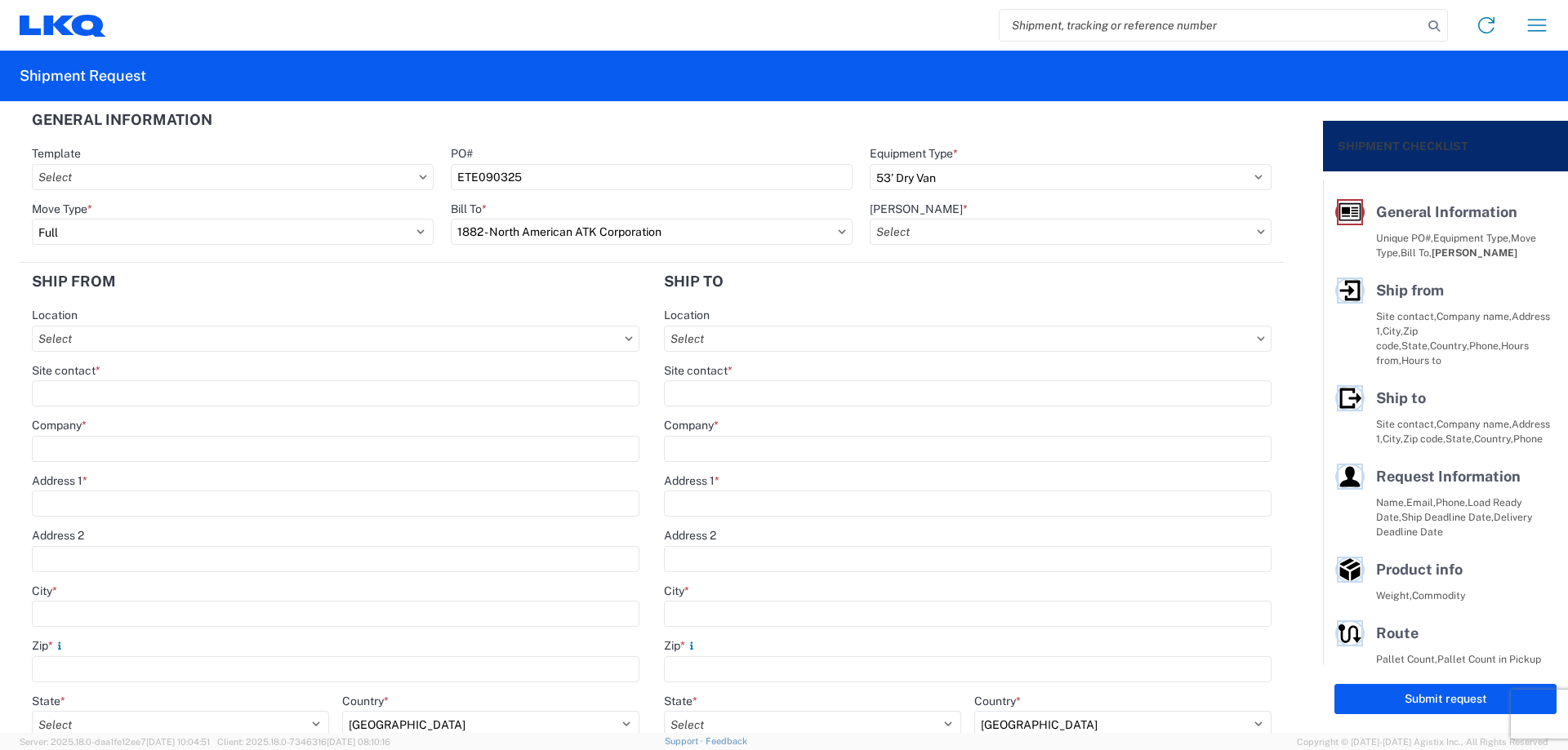
type input "1882-6300-66000-0000 - 1882 Freight In - Whse Transfer"
click at [126, 334] on input "Location" at bounding box center [335, 339] width 607 height 26
type input "E"
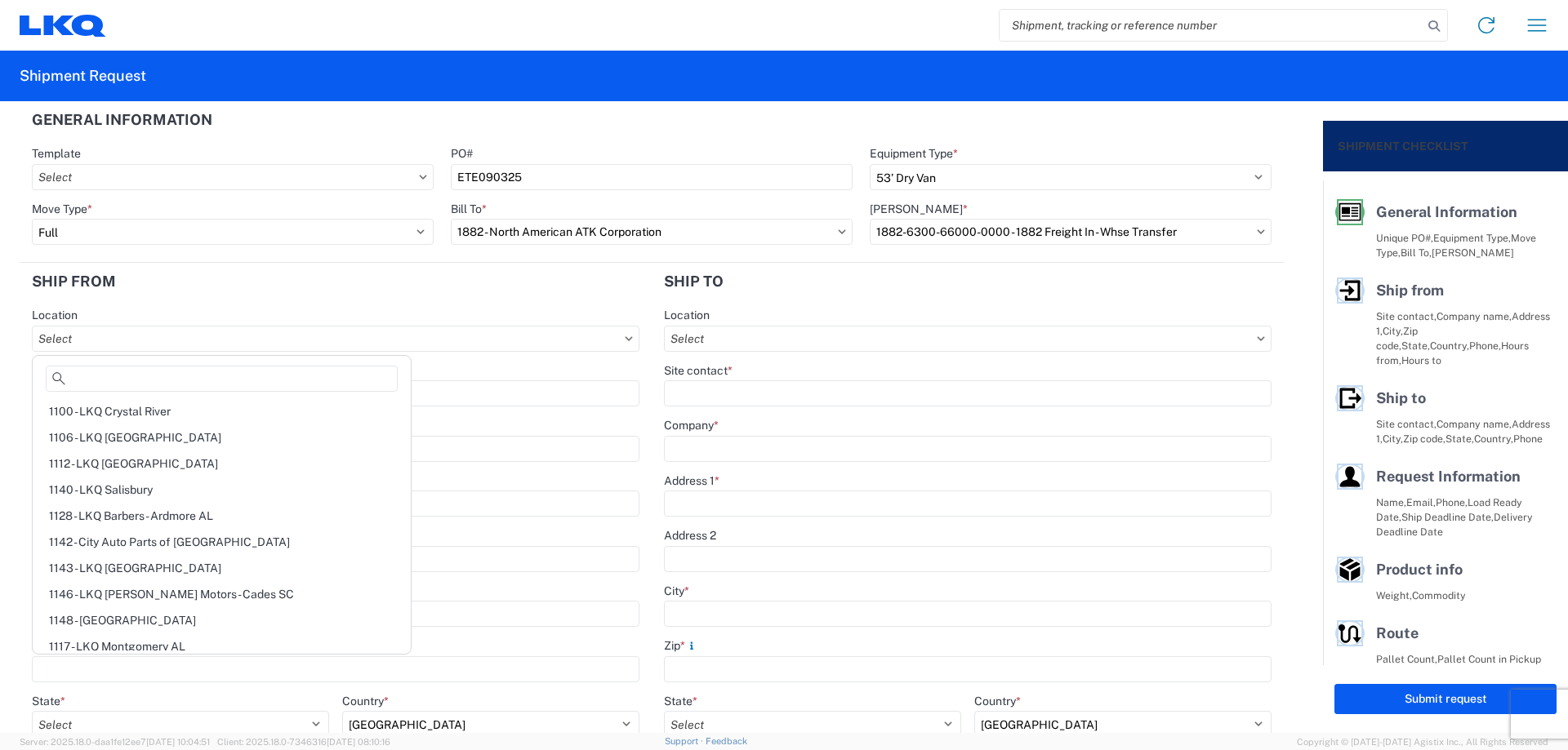
click at [206, 301] on agx-form-section "Ship from Location Site contact * Company * Address 1 * Address 2 City * Zip * …" at bounding box center [336, 611] width 632 height 696
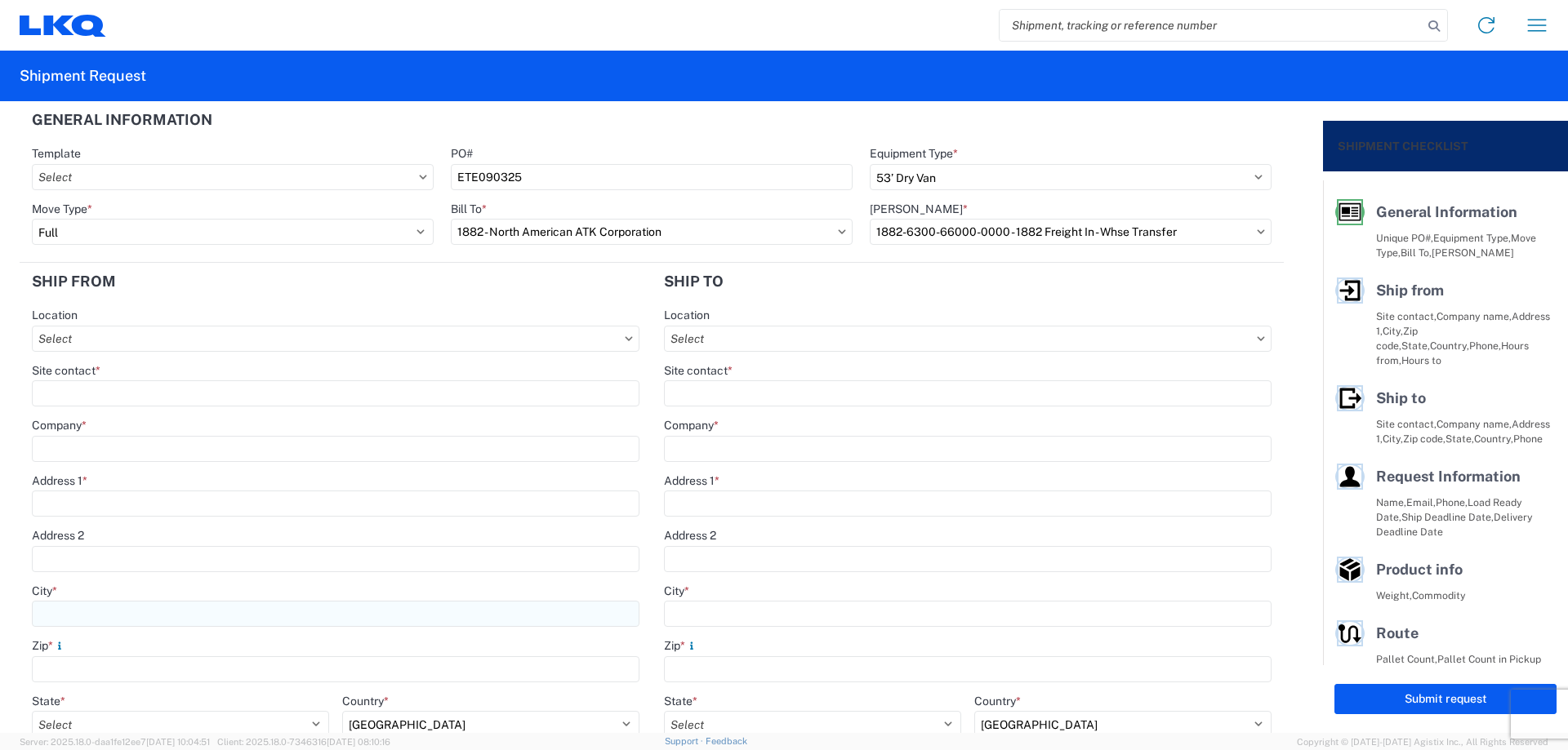
click at [76, 612] on input "City *" at bounding box center [335, 614] width 607 height 26
type input "[GEOGRAPHIC_DATA]"
click at [112, 393] on input "Site contact *" at bounding box center [335, 393] width 607 height 26
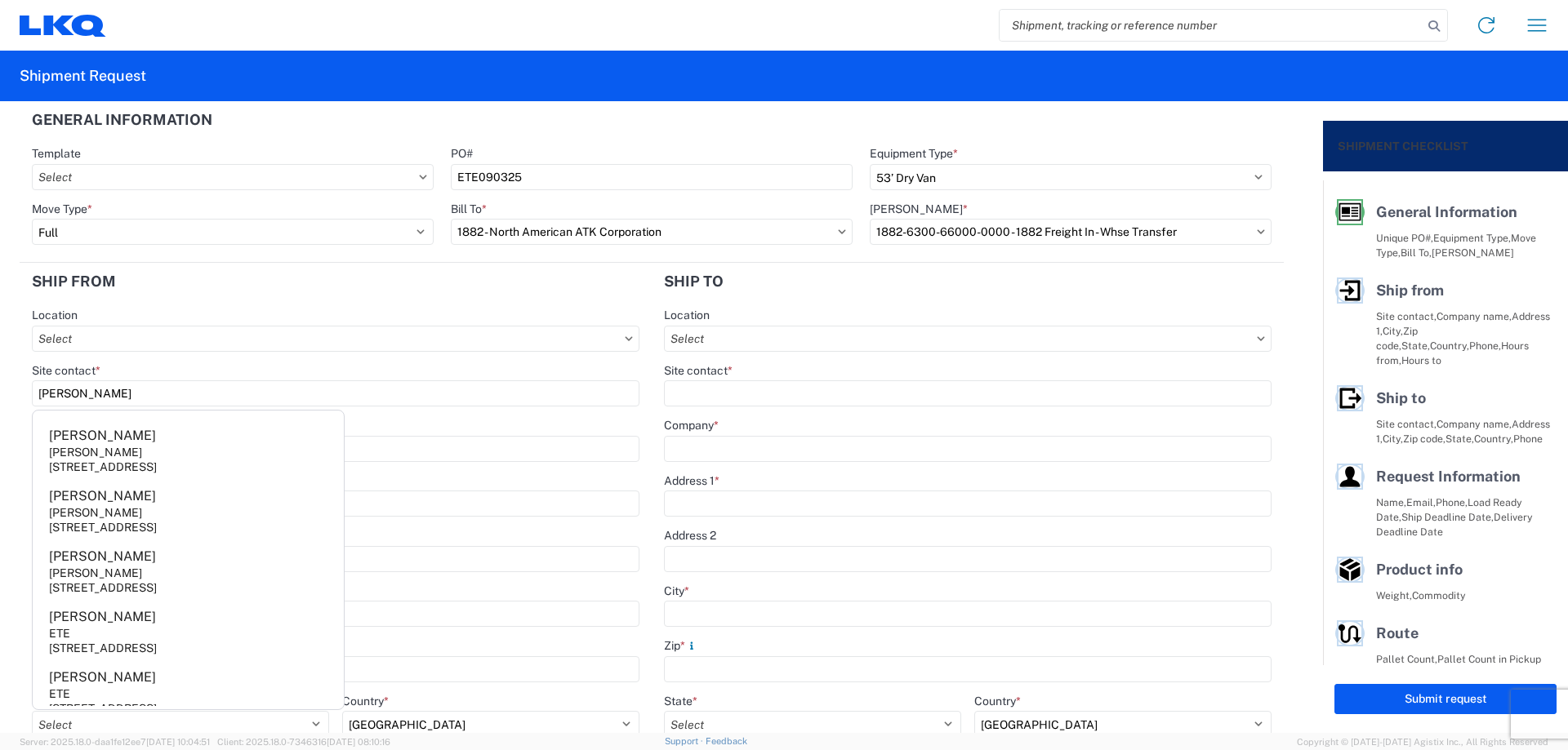
type input "[PERSON_NAME]"
click at [234, 281] on header "Ship from" at bounding box center [336, 281] width 632 height 36
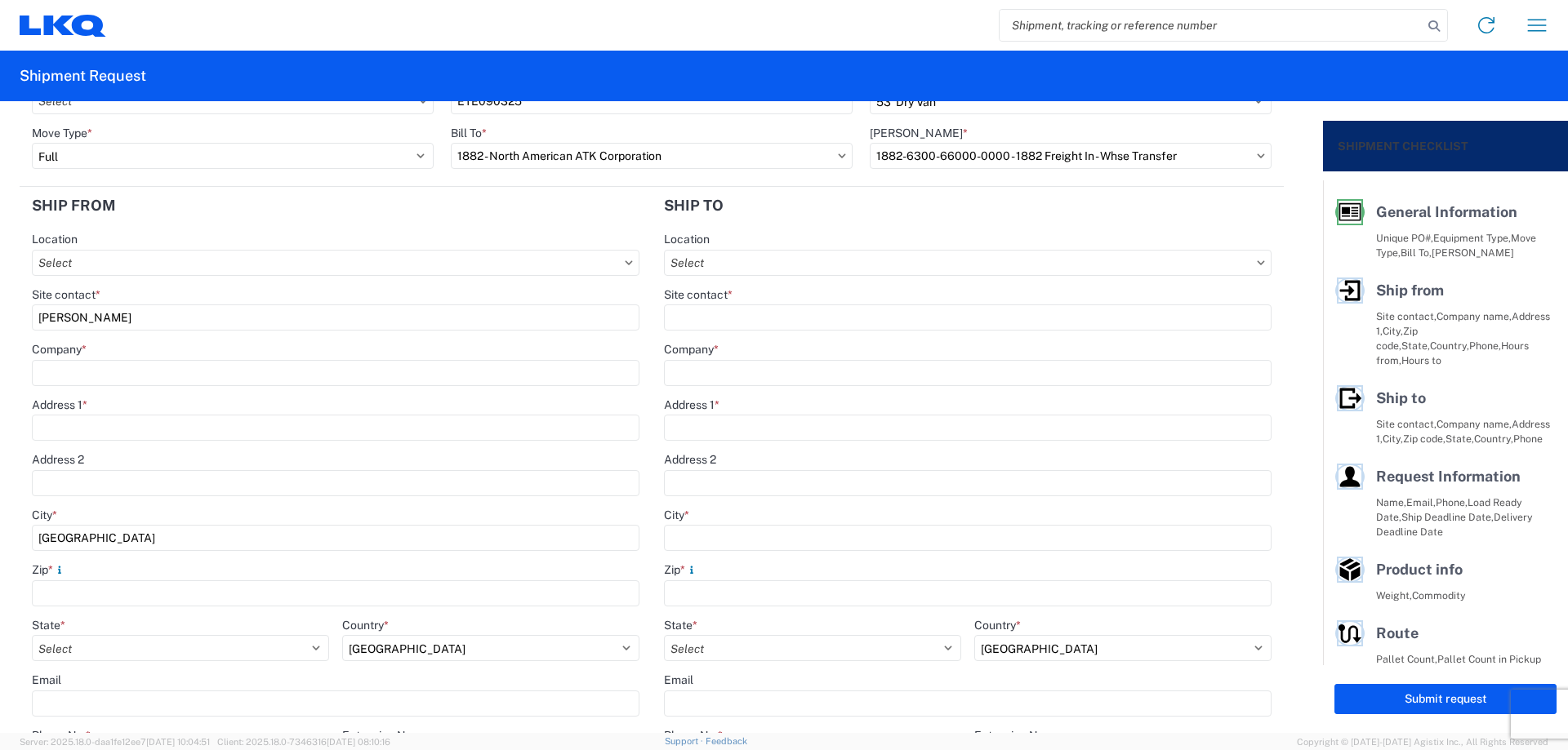
scroll to position [109, 0]
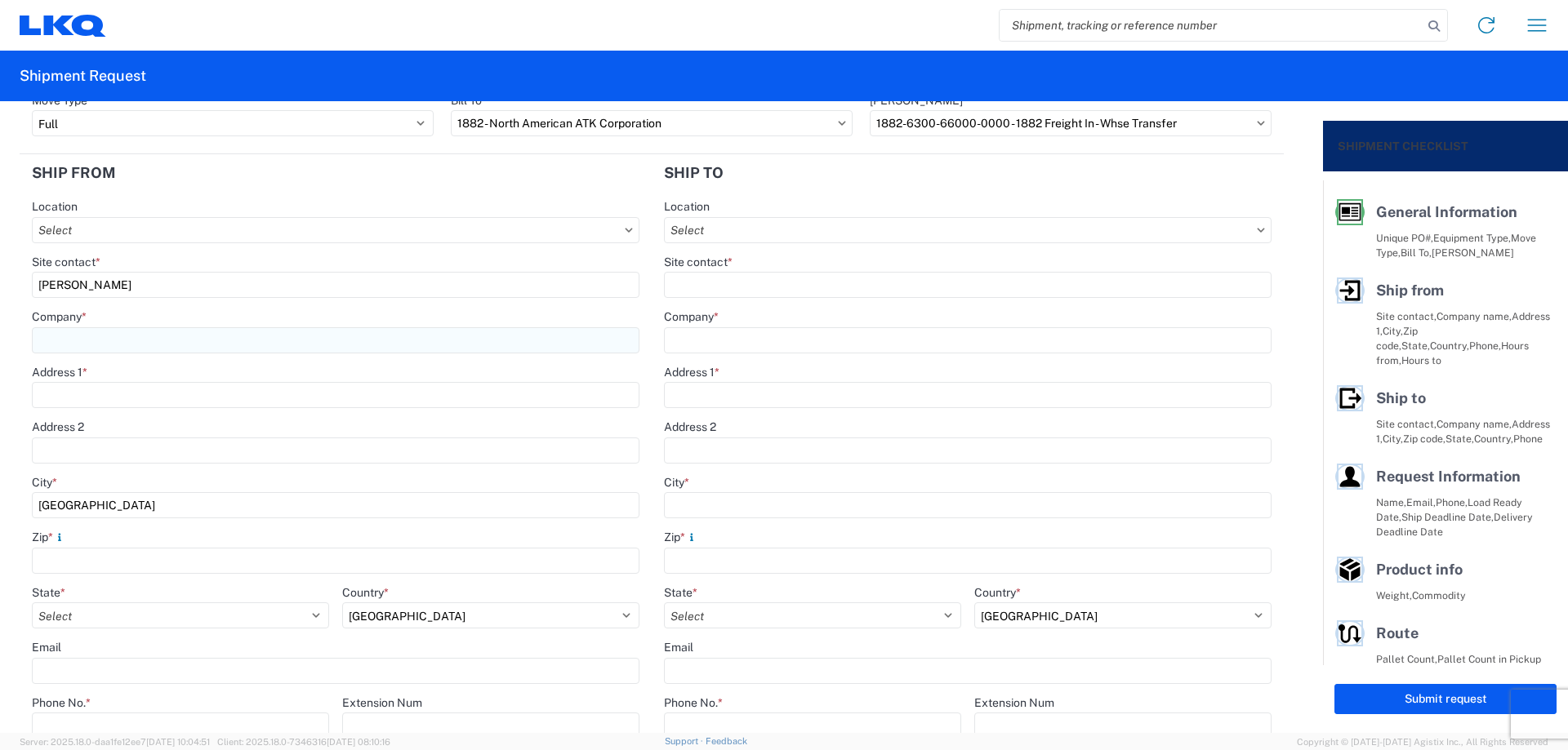
click at [110, 340] on input "Company *" at bounding box center [335, 340] width 607 height 26
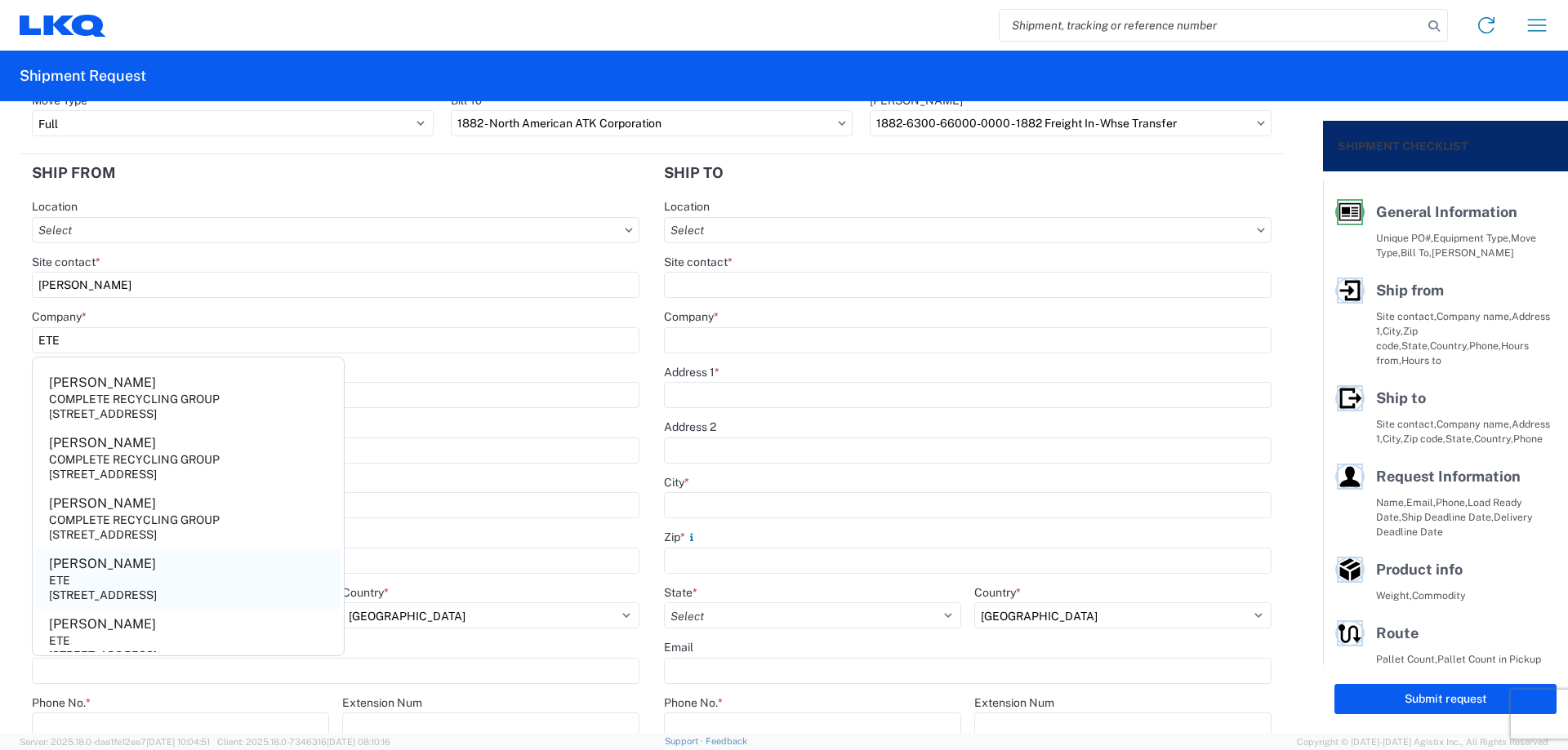
type input "ETE"
click at [131, 592] on div "[STREET_ADDRESS]" at bounding box center [103, 595] width 108 height 15
type input "[STREET_ADDRESS]"
type input "Deer Brown"
type input "53209"
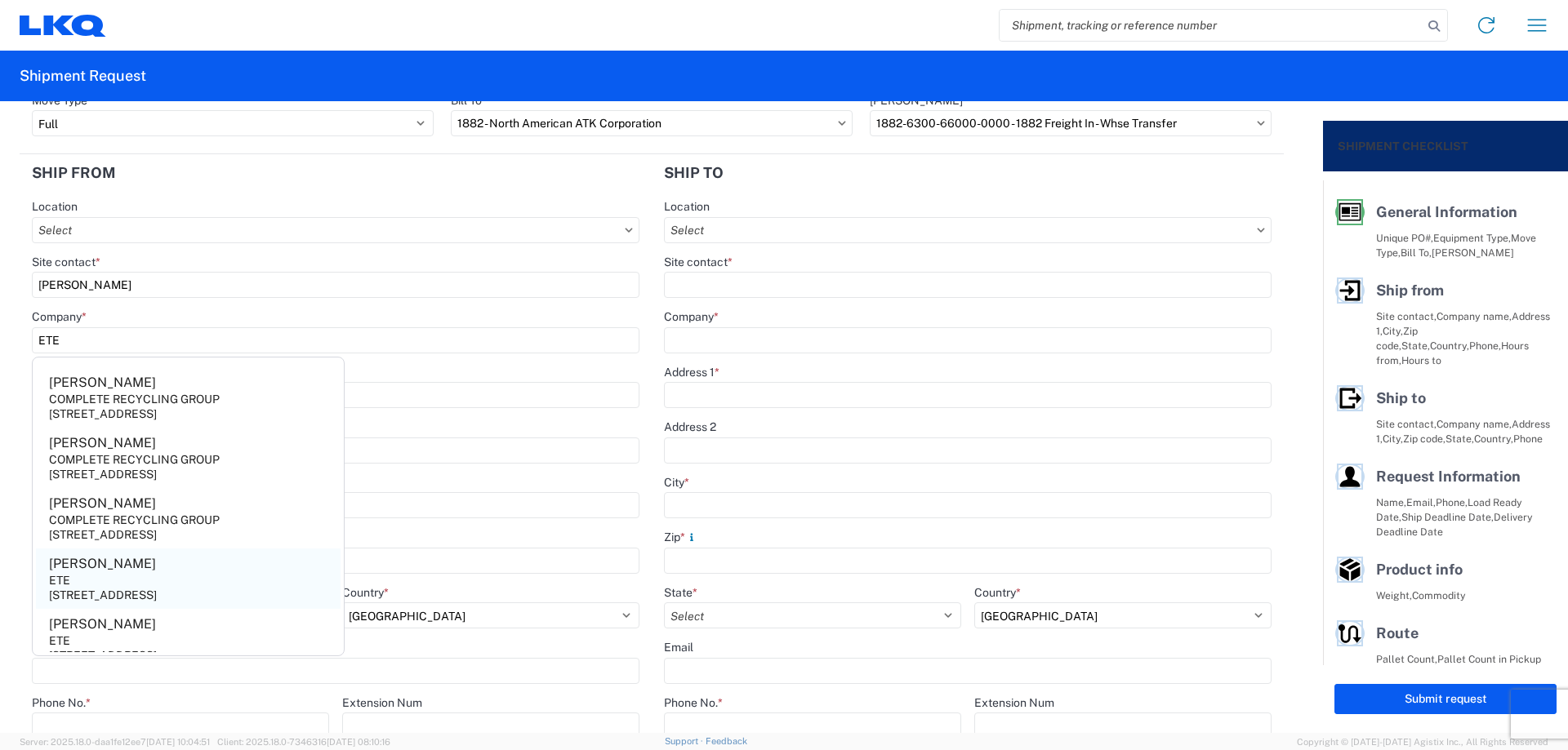
select select "WI"
type input "[EMAIL_ADDRESS][DOMAIN_NAME]"
type input "[PHONE_NUMBER]"
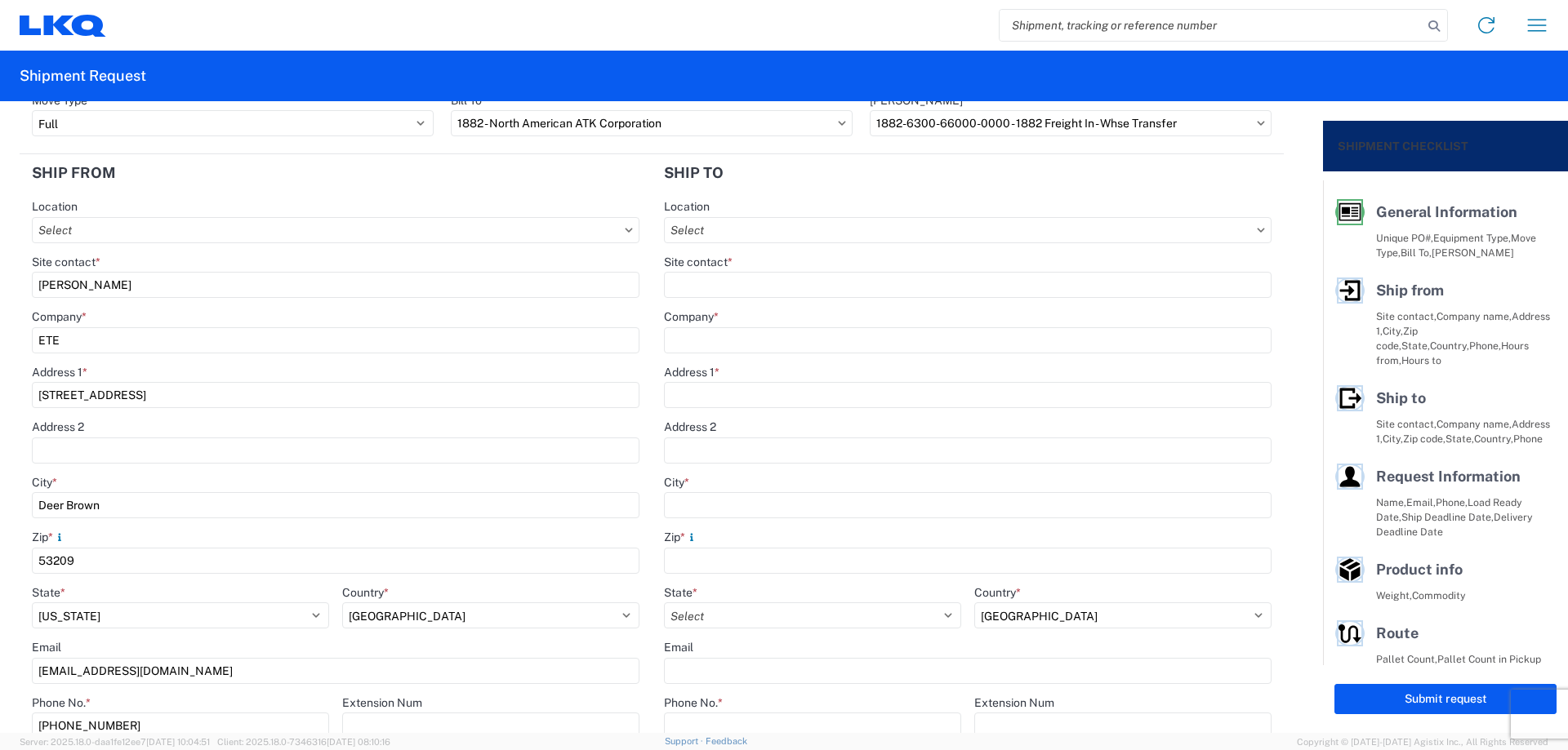
drag, startPoint x: 0, startPoint y: 641, endPoint x: 12, endPoint y: 642, distance: 12.0
click at [7, 641] on form "General Information Template PO# ETE090325 Equipment Type * Select 53’ Dry Van …" at bounding box center [661, 418] width 1323 height 632
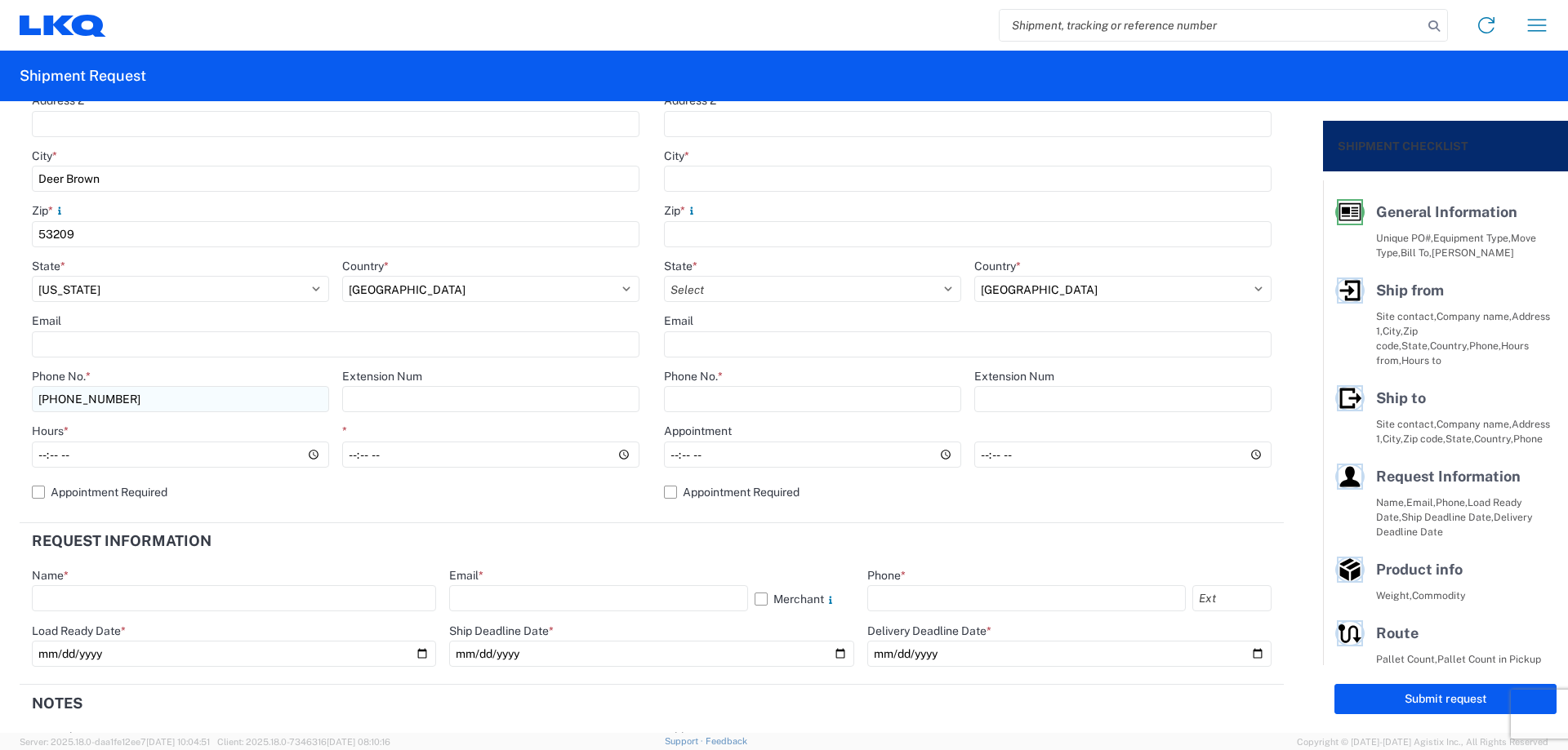
scroll to position [327, 0]
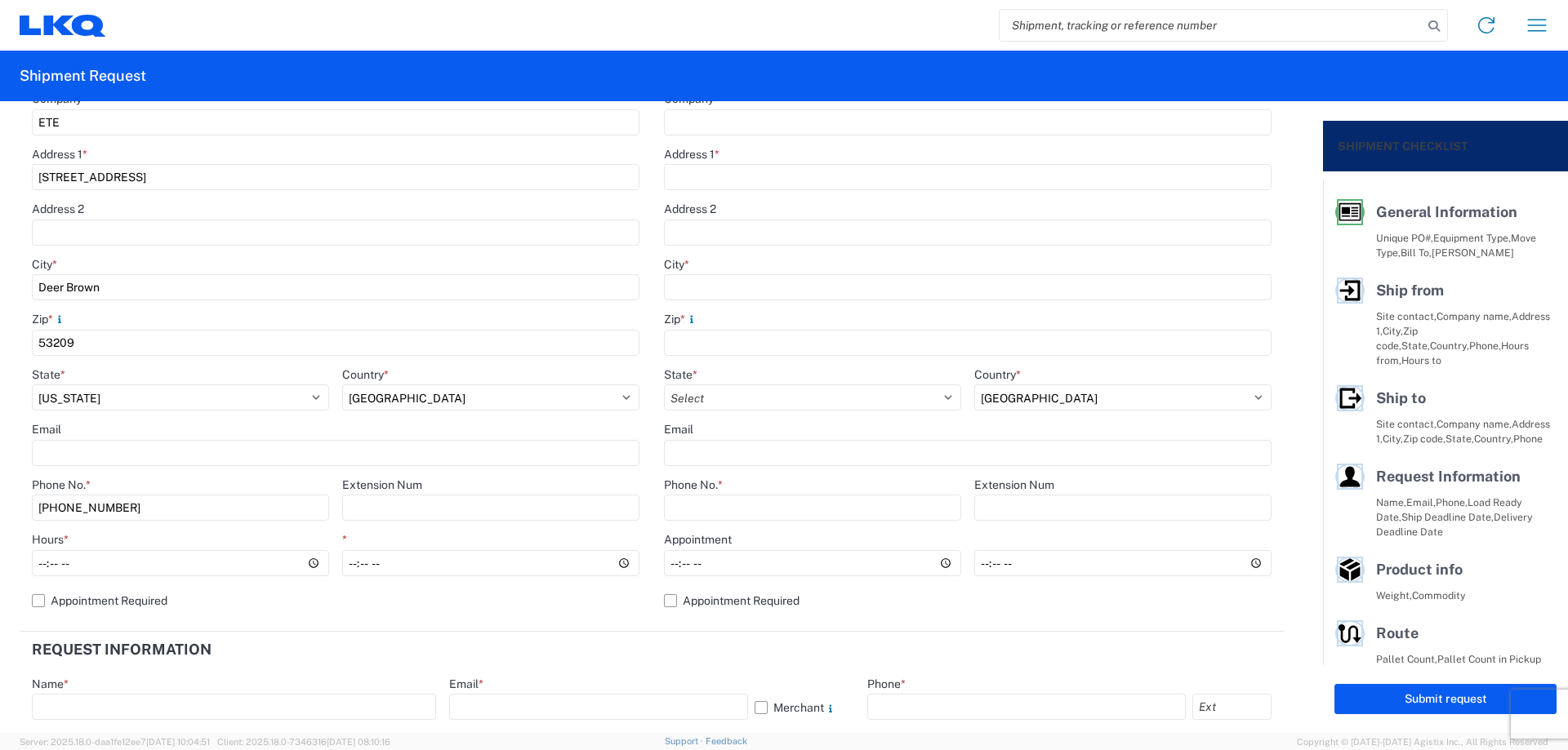
drag, startPoint x: 0, startPoint y: 286, endPoint x: 0, endPoint y: 295, distance: 9.0
click at [0, 294] on form "General Information Template PO# ETE090325 Equipment Type * Select 53’ Dry Van …" at bounding box center [661, 418] width 1323 height 632
type input "[GEOGRAPHIC_DATA]"
click at [296, 658] on header "Request Information" at bounding box center [652, 650] width 1264 height 36
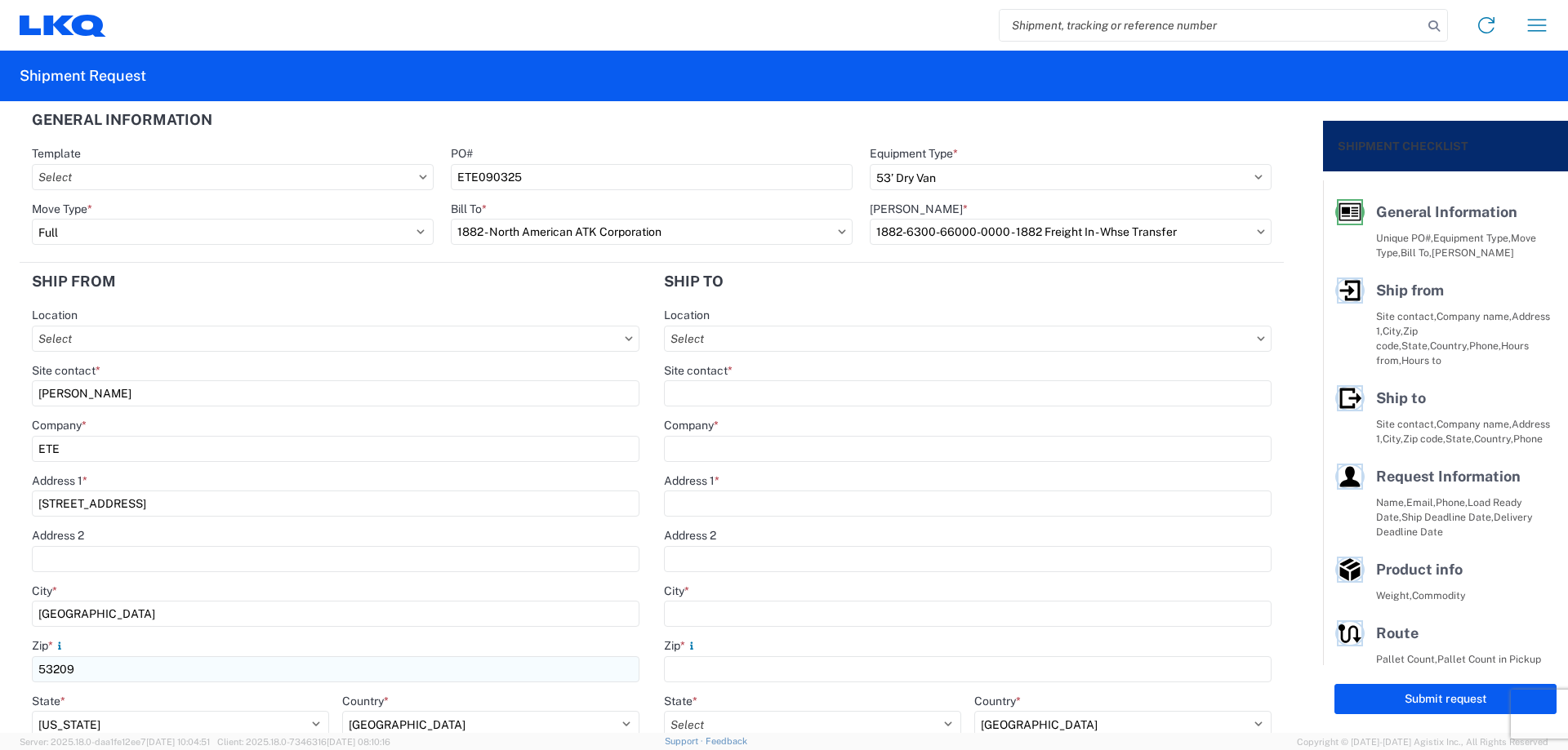
scroll to position [435, 0]
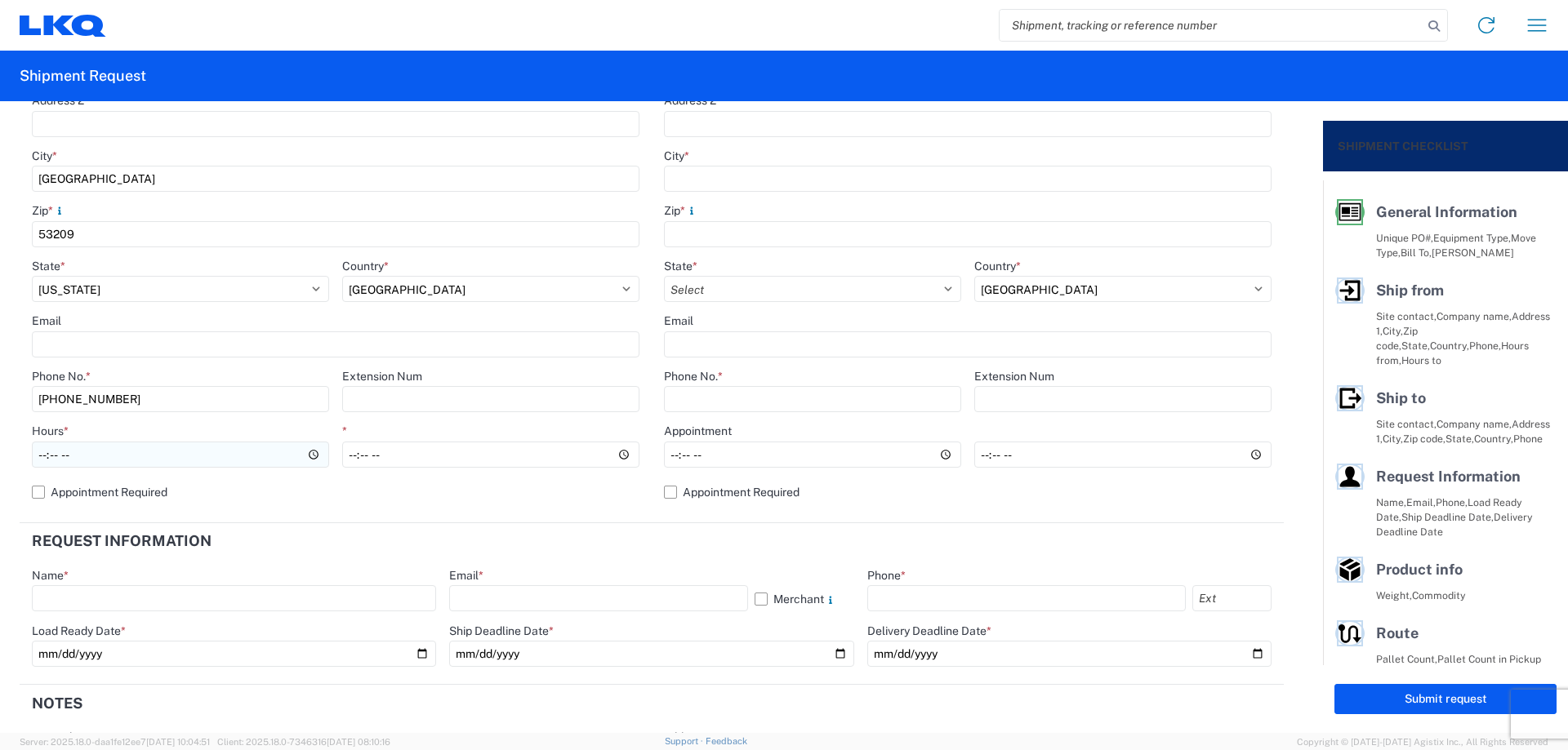
click at [43, 456] on input "Hours *" at bounding box center [180, 455] width 297 height 26
type input "06:00"
type input "14:00"
click at [492, 567] on agx-form-section "Request Information Name * Email * Merchant Phone * Load Ready Date * Ship Dead…" at bounding box center [652, 604] width 1264 height 162
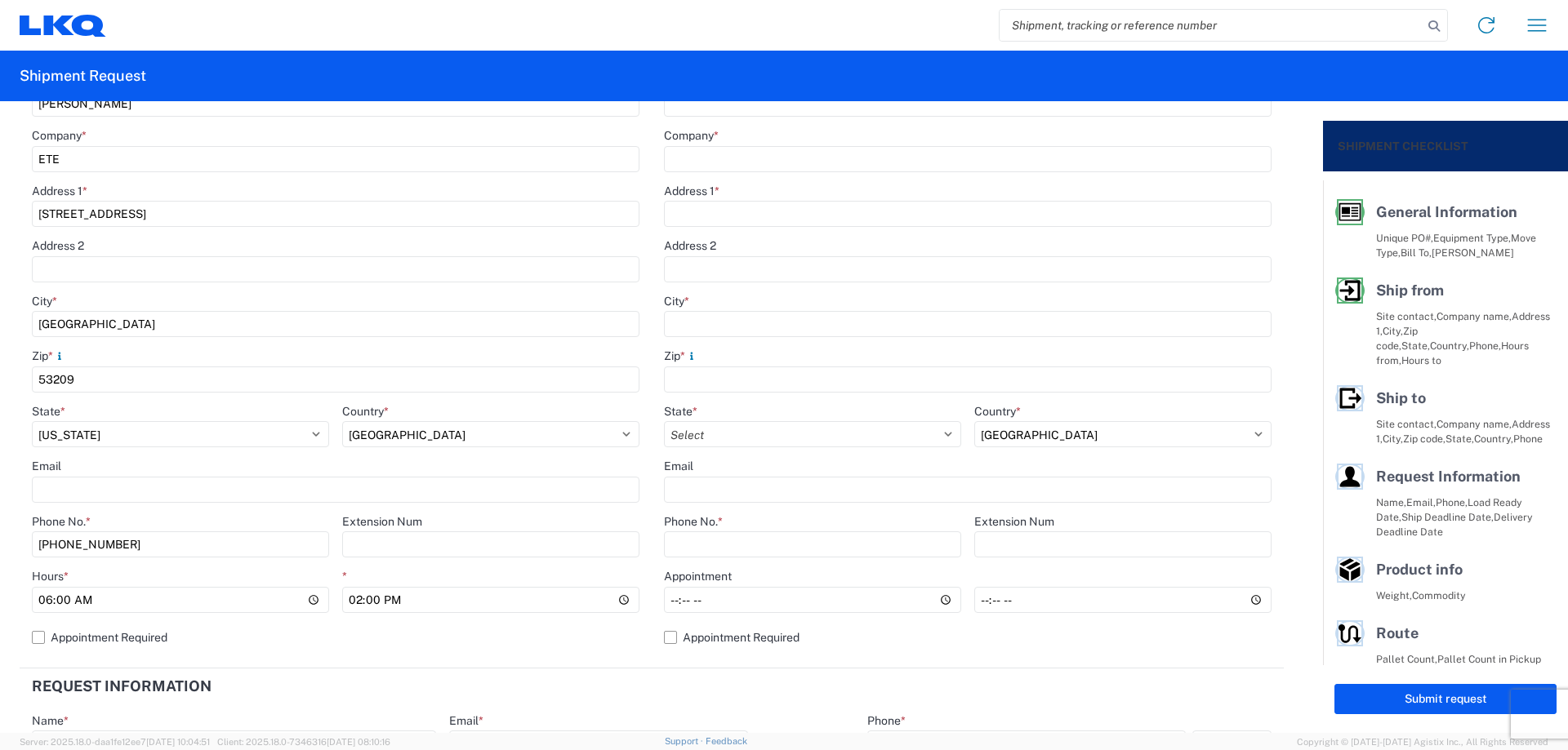
scroll to position [0, 0]
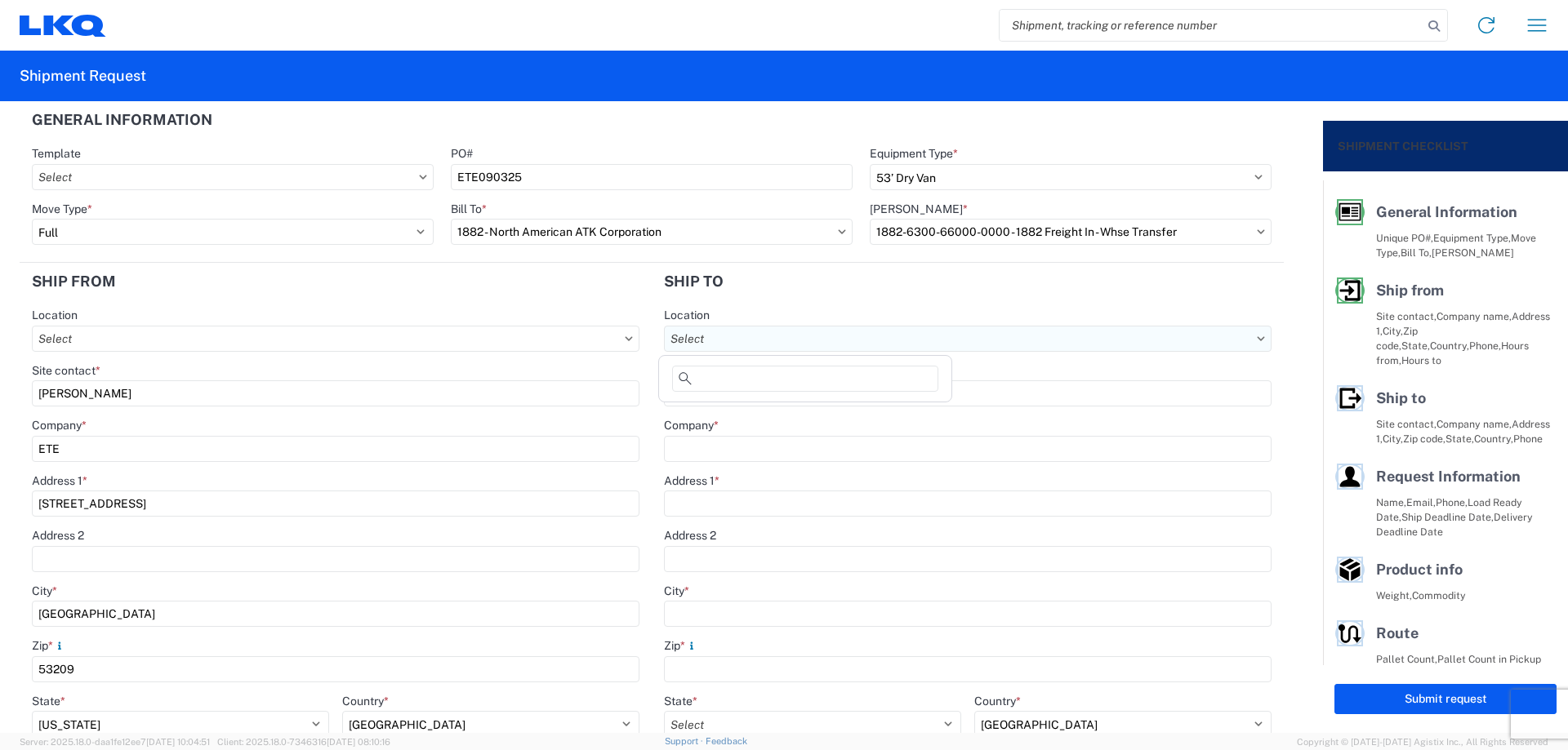
click at [782, 336] on input "Location" at bounding box center [967, 339] width 607 height 26
type input "1882"
click at [793, 416] on div "1882 - North American ATK Corporation" at bounding box center [804, 411] width 286 height 26
type input "1882 - North American ATK Corporation"
type input "LKQ Corporation"
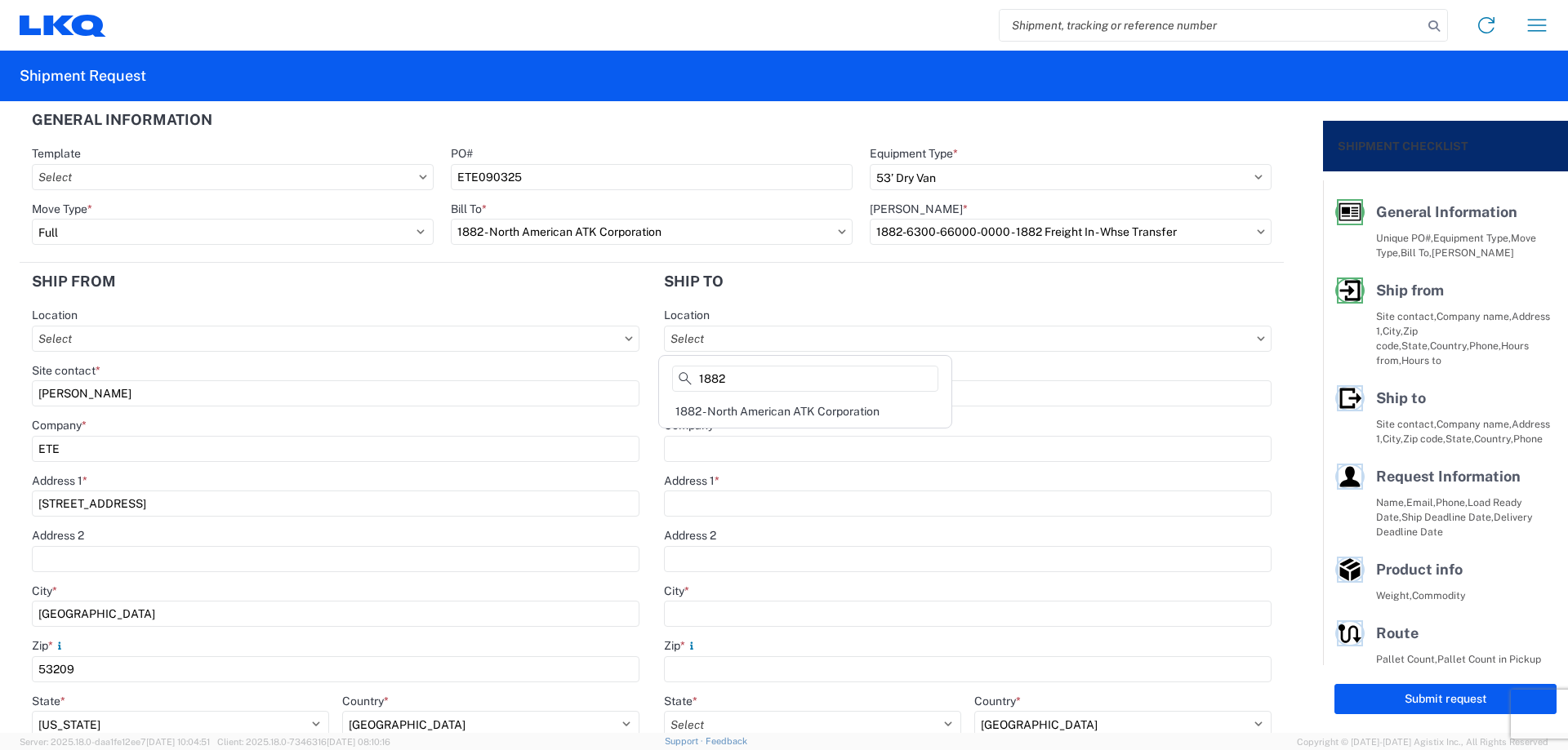
type input "[STREET_ADDRESS]"
type input "[GEOGRAPHIC_DATA]"
type input "75050"
select select "US"
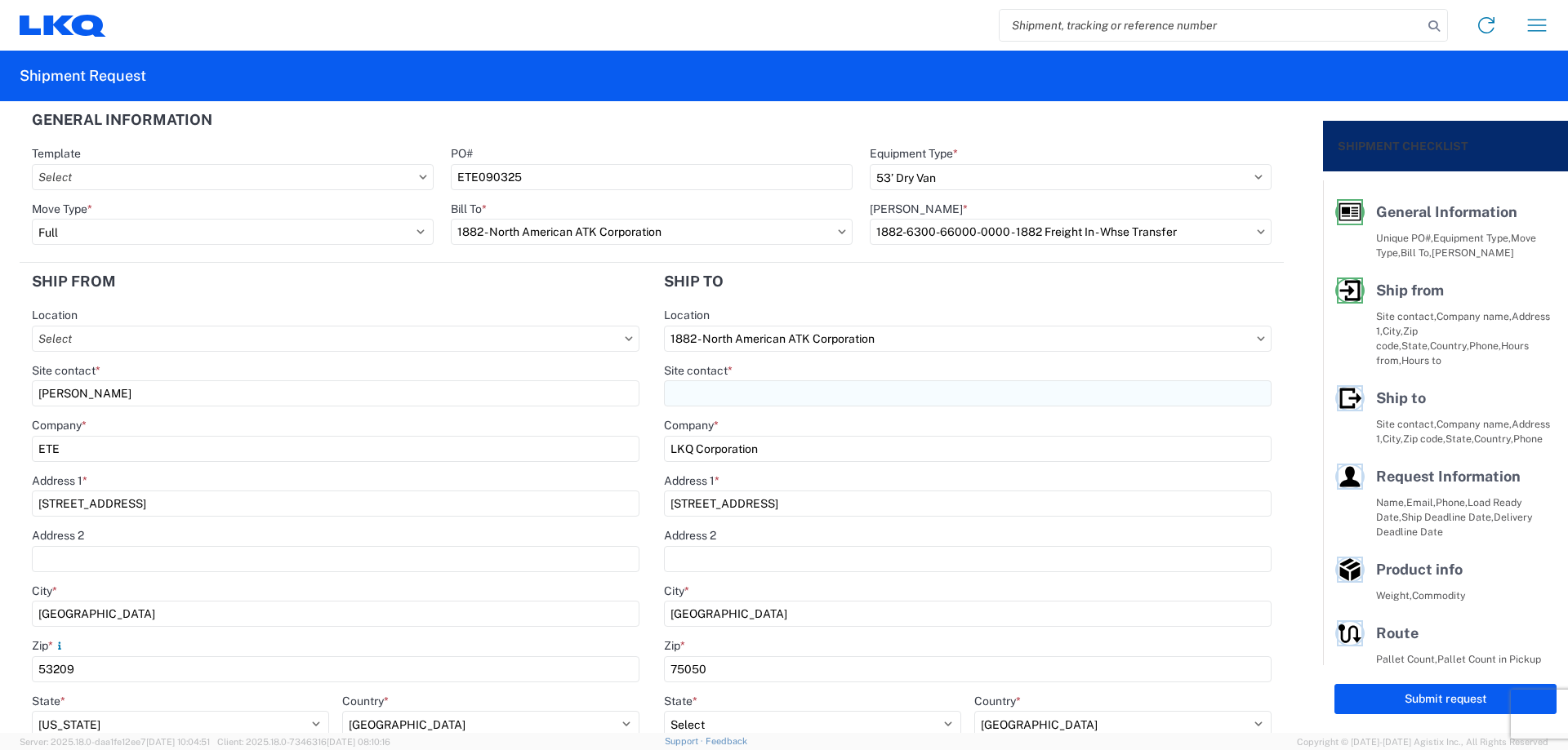
click at [774, 389] on input "Site contact *" at bounding box center [967, 393] width 607 height 26
type input "[PERSON_NAME]"
click at [873, 326] on input "1882 - North American ATK Corporation" at bounding box center [967, 339] width 607 height 26
click at [875, 301] on agx-form-section "Ship to 1882 Location 1882 - North American ATK Corporation Site contact * [PER…" at bounding box center [968, 611] width 632 height 696
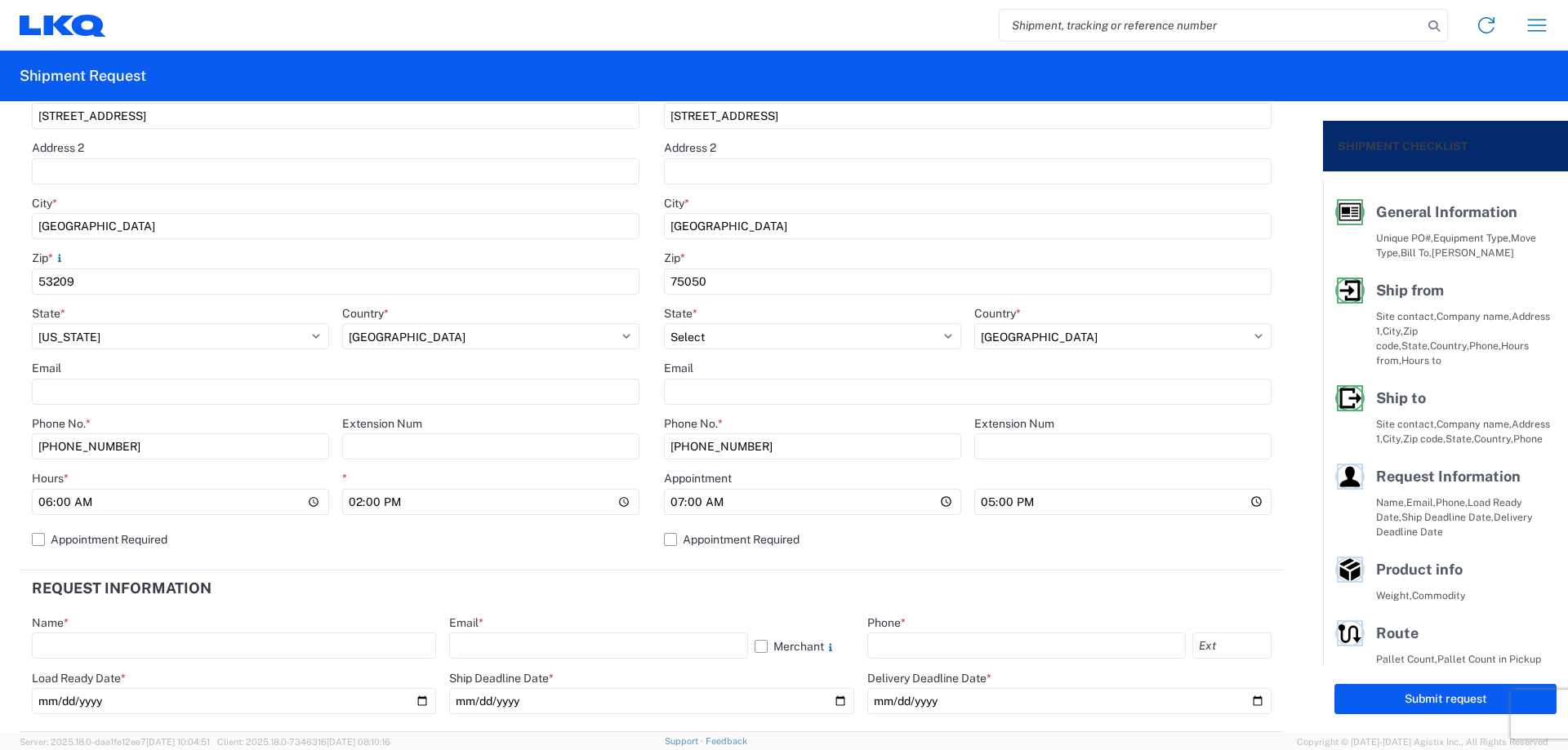
scroll to position [435, 0]
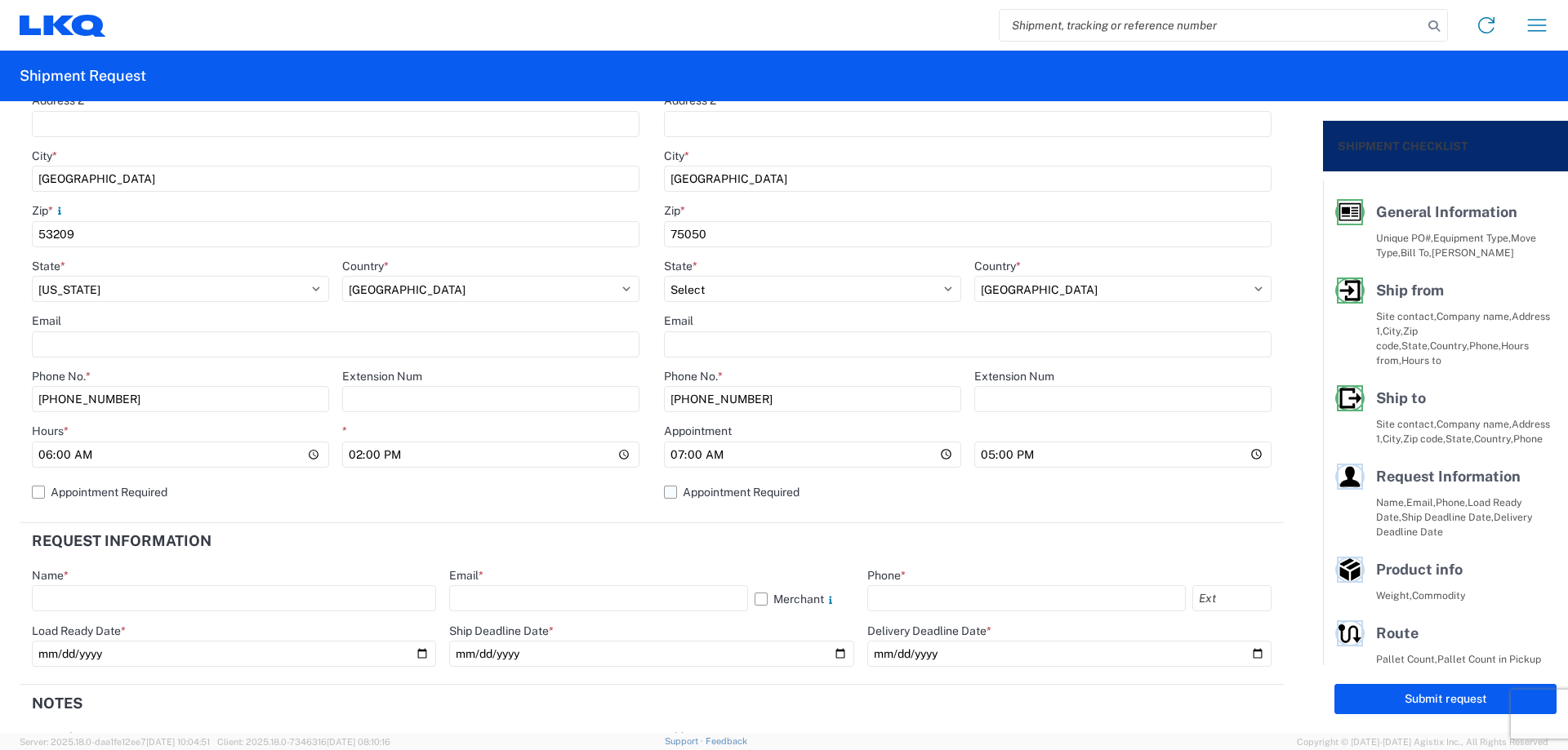
click at [673, 486] on label "Appointment Required" at bounding box center [967, 492] width 607 height 26
click at [0, 0] on input "Appointment Required" at bounding box center [0, 0] width 0 height 0
select select "US"
click at [712, 451] on input "07:00" at bounding box center [967, 455] width 607 height 26
click at [685, 454] on input "Hours *" at bounding box center [967, 455] width 607 height 26
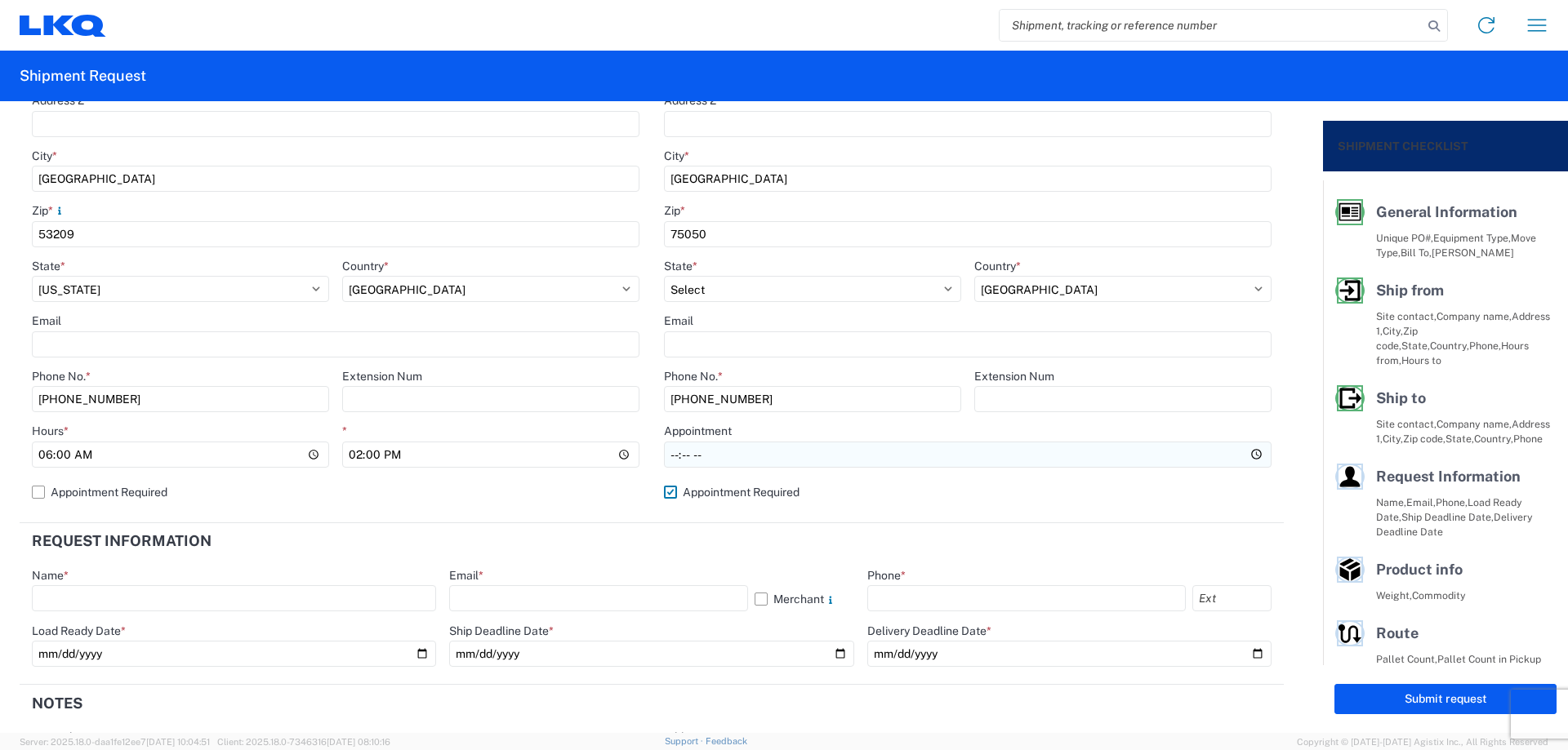
click at [667, 452] on input "Hours *" at bounding box center [967, 455] width 607 height 26
click at [605, 538] on header "Request Information" at bounding box center [652, 541] width 1264 height 36
click at [168, 583] on div "Name *" at bounding box center [233, 590] width 404 height 44
click at [159, 594] on input "text" at bounding box center [233, 598] width 404 height 26
type input "[PERSON_NAME]"
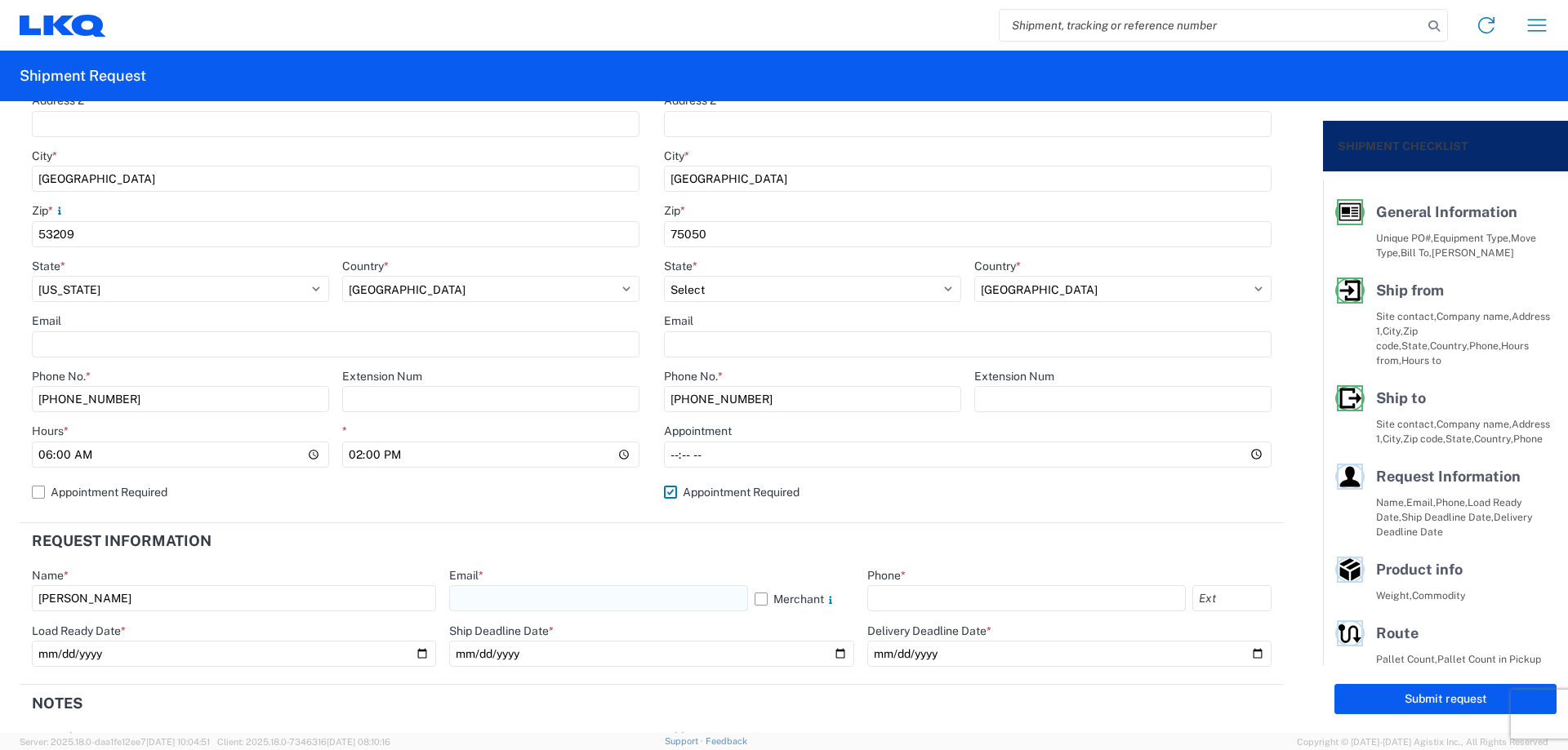
click at [500, 588] on input "text" at bounding box center [598, 598] width 298 height 26
type input "[EMAIL_ADDRESS][DOMAIN_NAME]"
click at [915, 599] on input "text" at bounding box center [1026, 598] width 319 height 26
type input "[PHONE_NUMBER]"
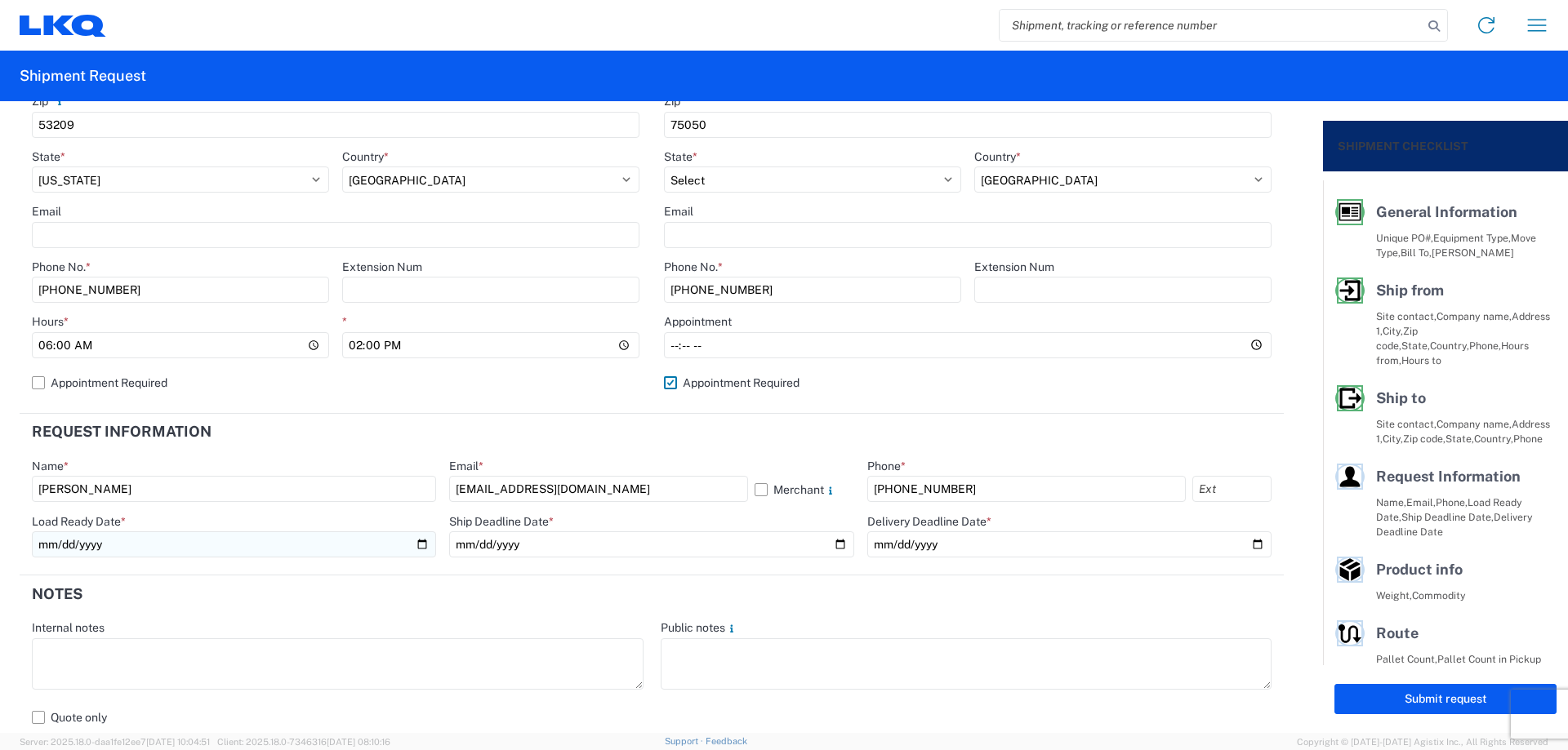
click at [418, 544] on input "date" at bounding box center [233, 544] width 404 height 26
type input "[DATE]"
click at [831, 539] on input "date" at bounding box center [651, 544] width 404 height 26
type input "[DATE]"
click at [1242, 540] on input "date" at bounding box center [1069, 544] width 404 height 26
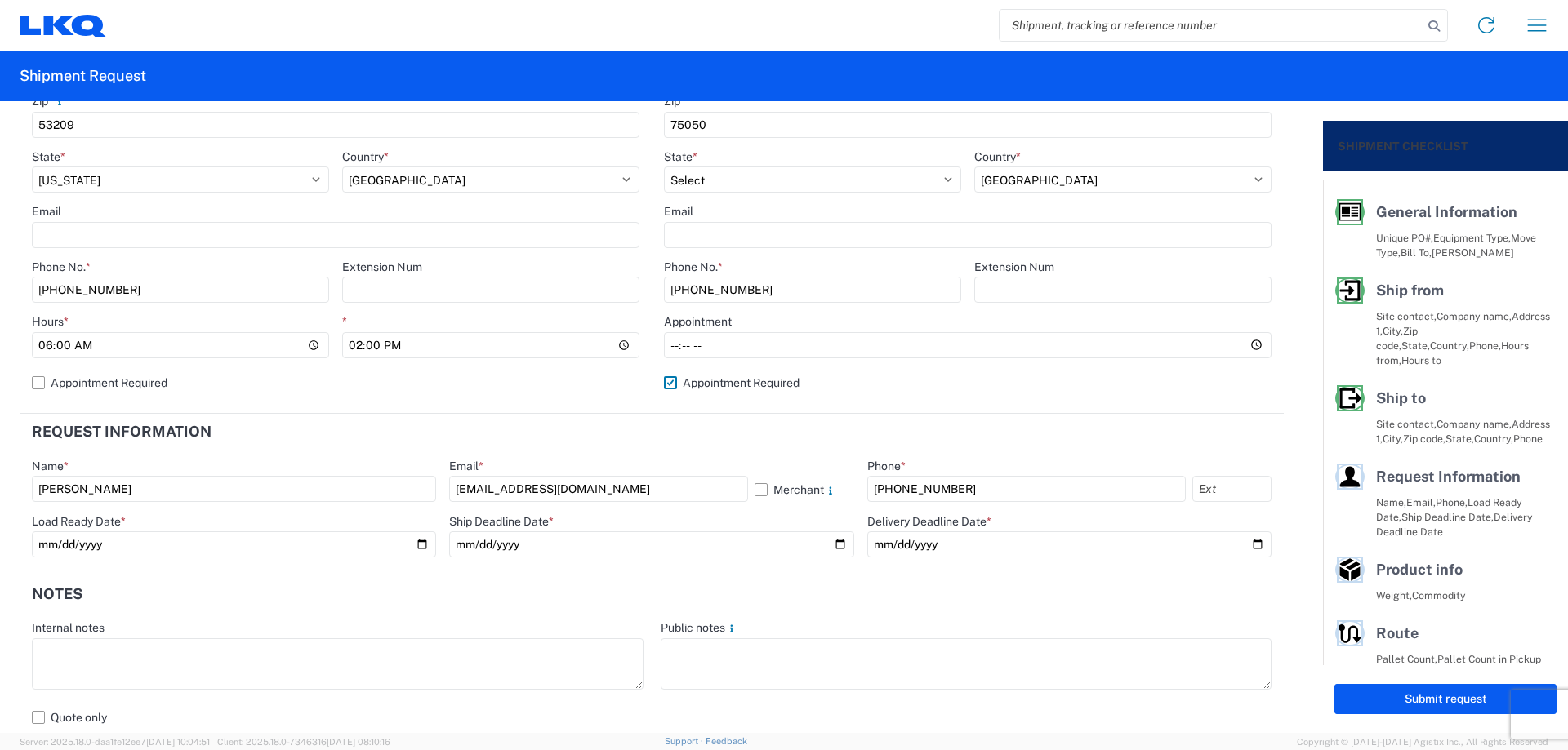
type input "[DATE]"
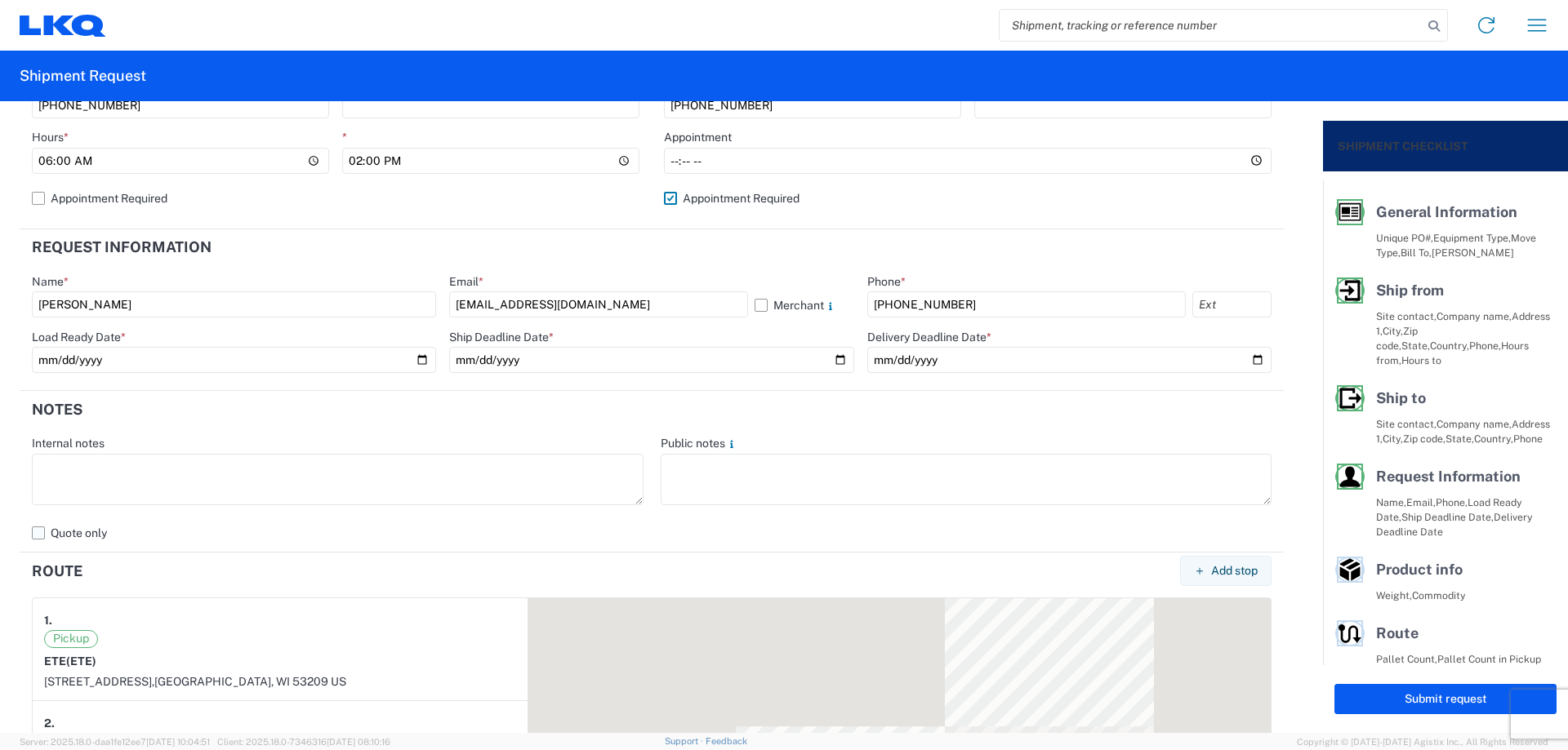
scroll to position [762, 0]
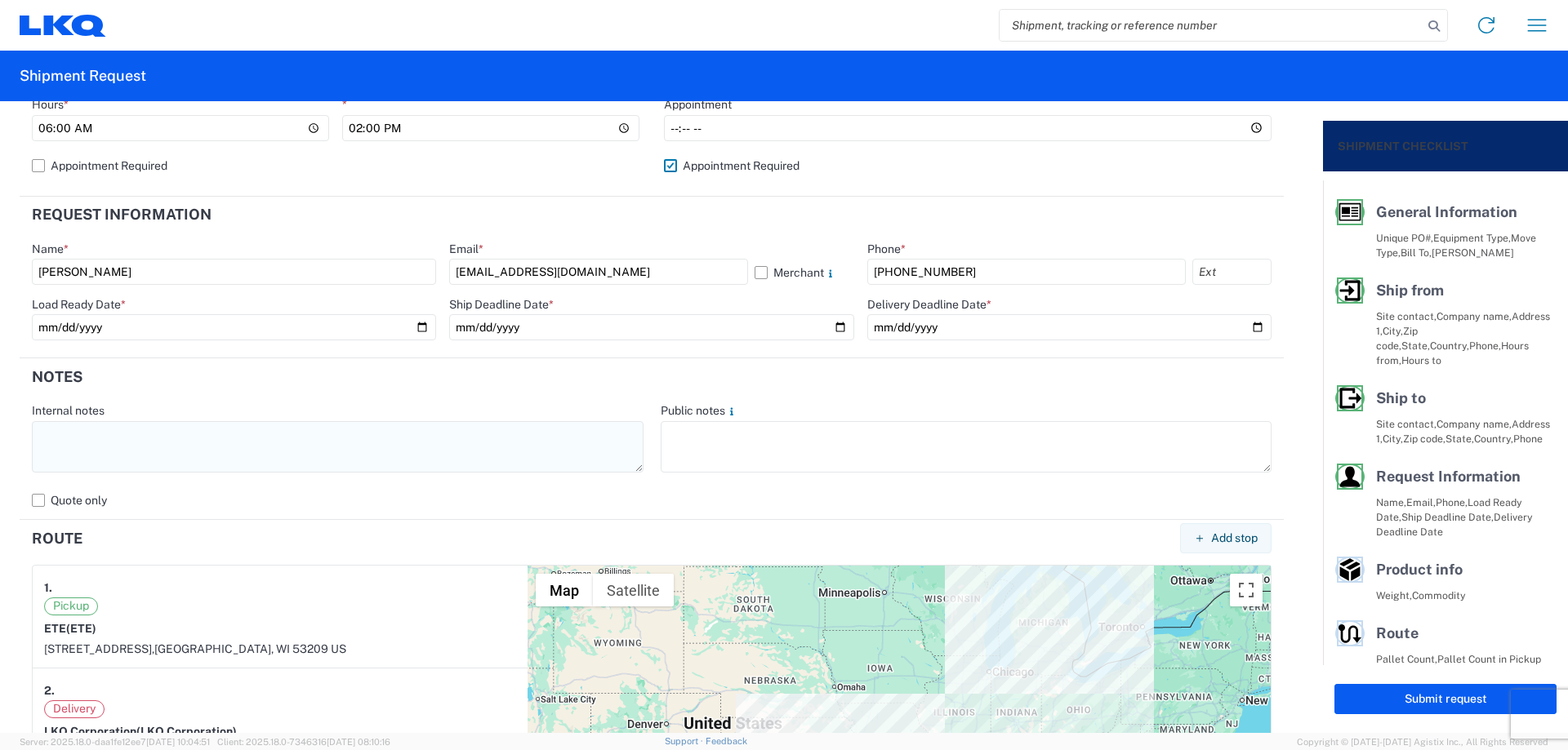
click at [94, 439] on textarea at bounding box center [338, 447] width 612 height 52
drag, startPoint x: 255, startPoint y: 465, endPoint x: 0, endPoint y: 431, distance: 257.3
click at [0, 431] on form "General Information Template PO# ETE090325 Equipment Type * Select 53’ Dry Van …" at bounding box center [661, 418] width 1323 height 632
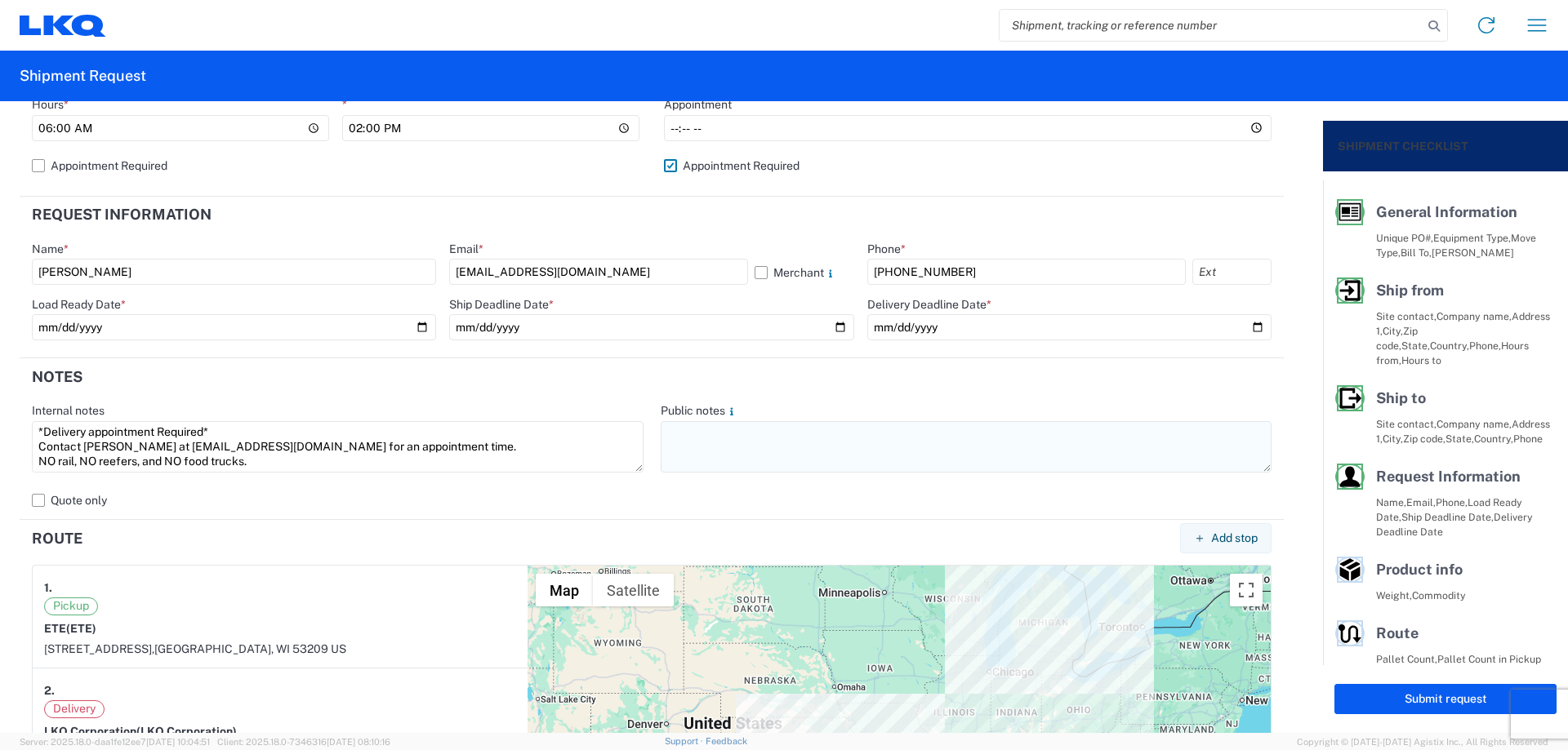
type textarea "*Delivery appointment Required* Contact [PERSON_NAME] at [EMAIL_ADDRESS][DOMAIN…"
click at [703, 422] on textarea at bounding box center [967, 447] width 612 height 52
paste textarea "*Delivery appointment Required* Contact [PERSON_NAME] at [EMAIL_ADDRESS][DOMAIN…"
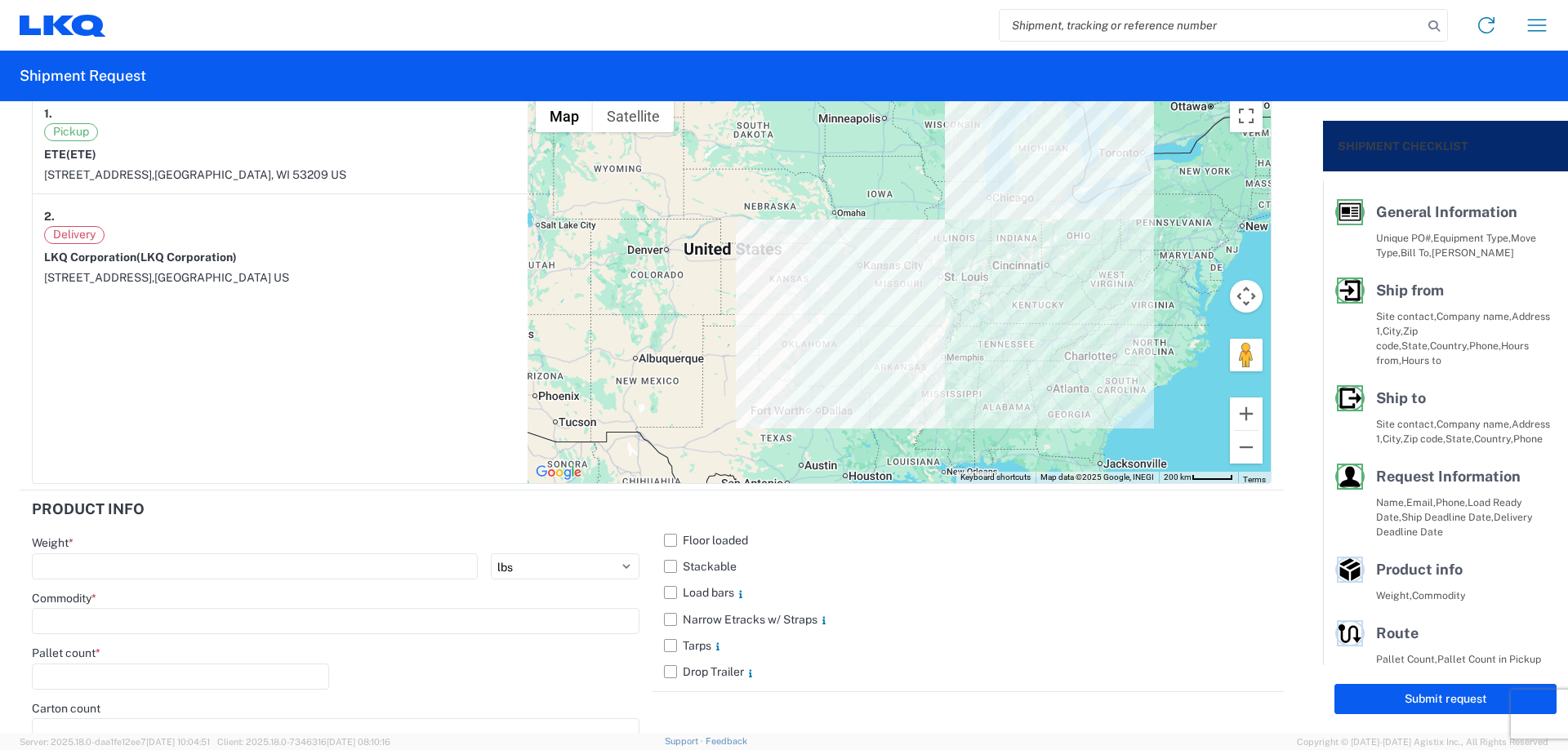
scroll to position [1436, 0]
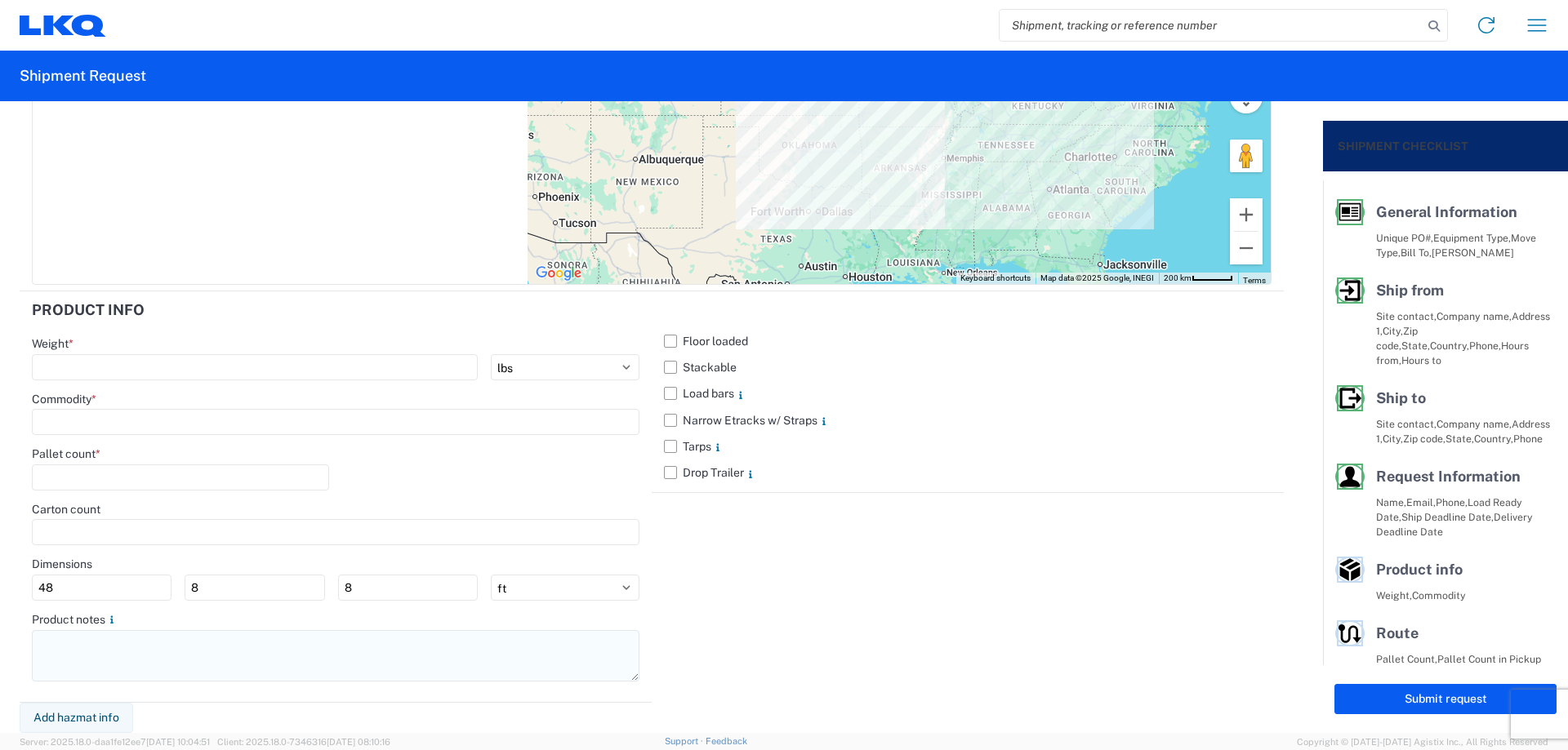
type textarea "*Delivery appointment Required* Contact [PERSON_NAME] at [EMAIL_ADDRESS][DOMAIN…"
click at [123, 656] on textarea at bounding box center [335, 656] width 607 height 52
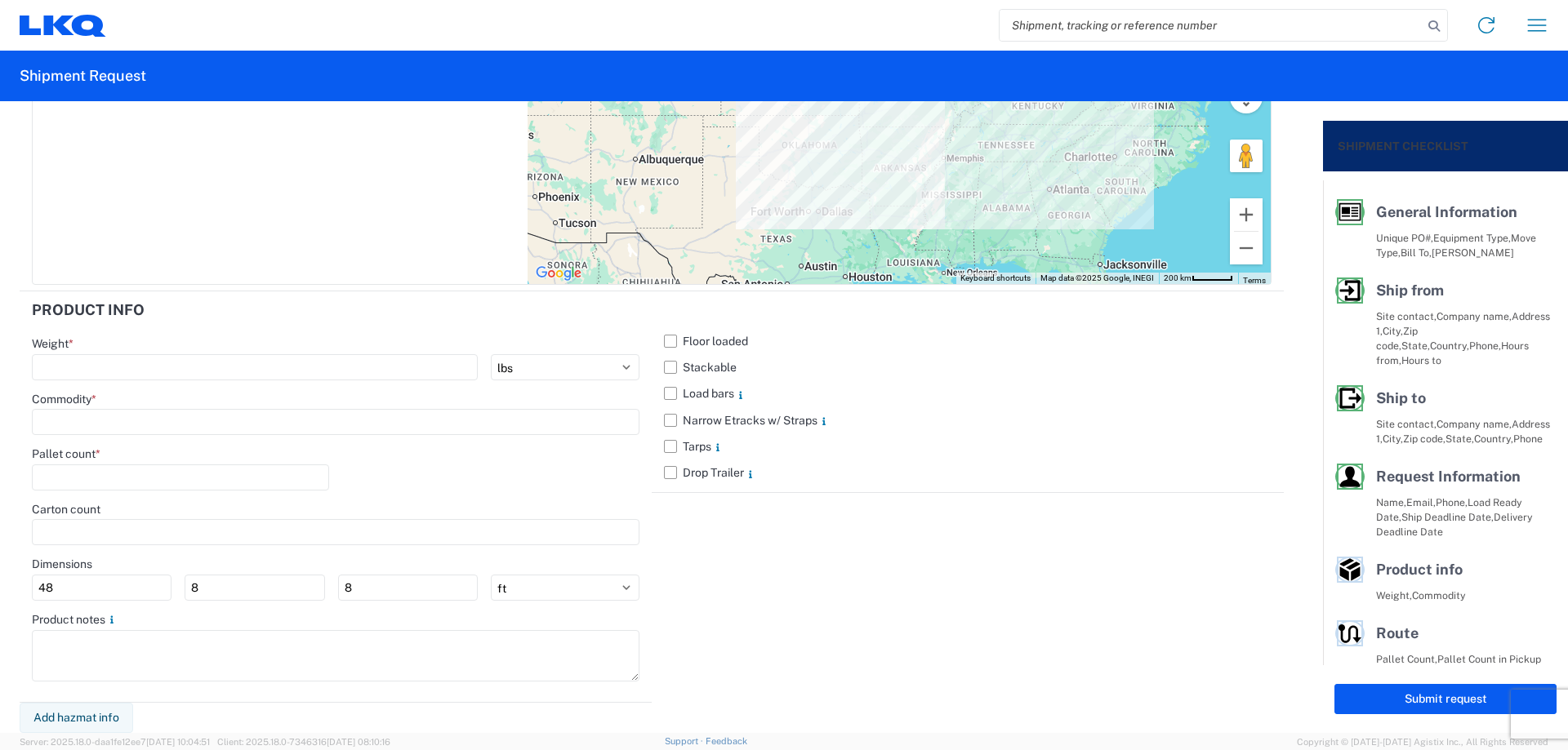
paste textarea "*Delivery appointment Required* Contact [PERSON_NAME] at [EMAIL_ADDRESS][DOMAIN…"
type textarea "*Delivery appointment Required* Contact [PERSON_NAME] at [EMAIL_ADDRESS][DOMAIN…"
click at [669, 360] on label "Stackable" at bounding box center [967, 367] width 607 height 26
click at [0, 0] on input "Stackable" at bounding box center [0, 0] width 0 height 0
click at [128, 370] on input "number" at bounding box center [254, 367] width 446 height 26
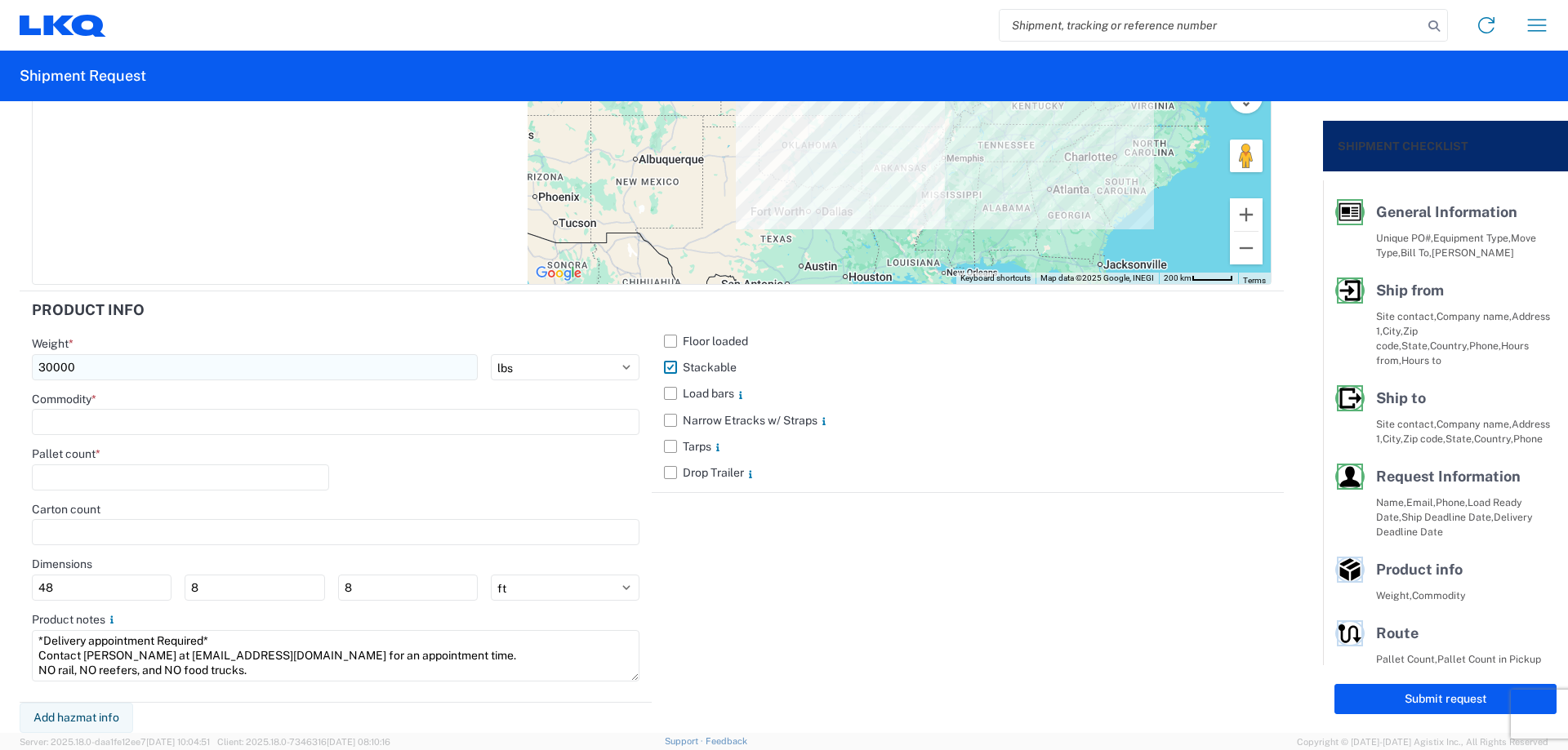
click at [53, 364] on input "30000" at bounding box center [254, 367] width 446 height 26
type input "30000"
click at [103, 418] on input at bounding box center [335, 422] width 607 height 26
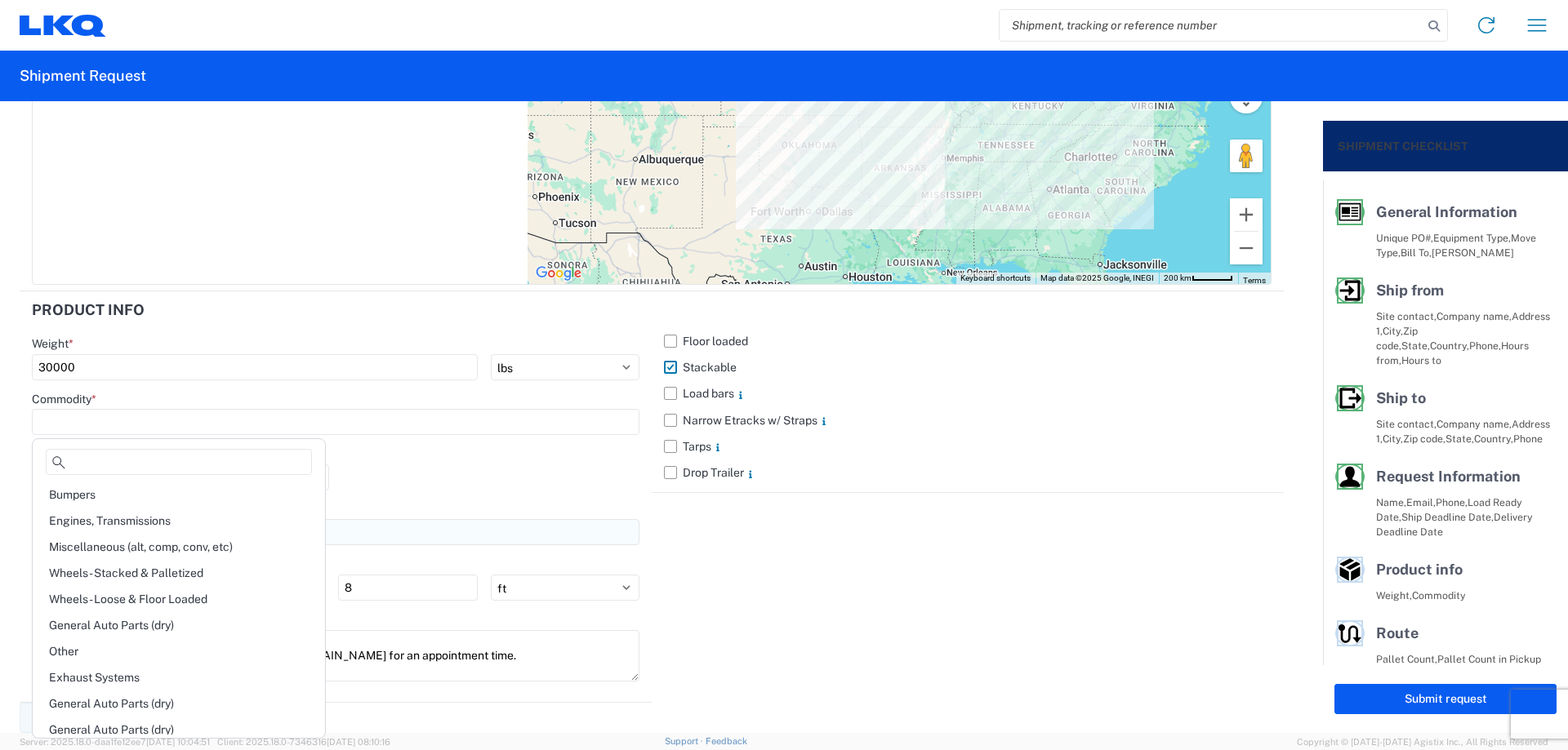
click at [148, 531] on div "Engines, Transmissions" at bounding box center [179, 520] width 286 height 26
type input "Engines, Transmissions"
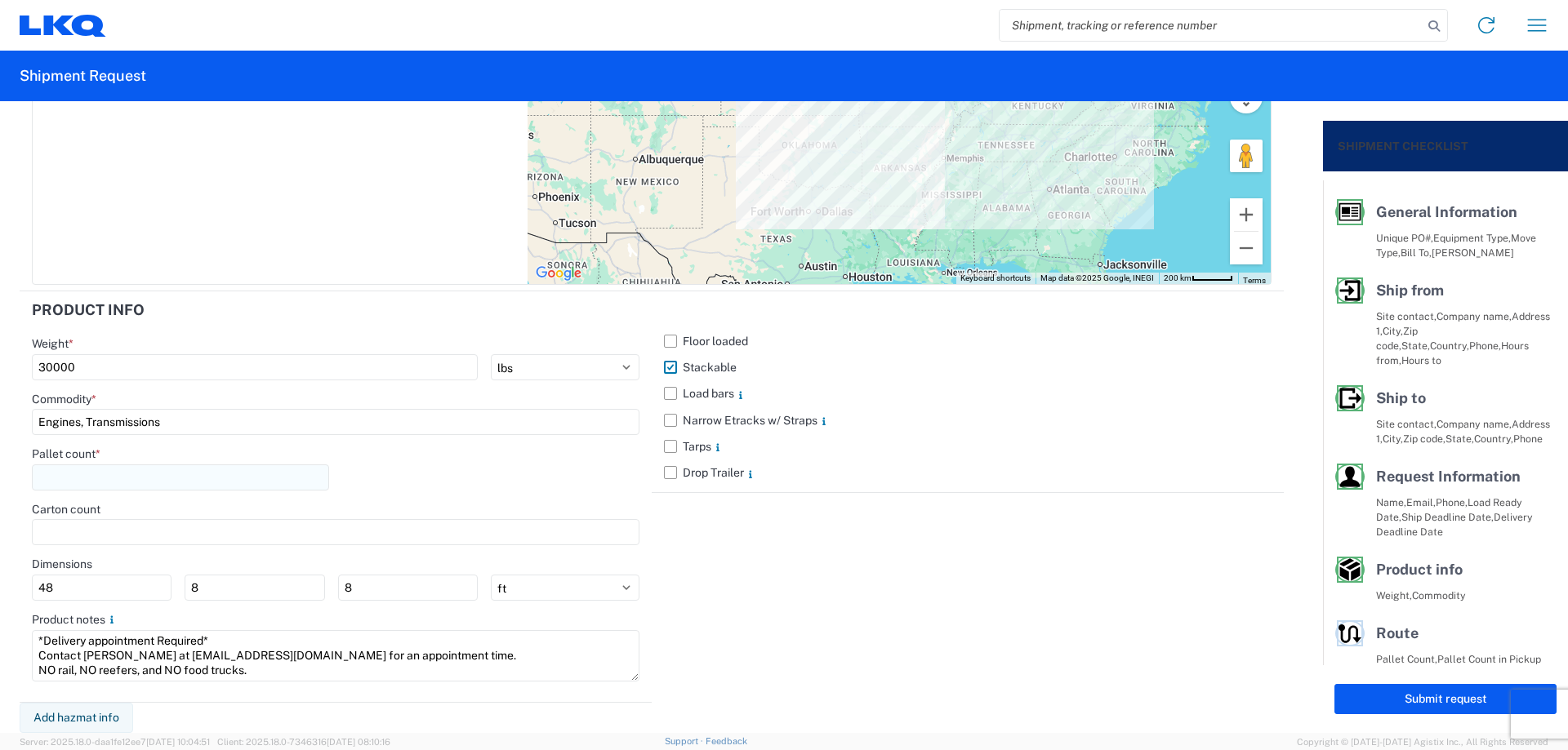
click at [111, 479] on input "number" at bounding box center [180, 478] width 297 height 26
type input "26"
click at [398, 476] on div "Pallet count * 26" at bounding box center [335, 474] width 607 height 55
click at [912, 534] on div "Floor loaded Stackable Load bars Narrow Etracks w/ Straps Tarps Drop Trailer" at bounding box center [968, 497] width 632 height 410
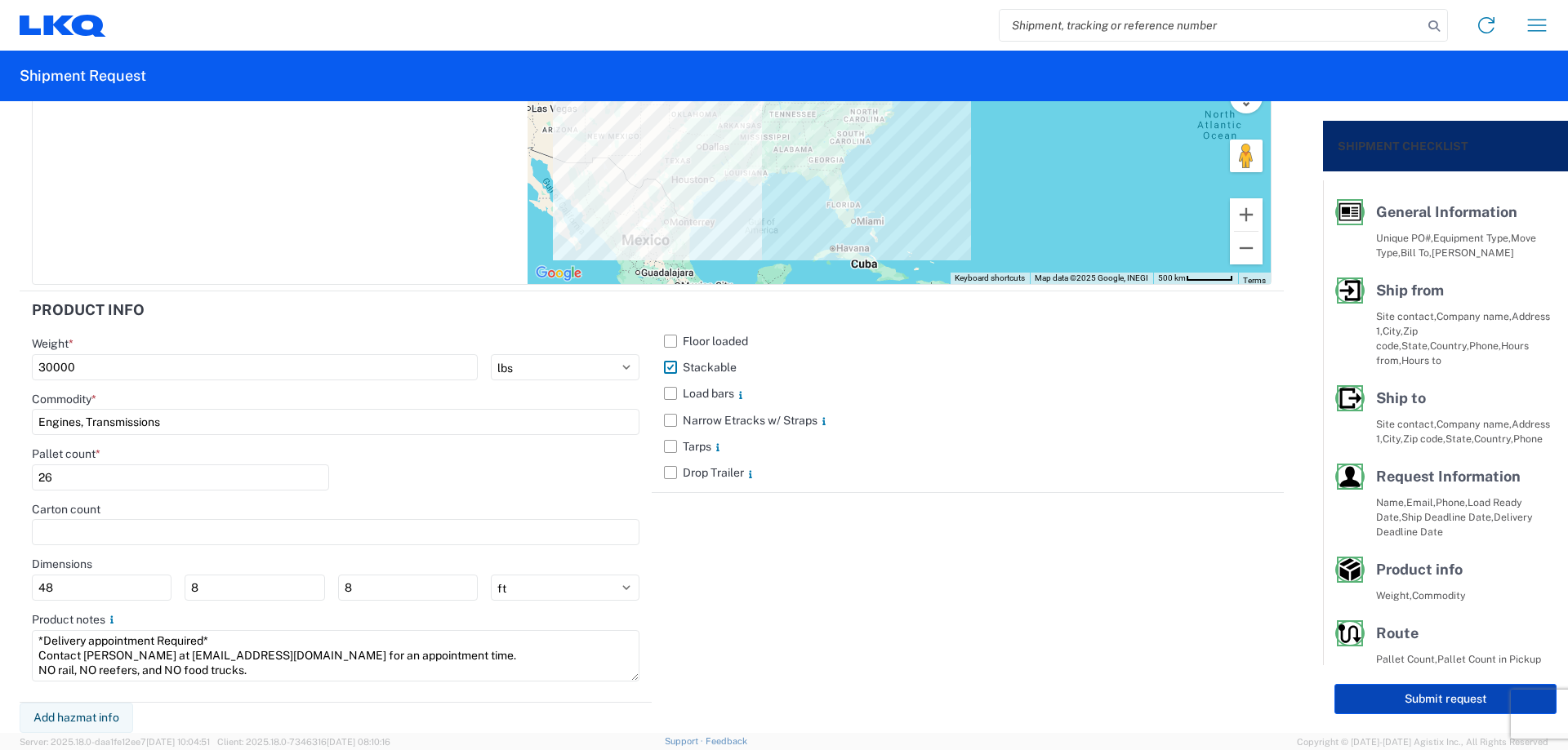
click at [1382, 699] on button "Submit request" at bounding box center [1445, 699] width 222 height 30
select select "US"
